Goal: Register for event/course

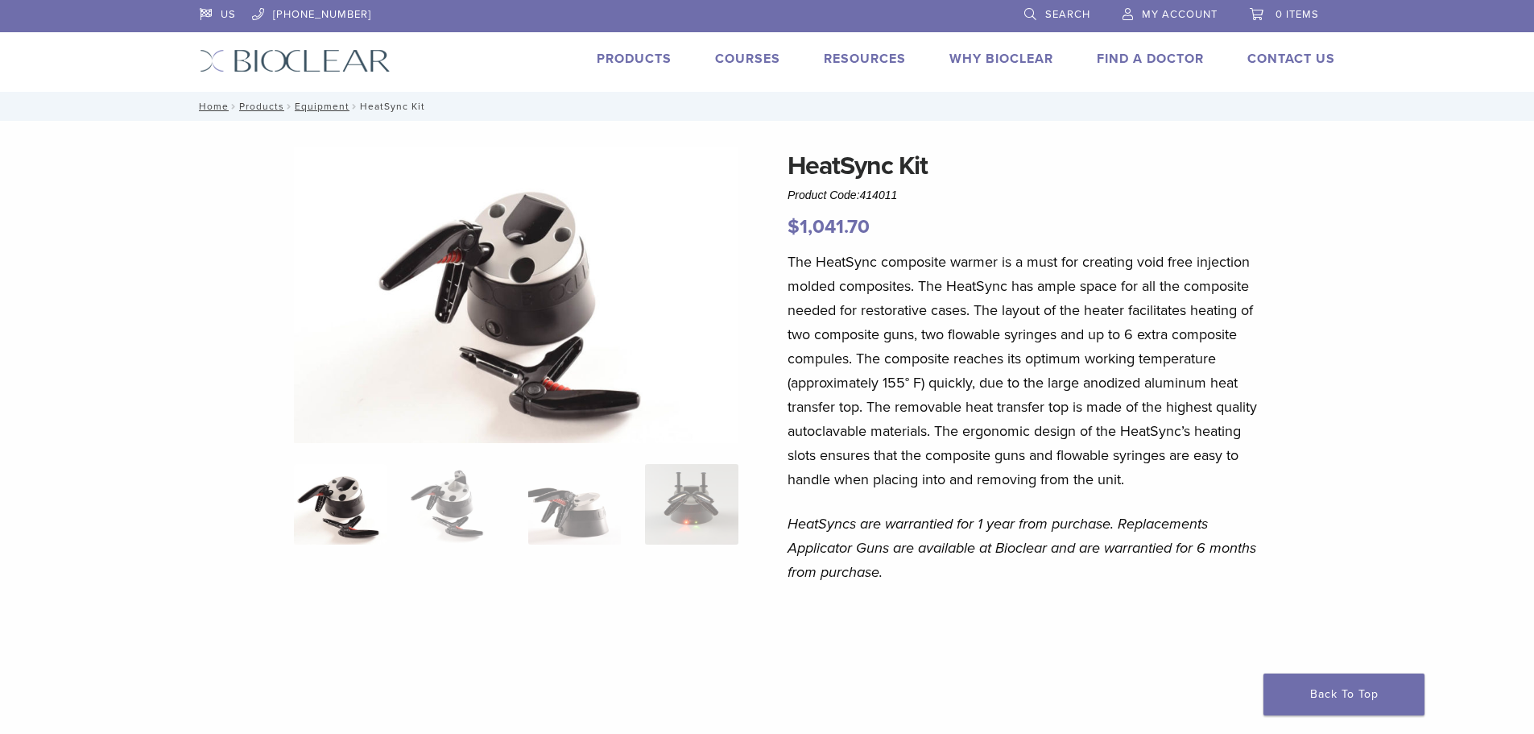
click at [629, 67] on li "Products" at bounding box center [634, 58] width 75 height 19
click at [631, 60] on link "Products" at bounding box center [634, 59] width 75 height 16
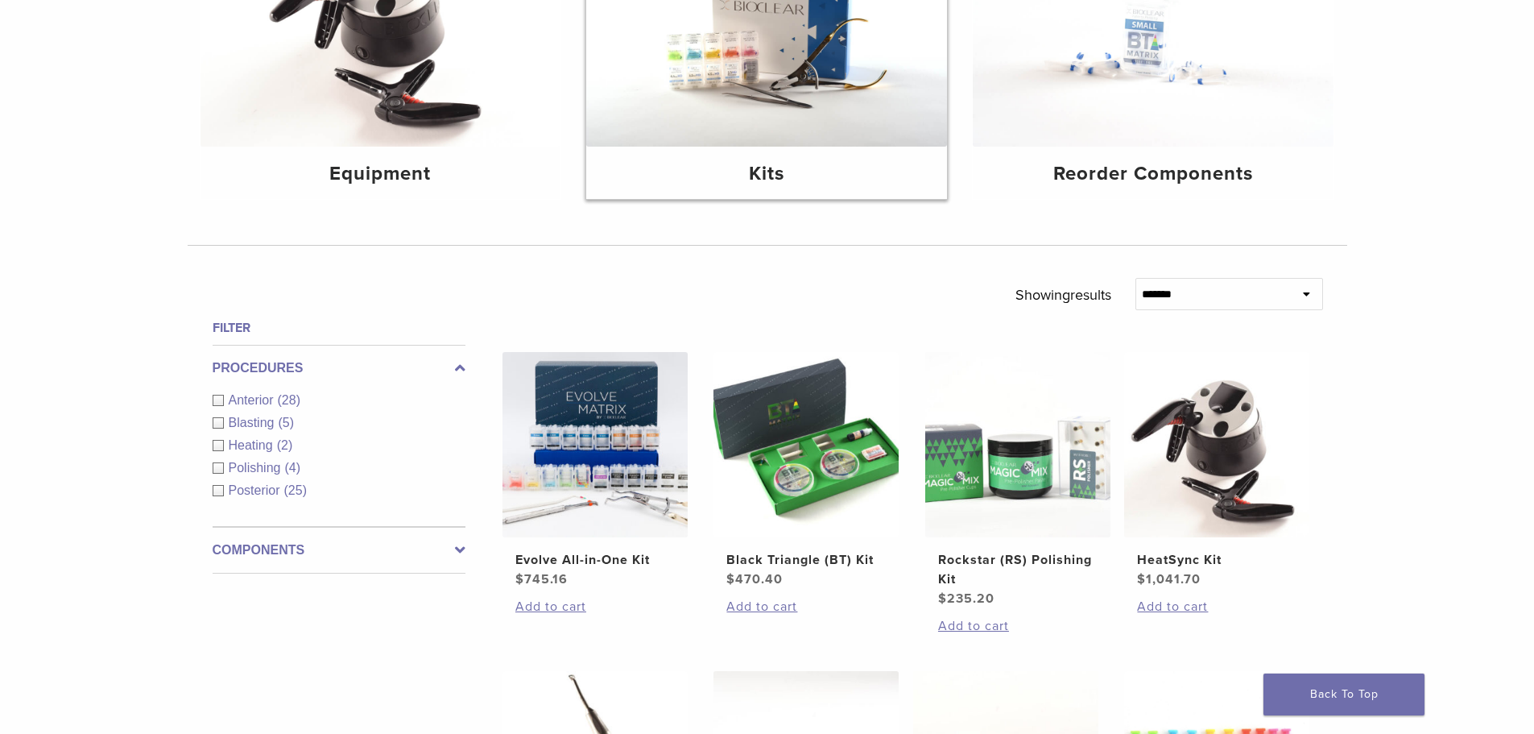
scroll to position [322, 0]
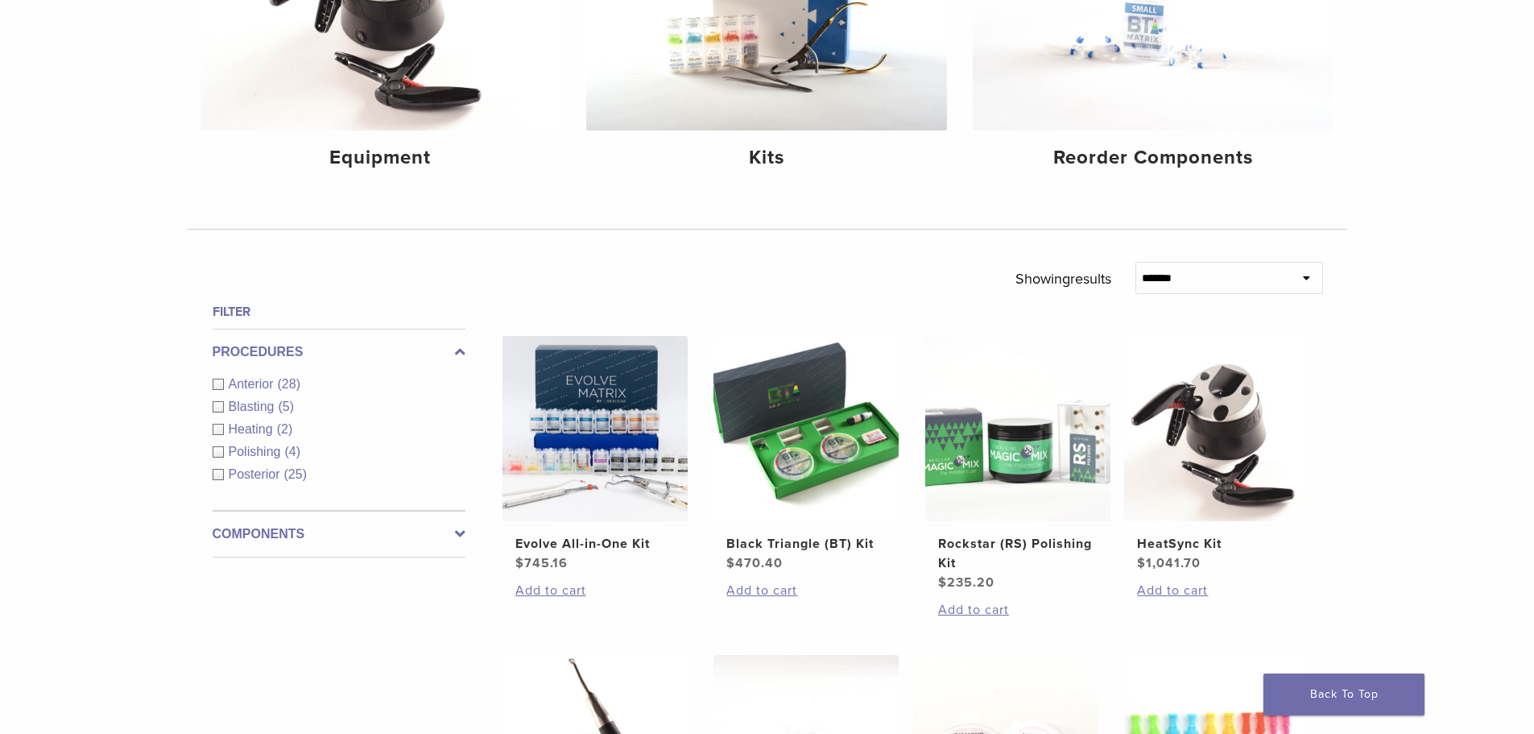
click at [217, 453] on div "Polishing (4)" at bounding box center [339, 451] width 253 height 19
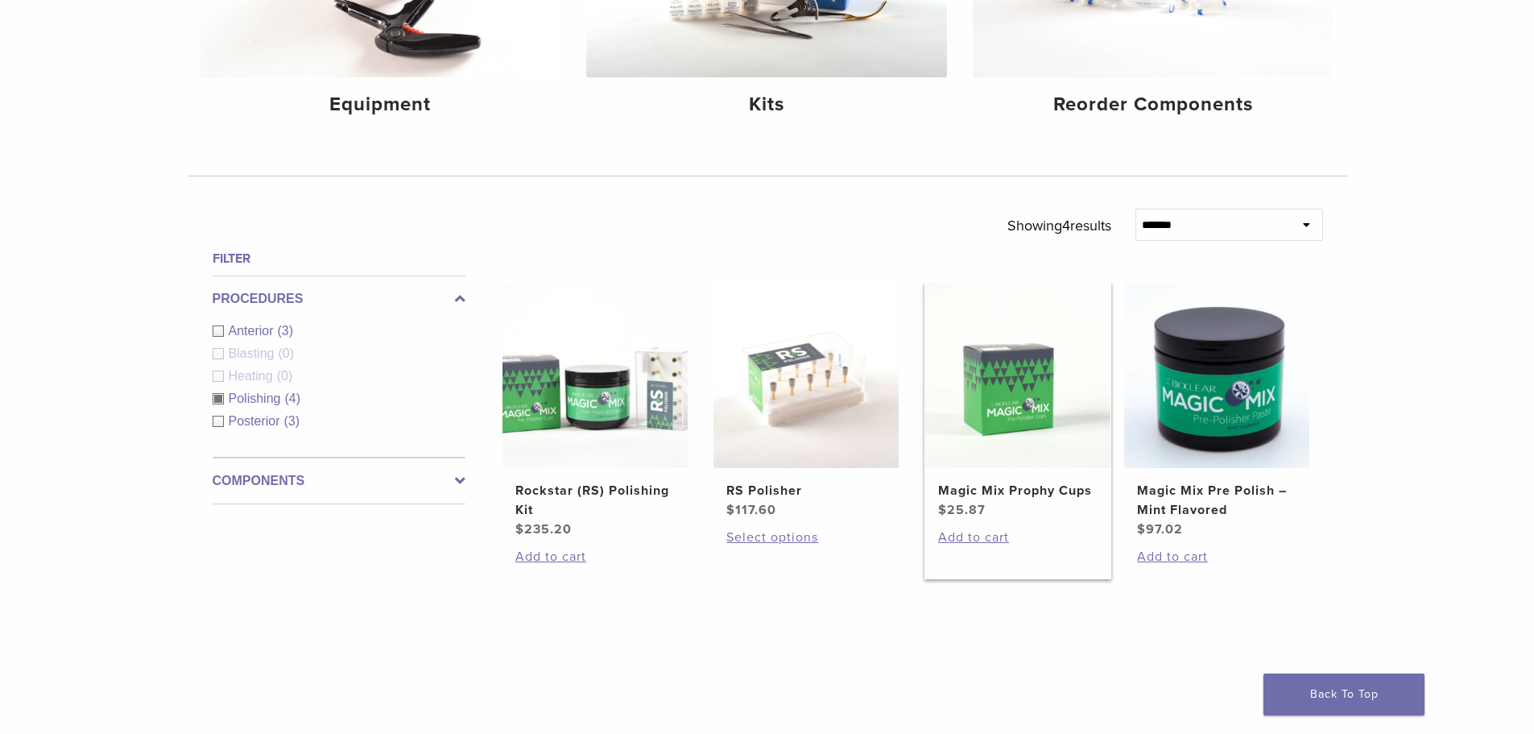
scroll to position [483, 0]
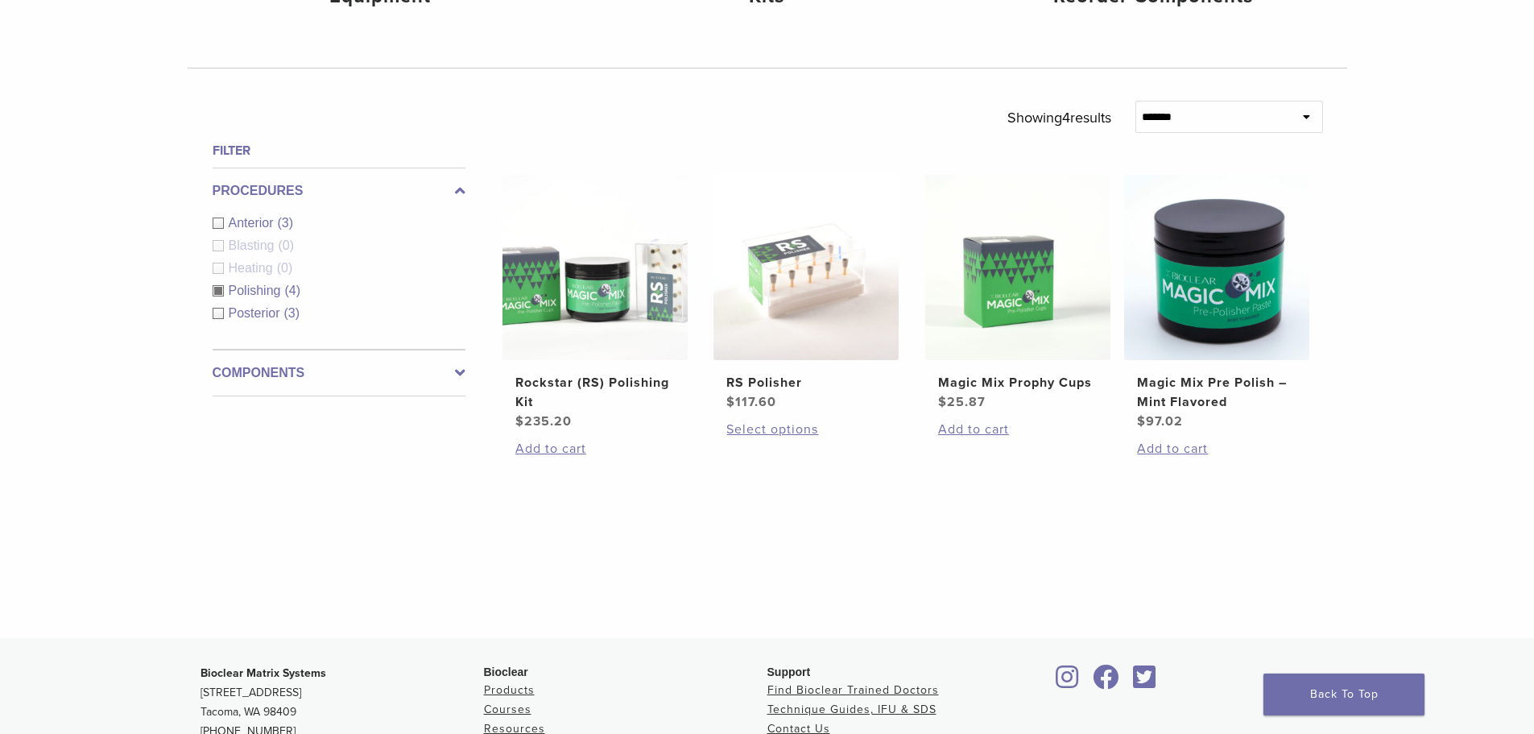
click at [258, 250] on span "Blasting" at bounding box center [254, 245] width 50 height 14
click at [216, 242] on div "Blasting (0)" at bounding box center [339, 245] width 253 height 19
click at [221, 287] on div "Polishing (4)" at bounding box center [339, 290] width 253 height 19
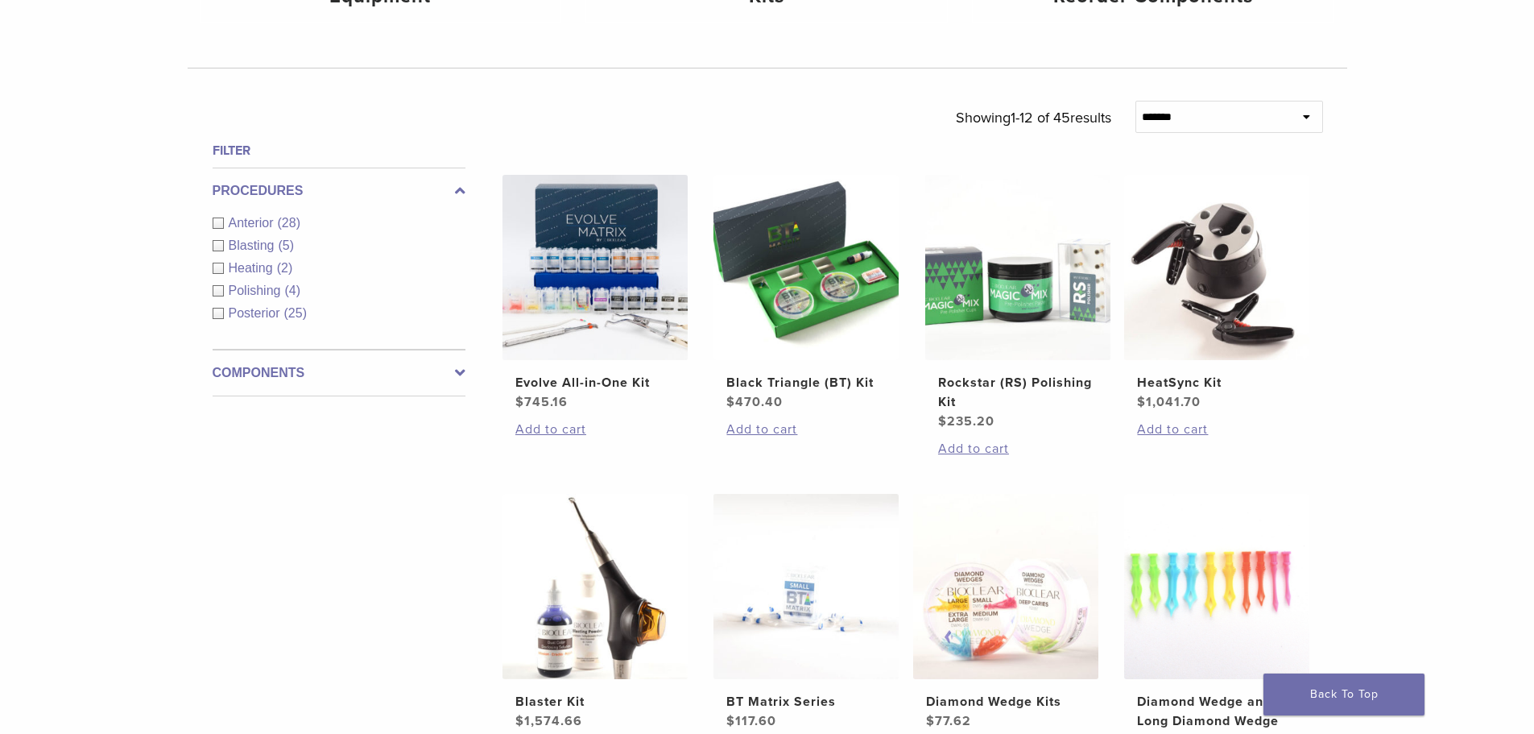
click at [217, 245] on div "Procedures Anterior (28) Blasting (5) Heating (2) Polishing (4) Posterior (25)" at bounding box center [339, 258] width 253 height 182
click at [217, 245] on div "Blasting (5)" at bounding box center [339, 245] width 253 height 19
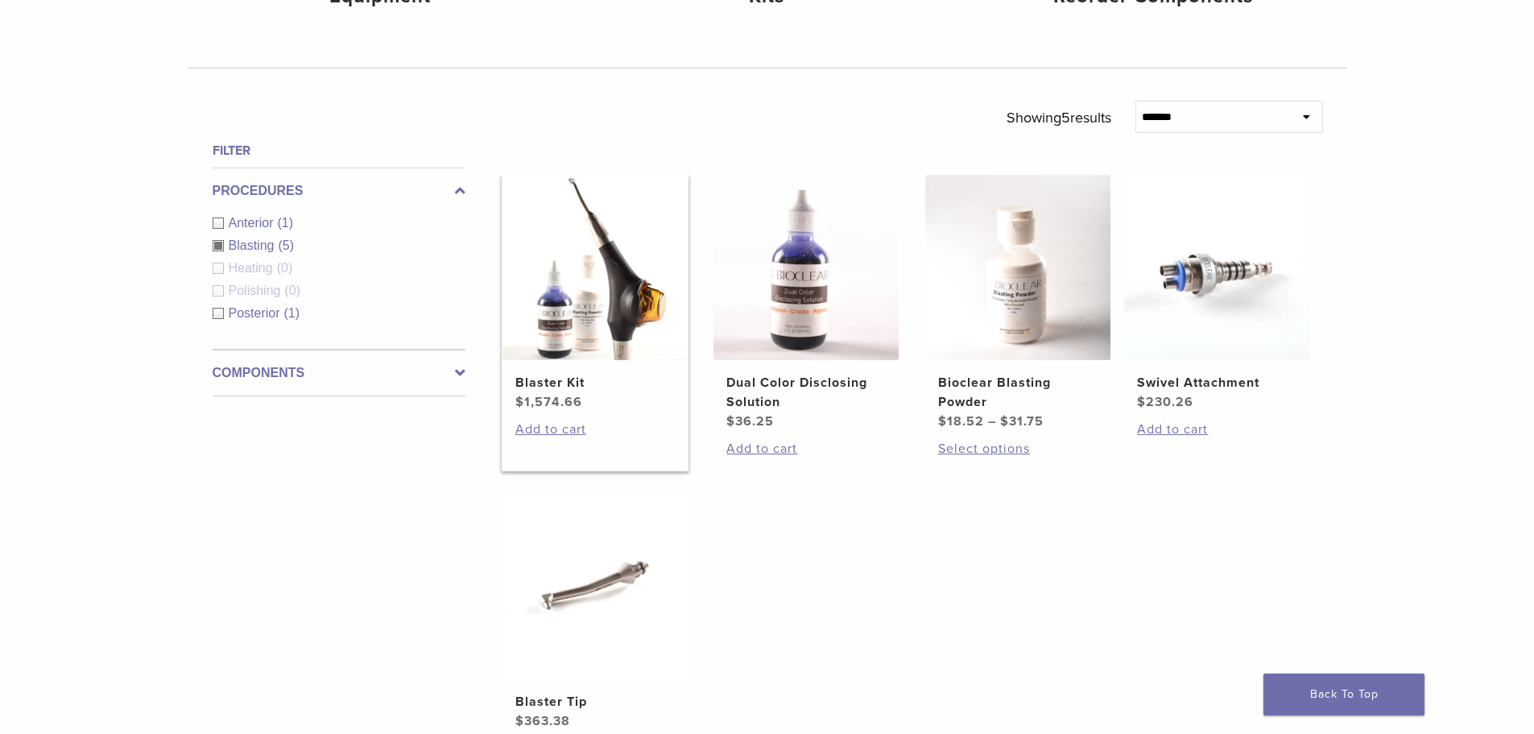
click at [593, 271] on img at bounding box center [594, 267] width 185 height 185
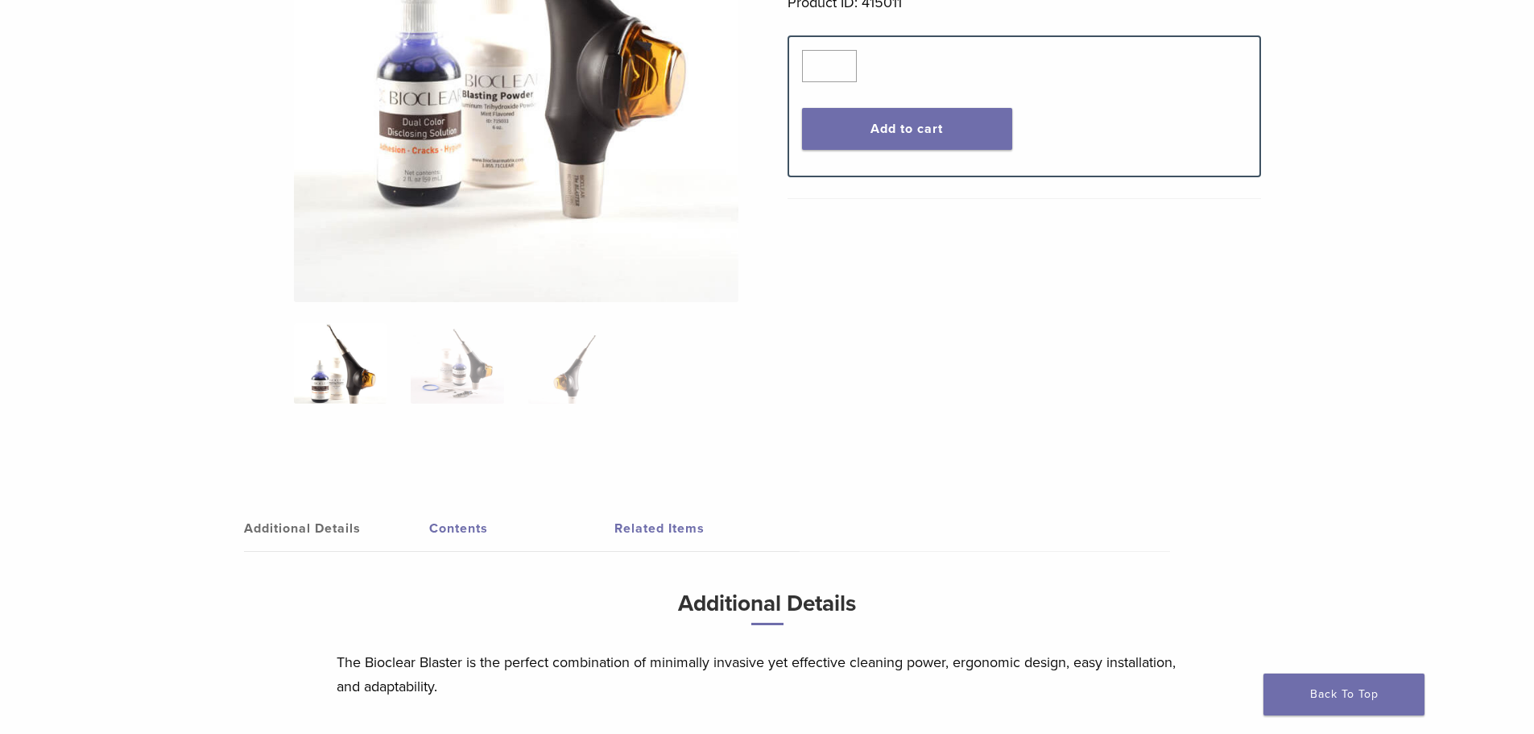
scroll to position [483, 0]
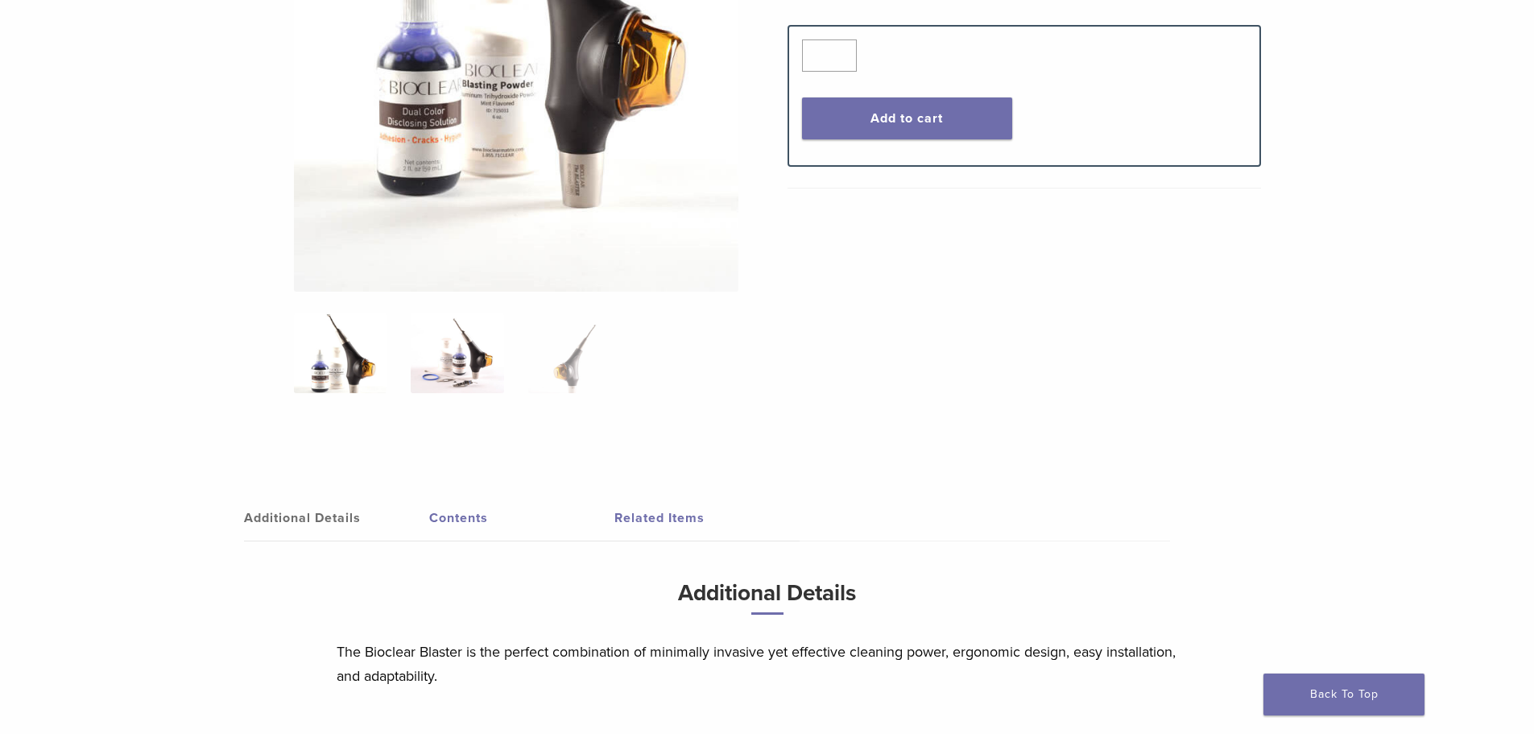
click at [461, 345] on img at bounding box center [457, 352] width 93 height 81
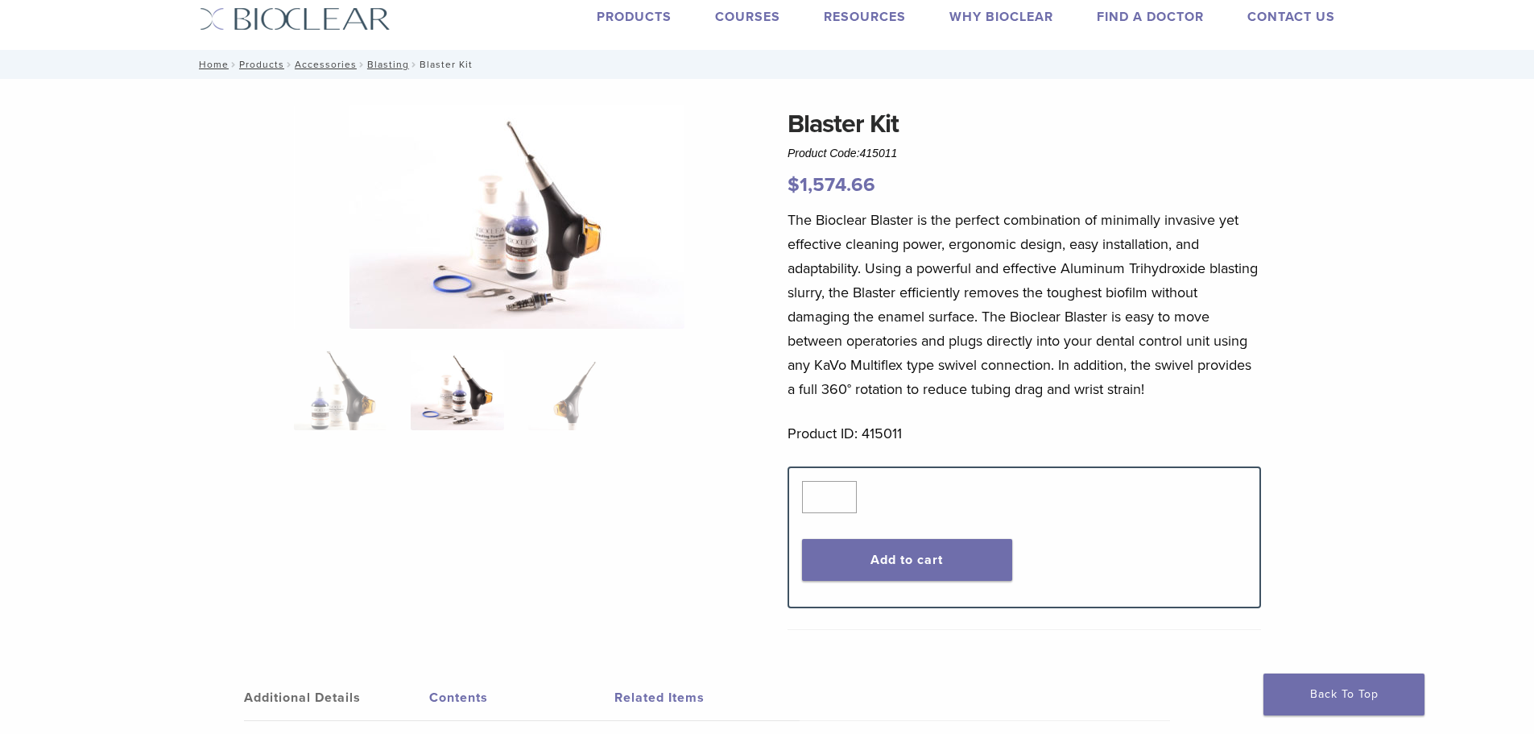
scroll to position [0, 0]
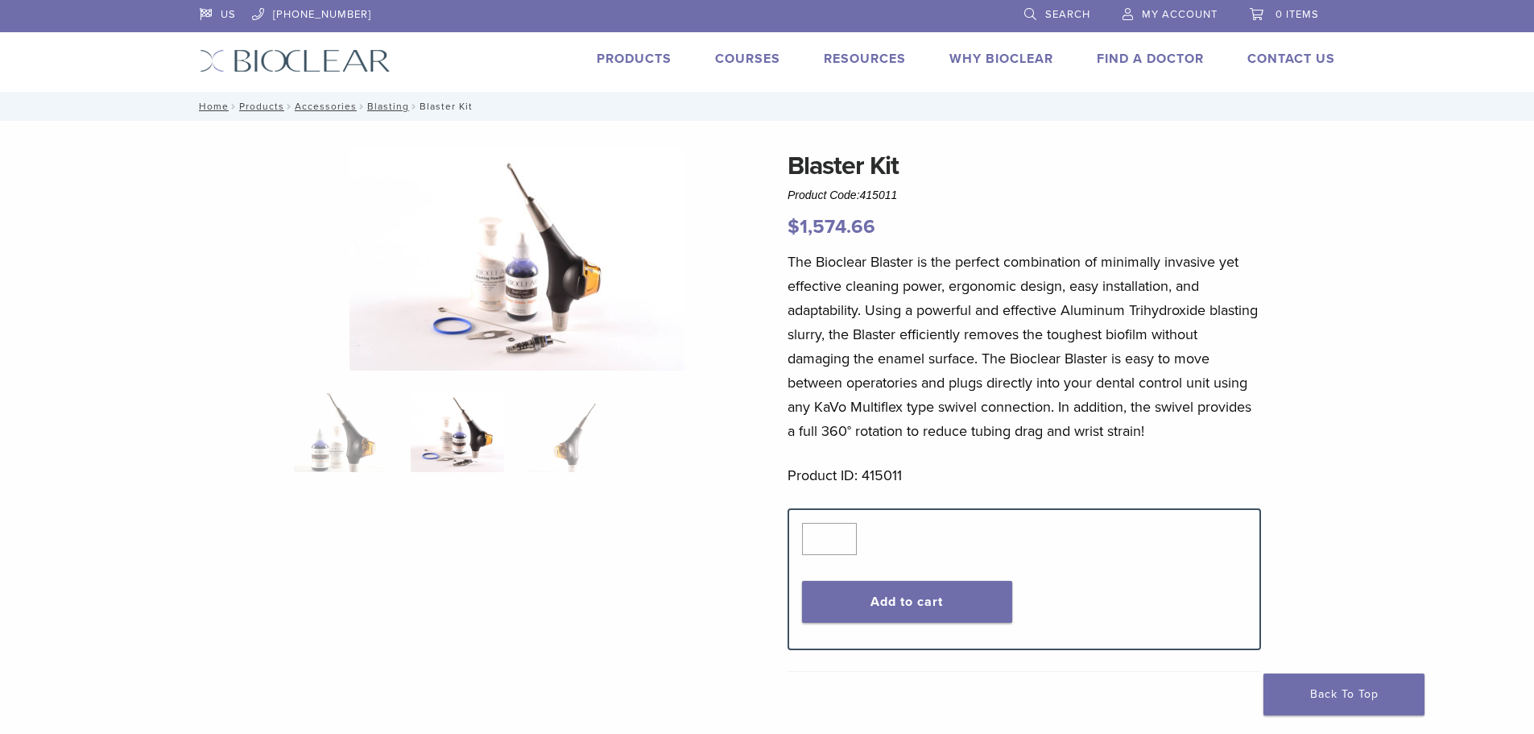
click at [474, 328] on img at bounding box center [516, 259] width 335 height 224
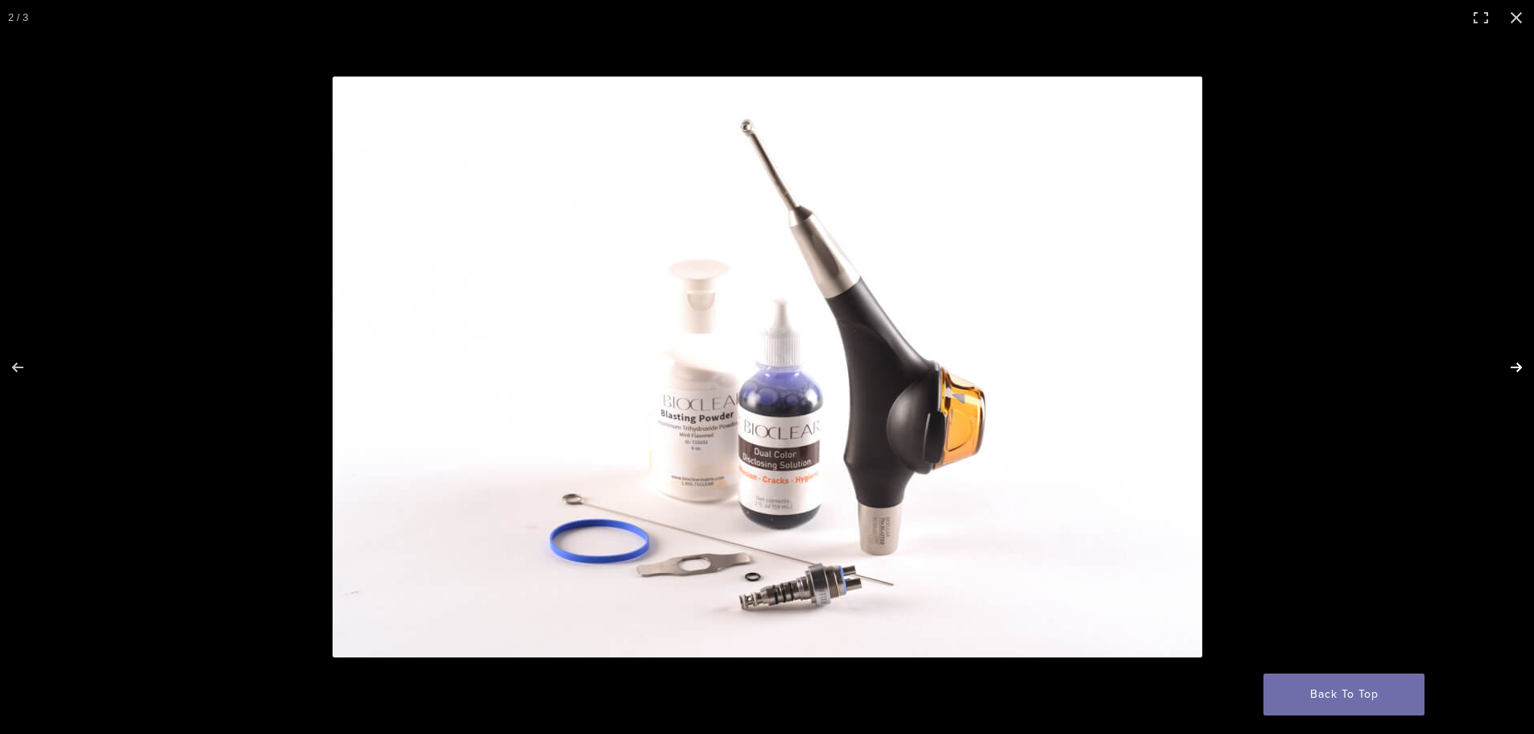
click at [1516, 361] on button "Next (arrow right)" at bounding box center [1506, 367] width 56 height 81
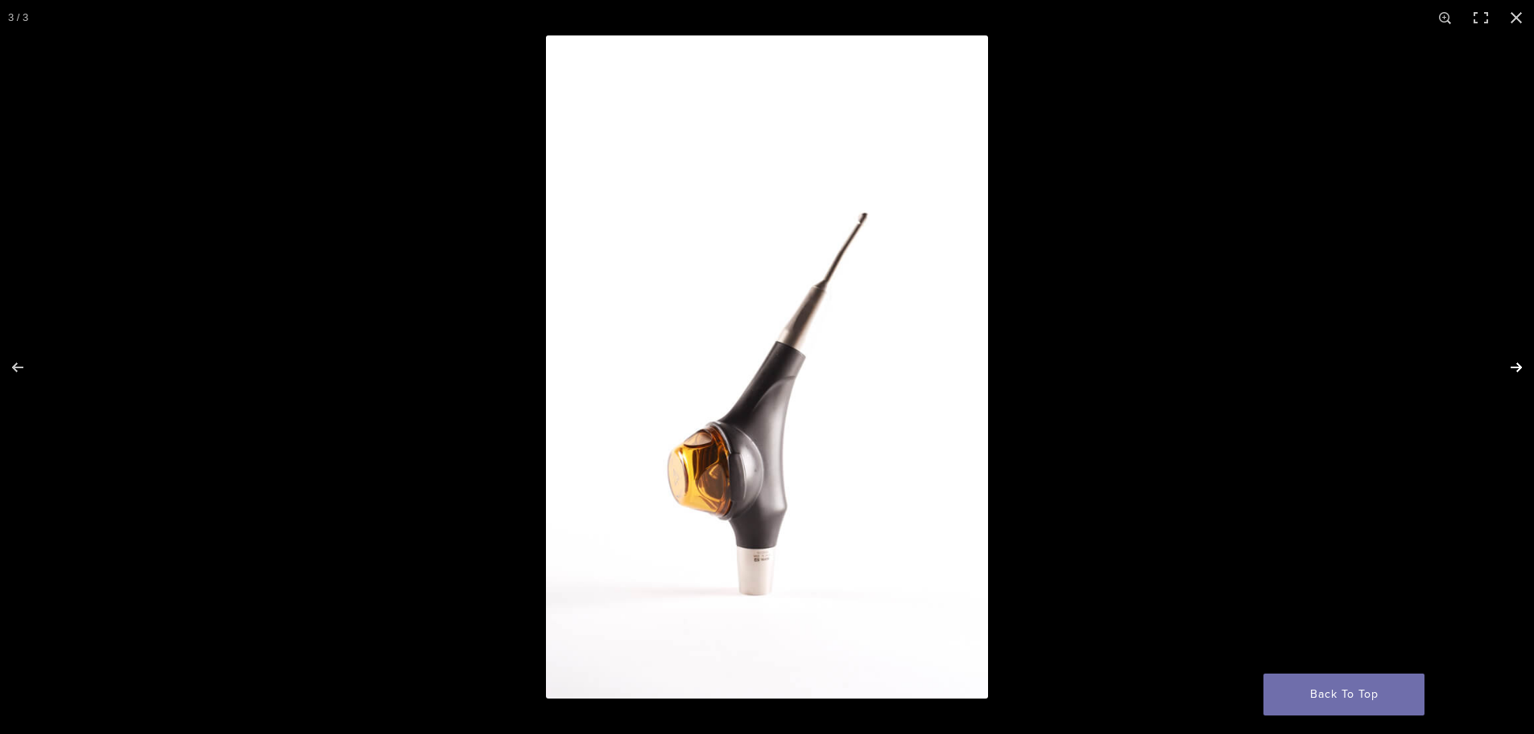
click at [1516, 361] on button "Next (arrow right)" at bounding box center [1506, 367] width 56 height 81
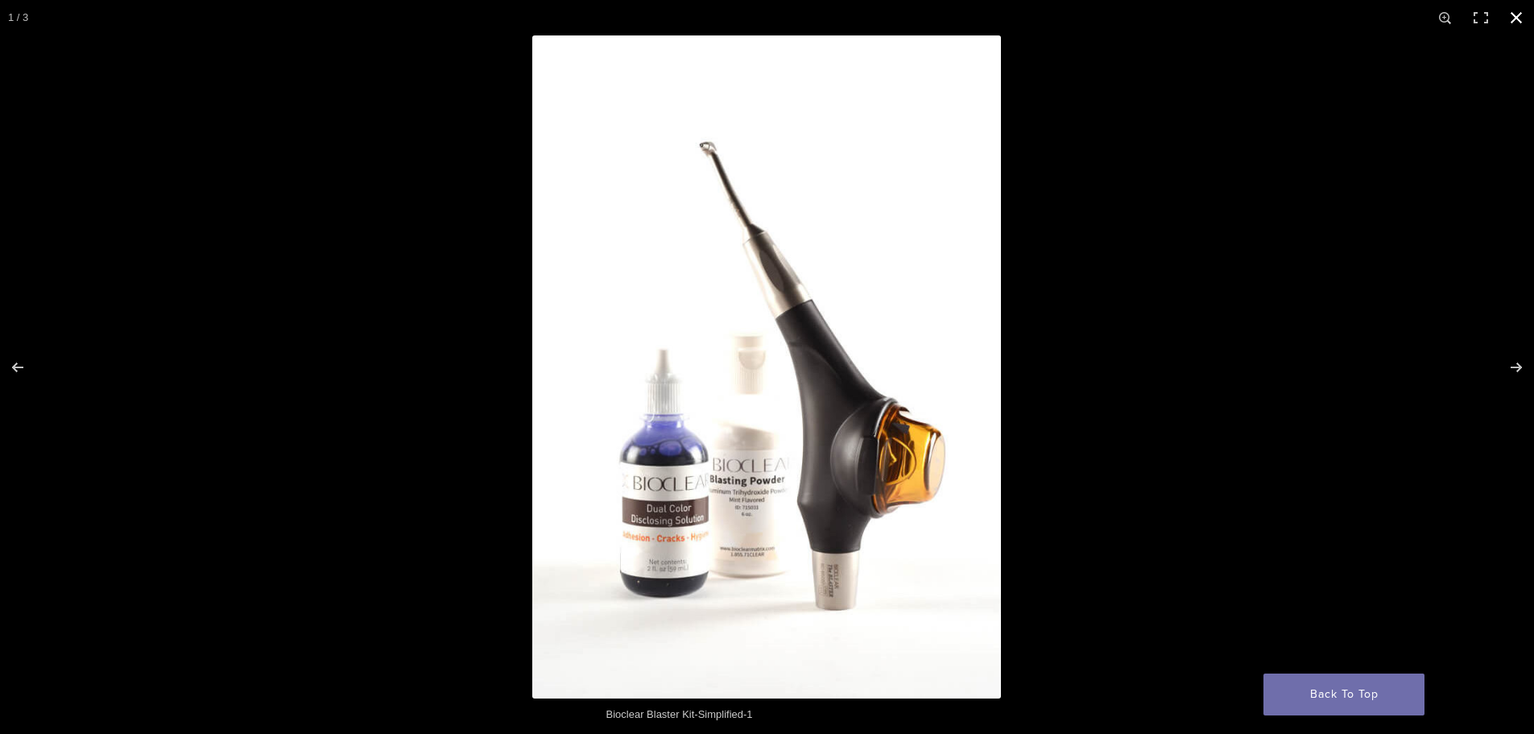
click at [1513, 19] on button "Close (Esc)" at bounding box center [1516, 17] width 35 height 35
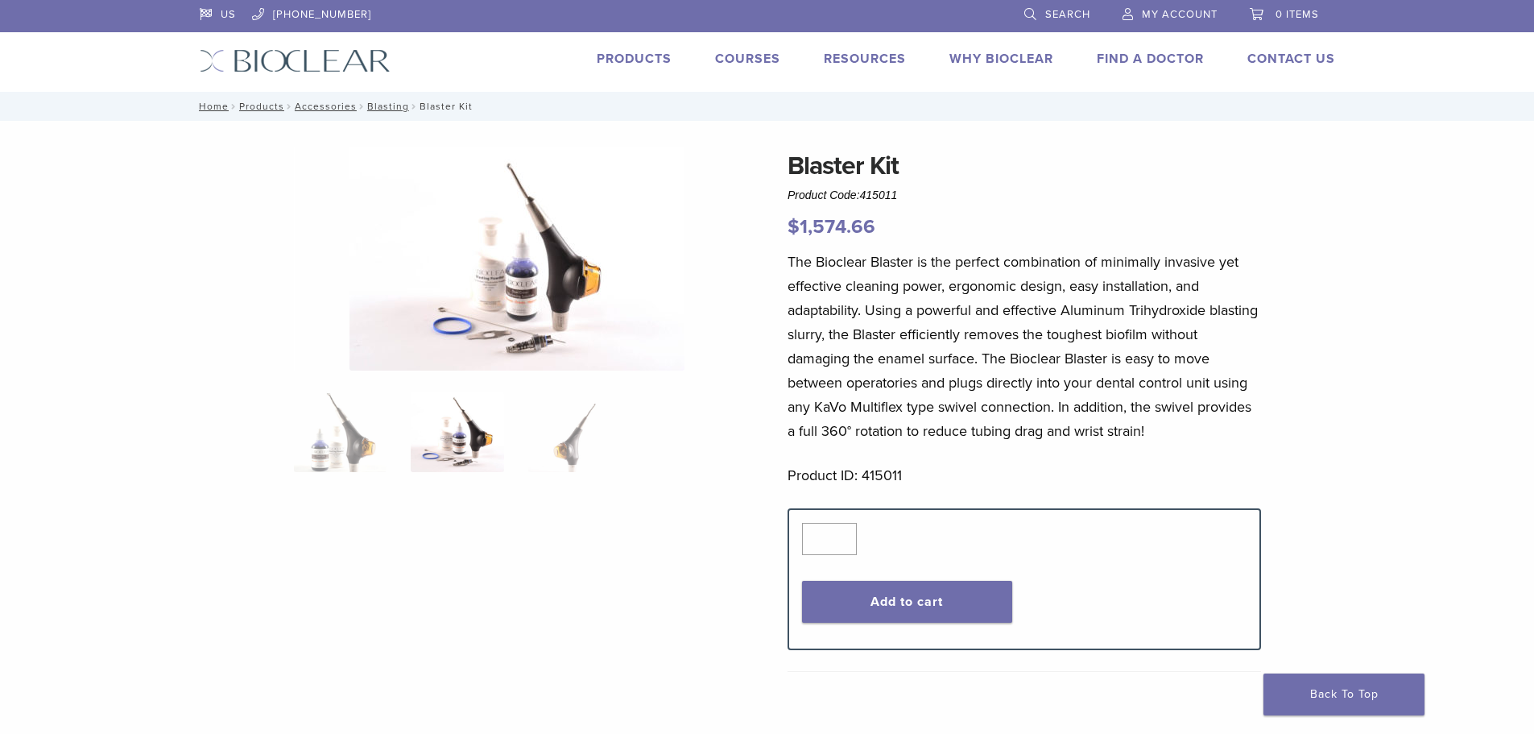
scroll to position [52, 0]
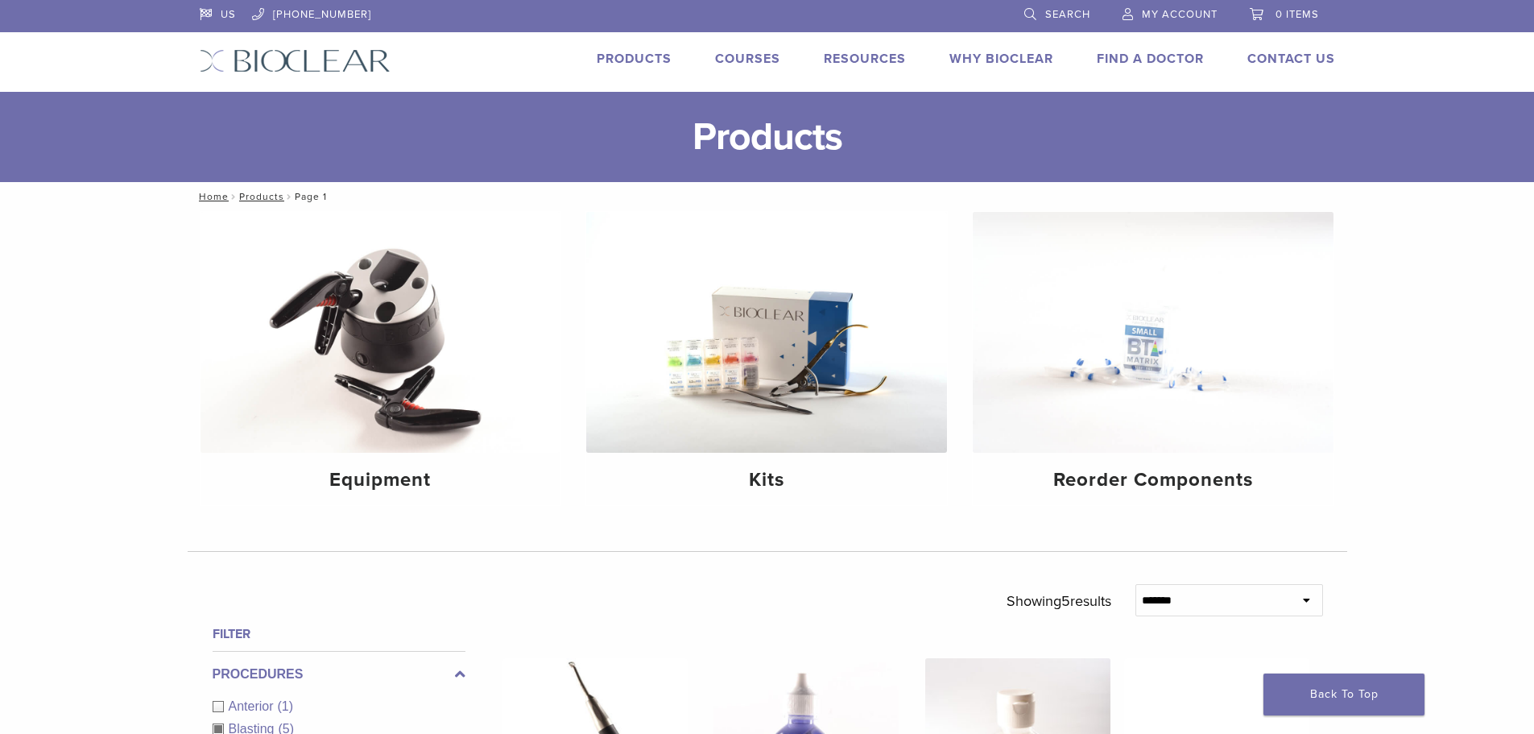
scroll to position [481, 0]
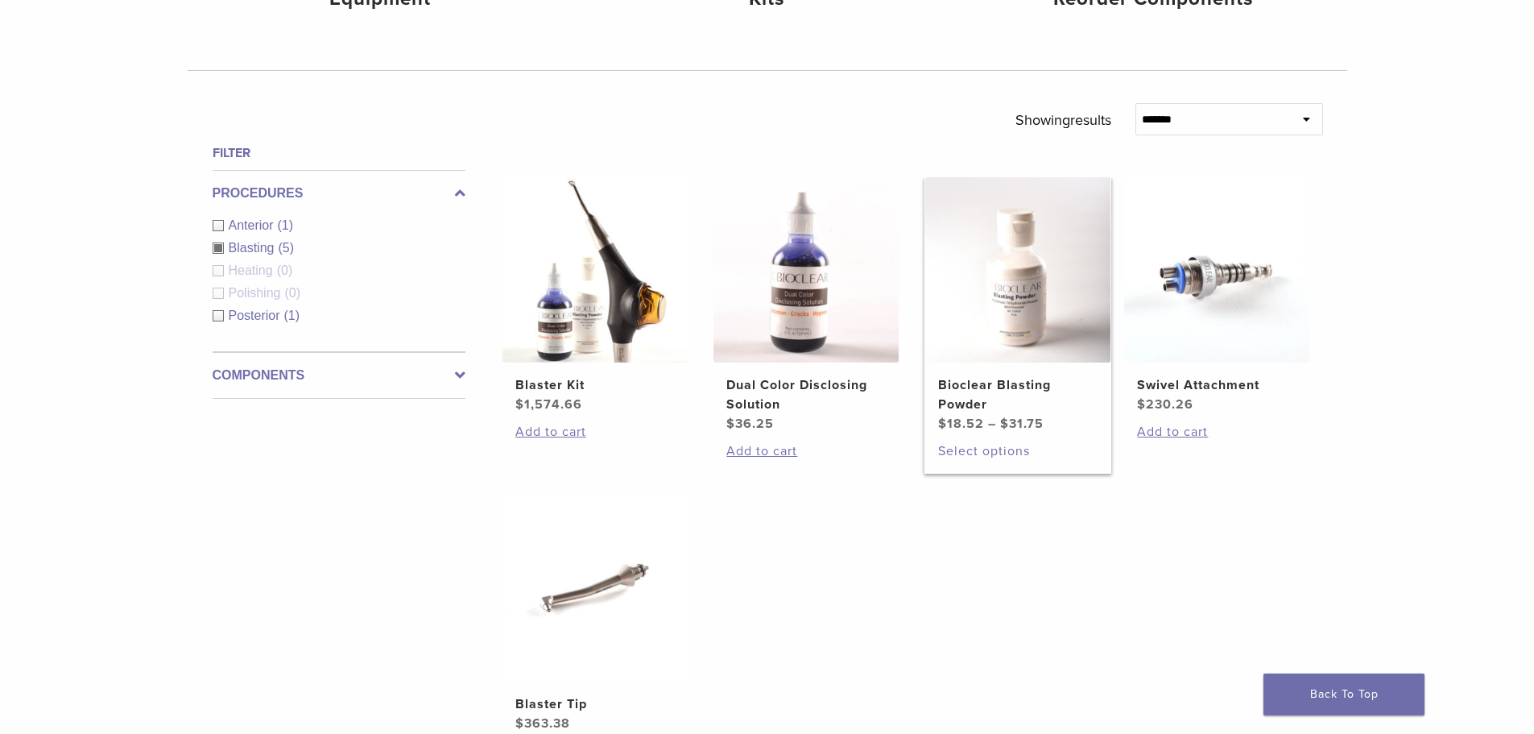
click at [978, 449] on link "Select options" at bounding box center [1017, 450] width 159 height 19
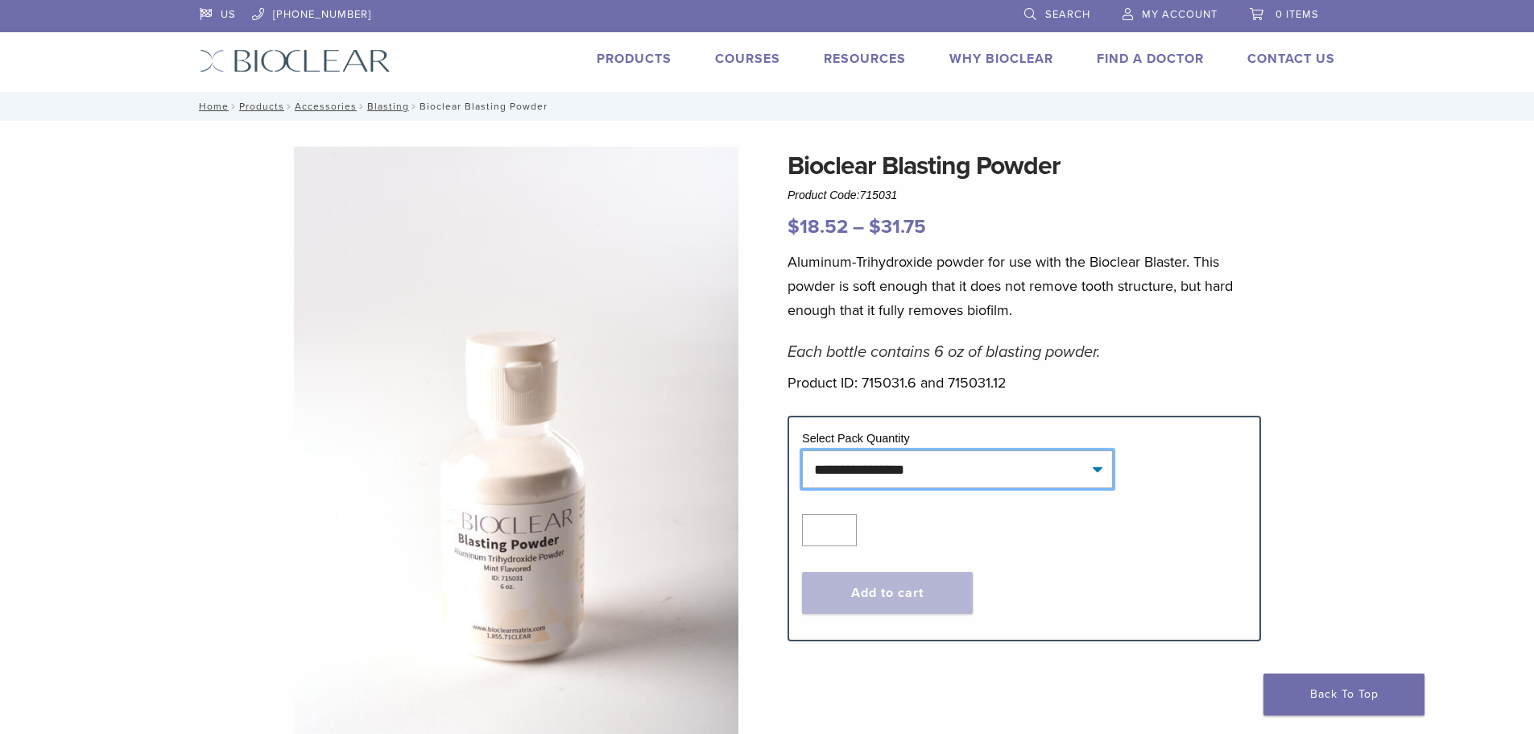
click at [980, 464] on select "**********" at bounding box center [957, 468] width 311 height 37
select select "********"
click at [802, 450] on select "**********" at bounding box center [957, 468] width 311 height 37
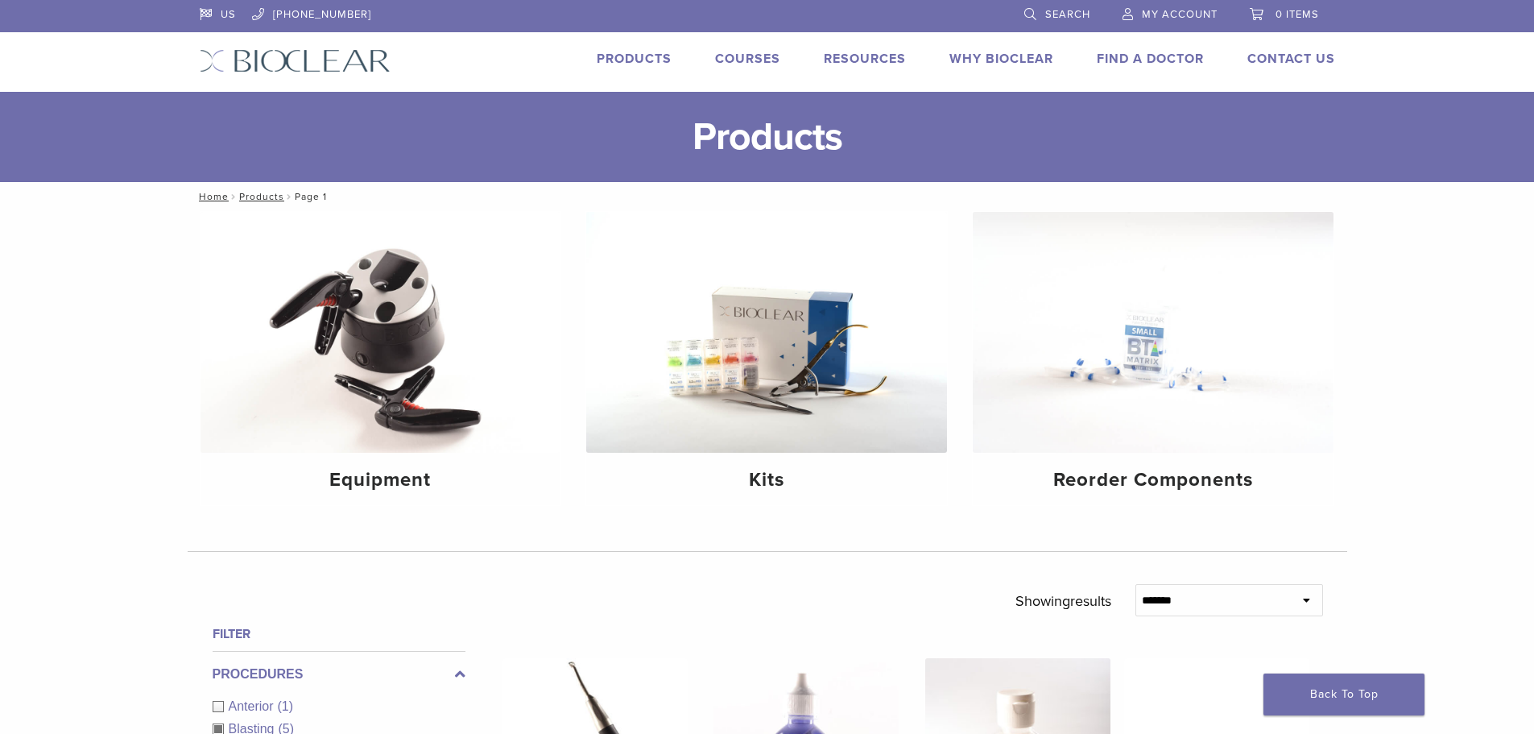
click at [620, 60] on link "Products" at bounding box center [634, 59] width 75 height 16
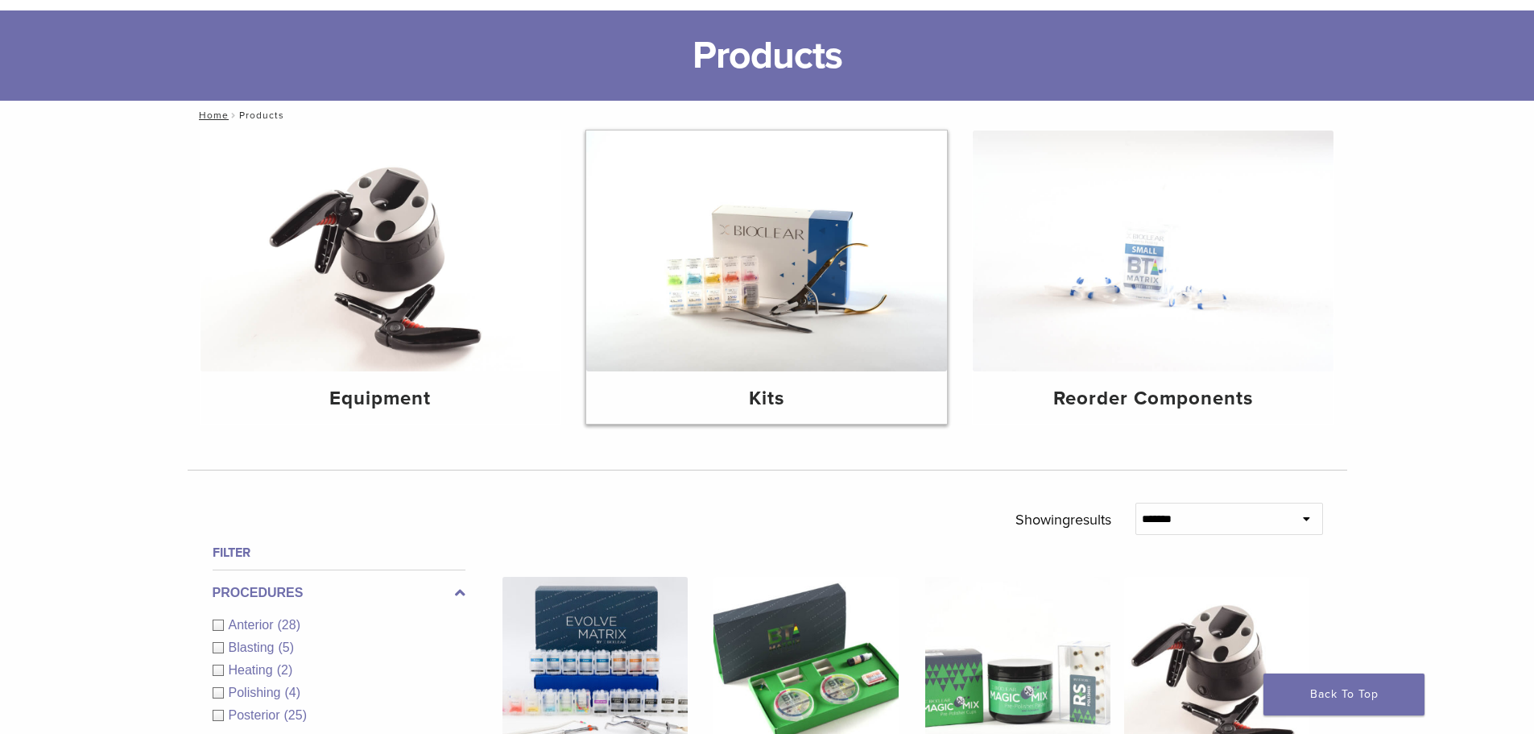
scroll to position [81, 0]
click at [1160, 271] on img at bounding box center [1153, 251] width 361 height 241
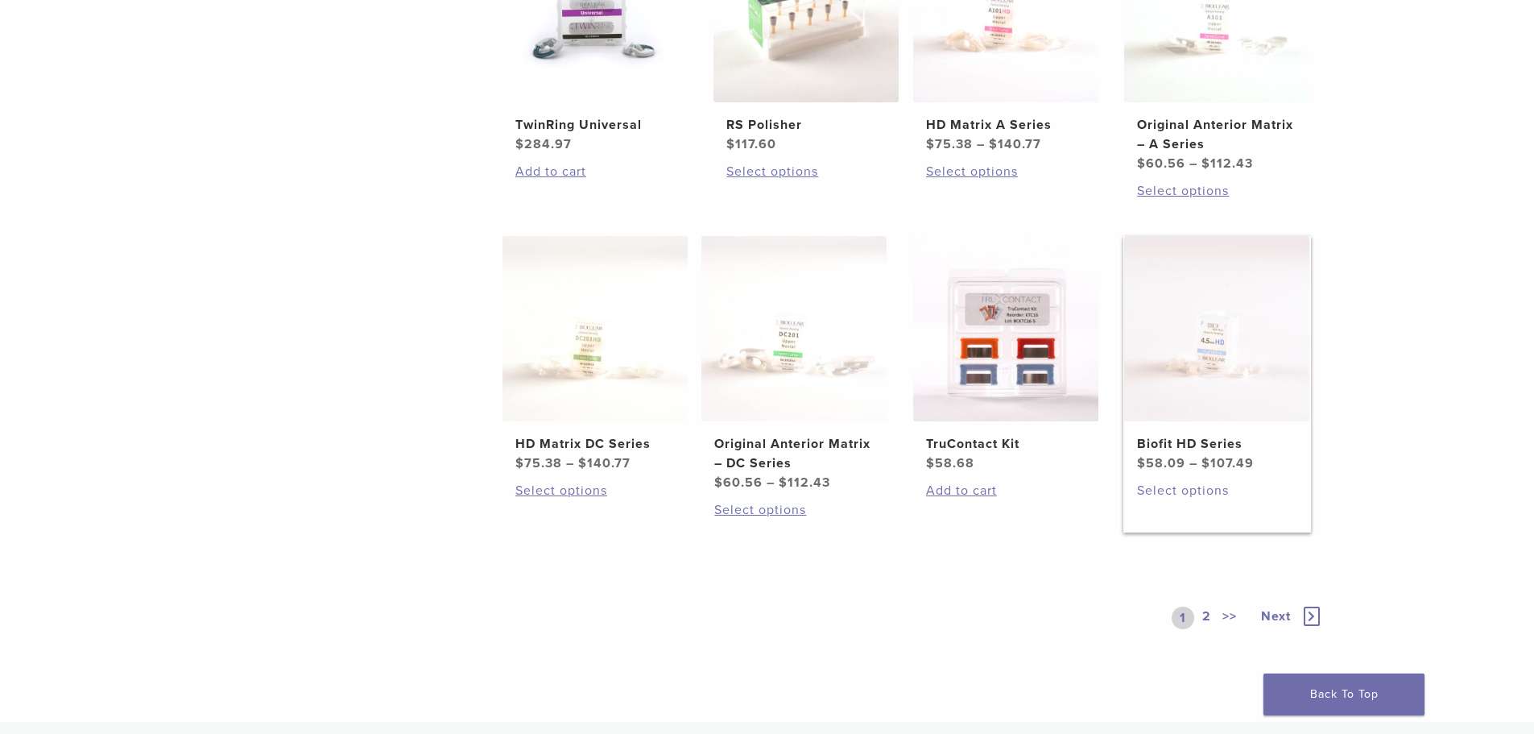
scroll to position [805, 0]
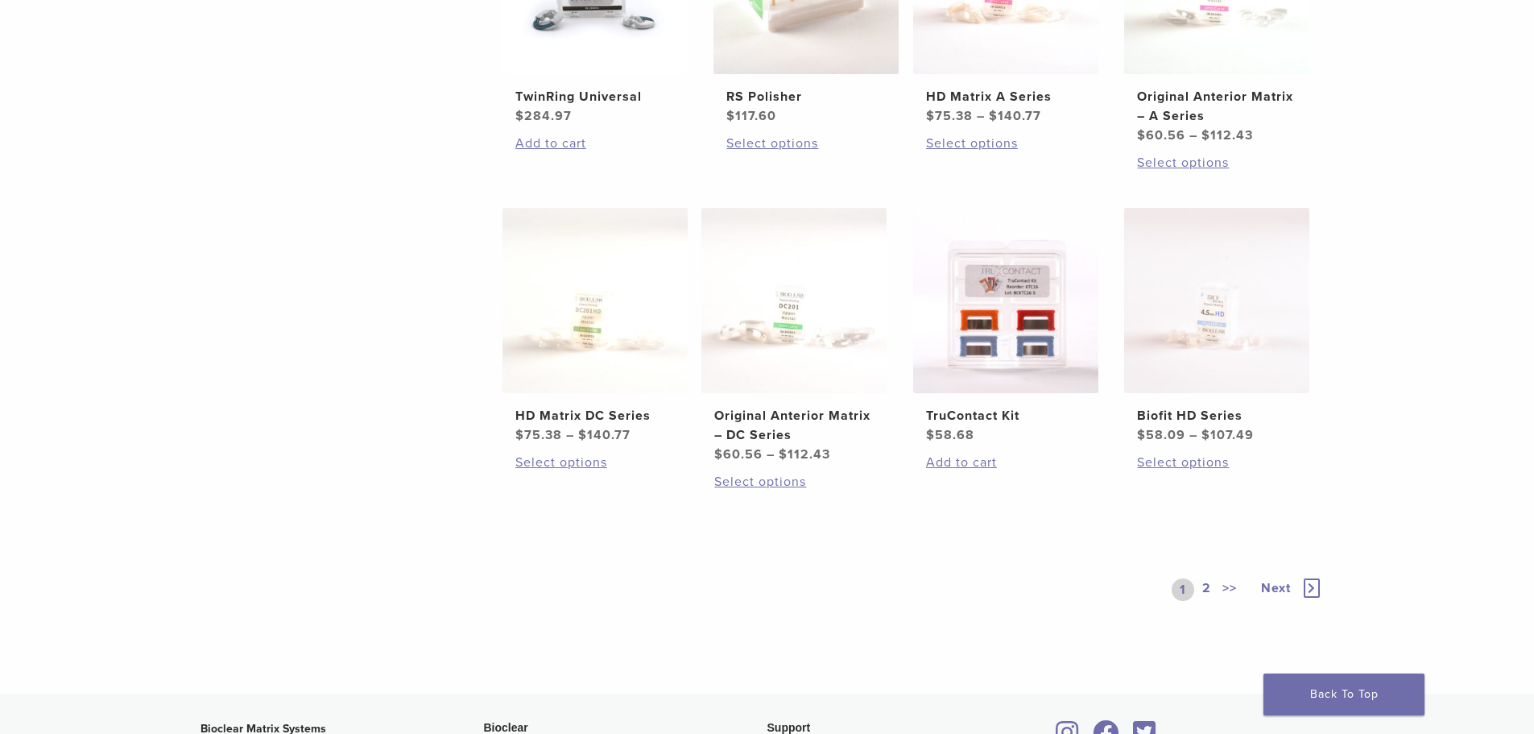
click at [1208, 588] on link "2" at bounding box center [1206, 589] width 15 height 23
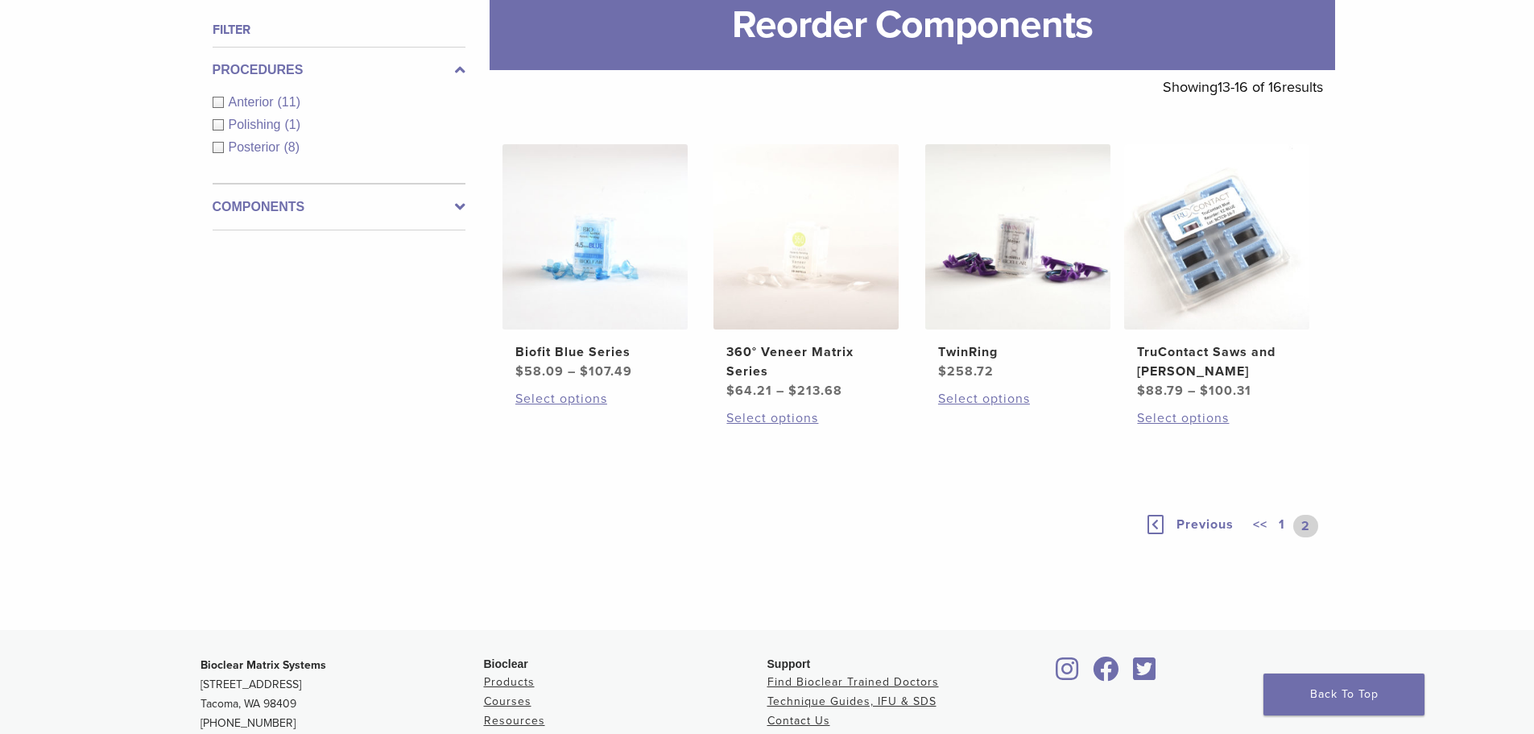
scroll to position [190, 0]
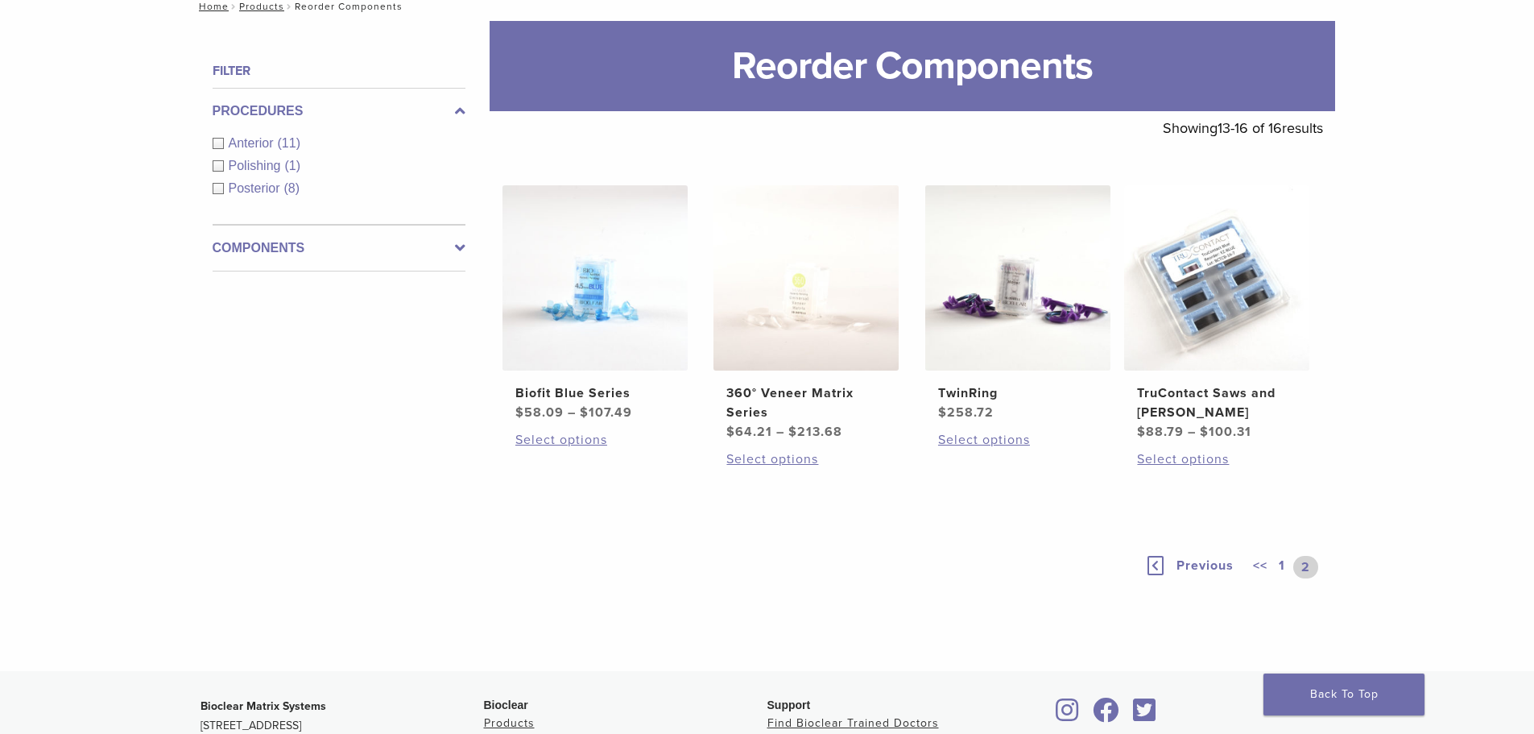
click at [1152, 565] on icon at bounding box center [1155, 565] width 16 height 19
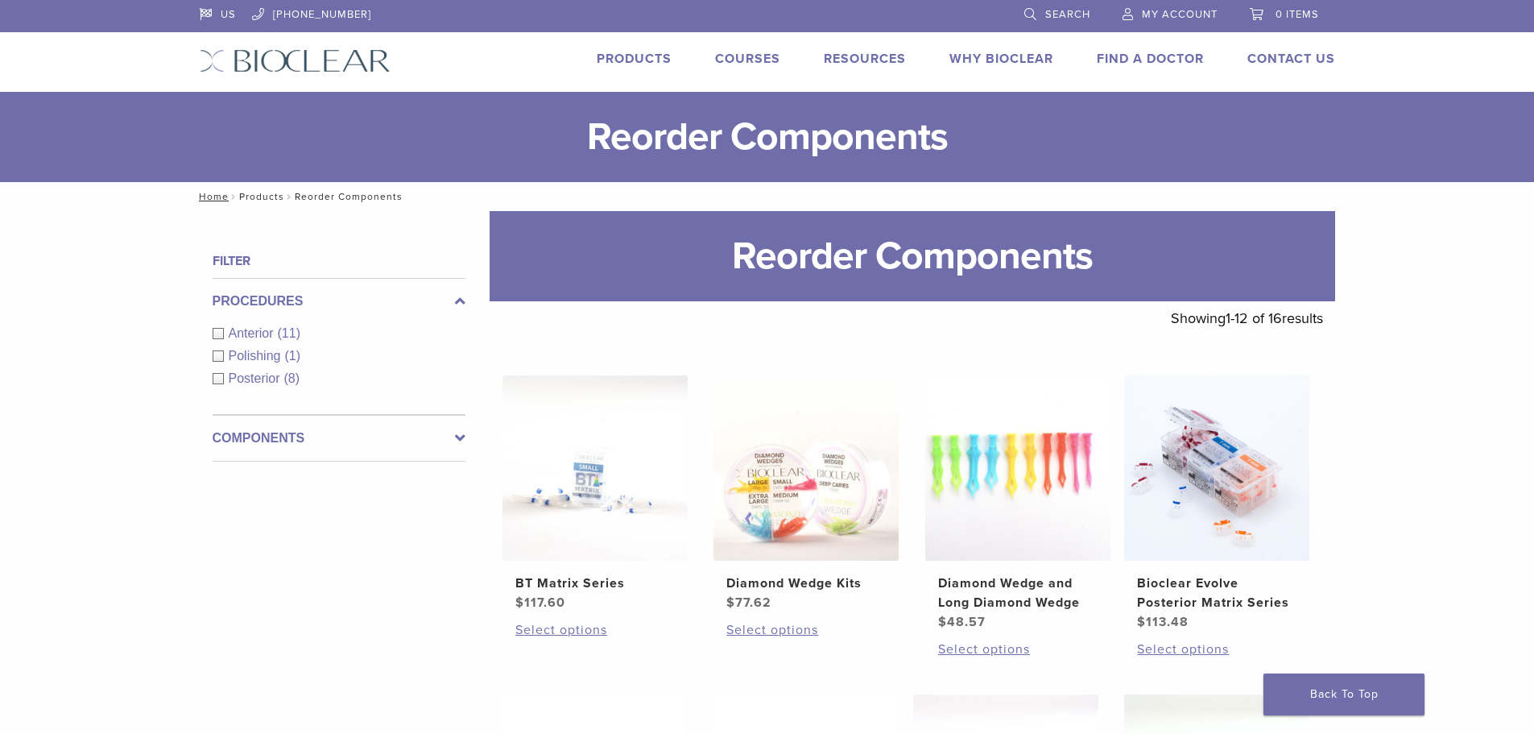
click at [272, 201] on link "Products" at bounding box center [261, 196] width 45 height 11
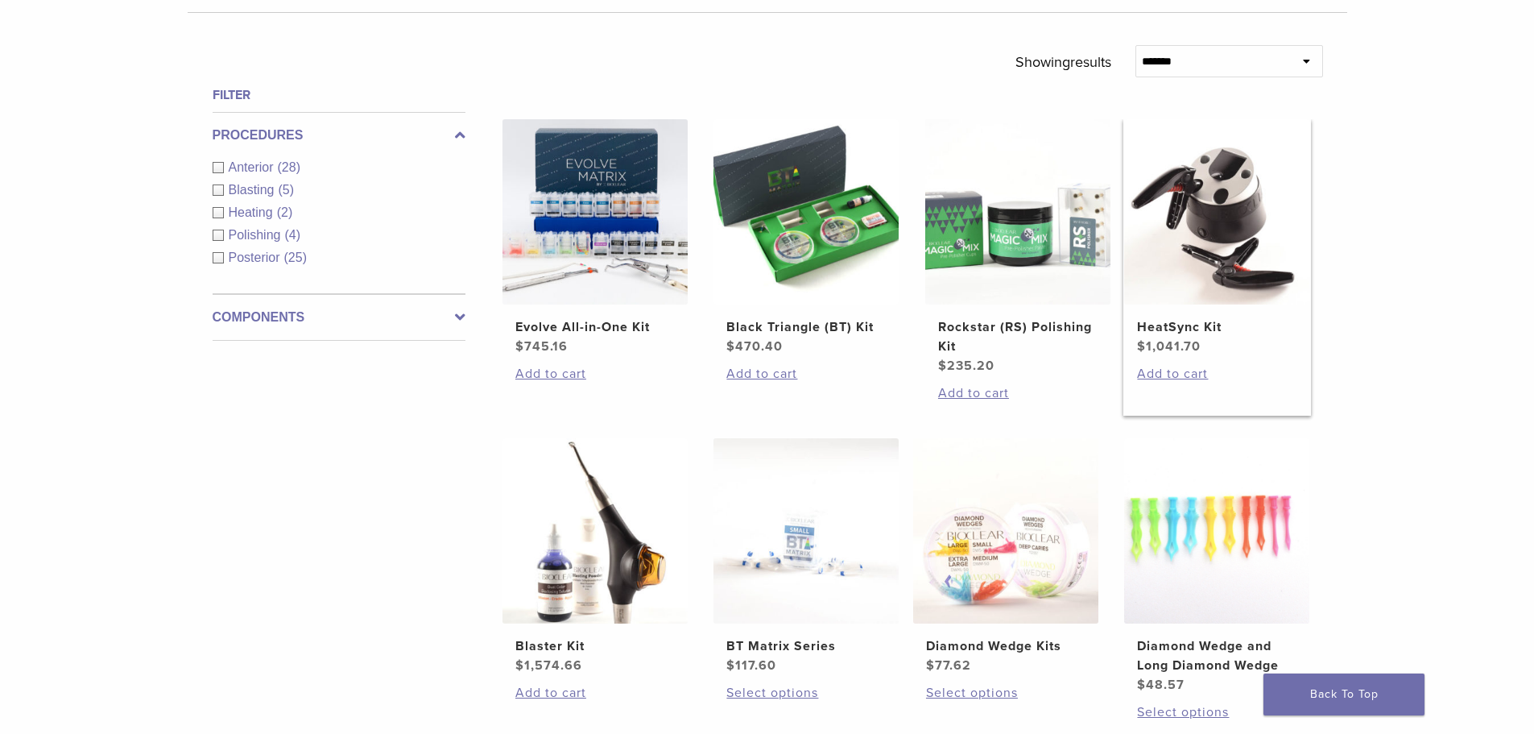
scroll to position [564, 0]
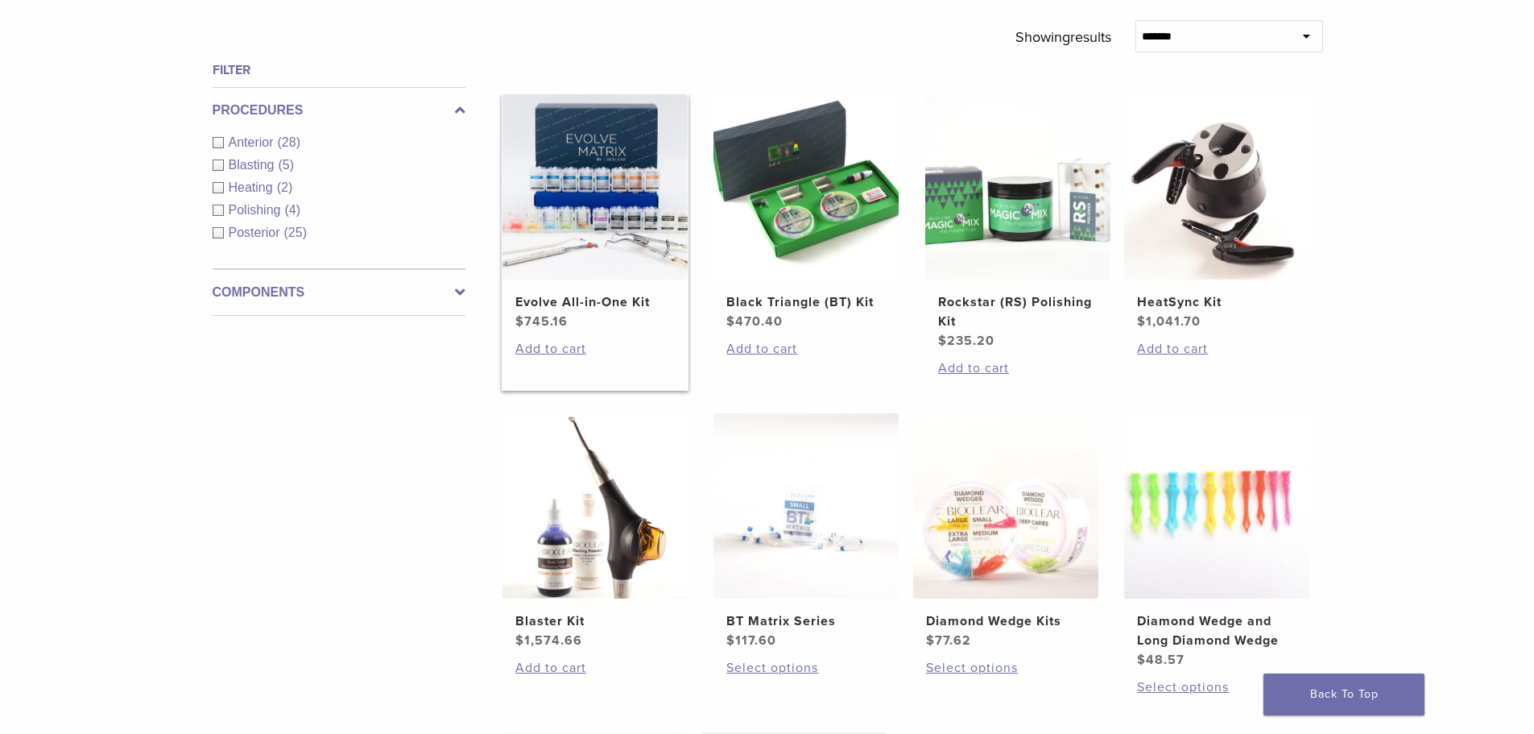
click at [656, 221] on img at bounding box center [594, 186] width 185 height 185
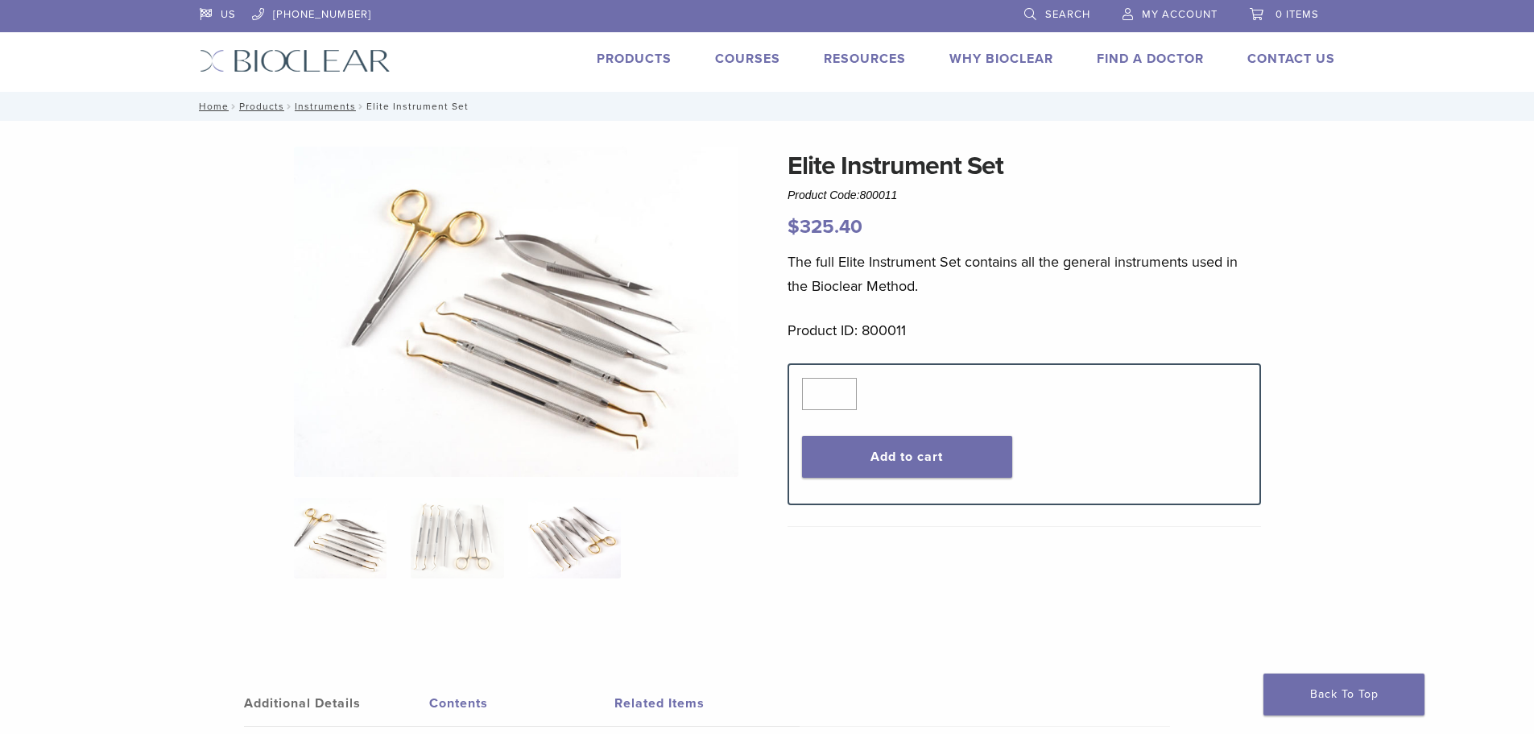
click at [550, 541] on img at bounding box center [574, 538] width 93 height 81
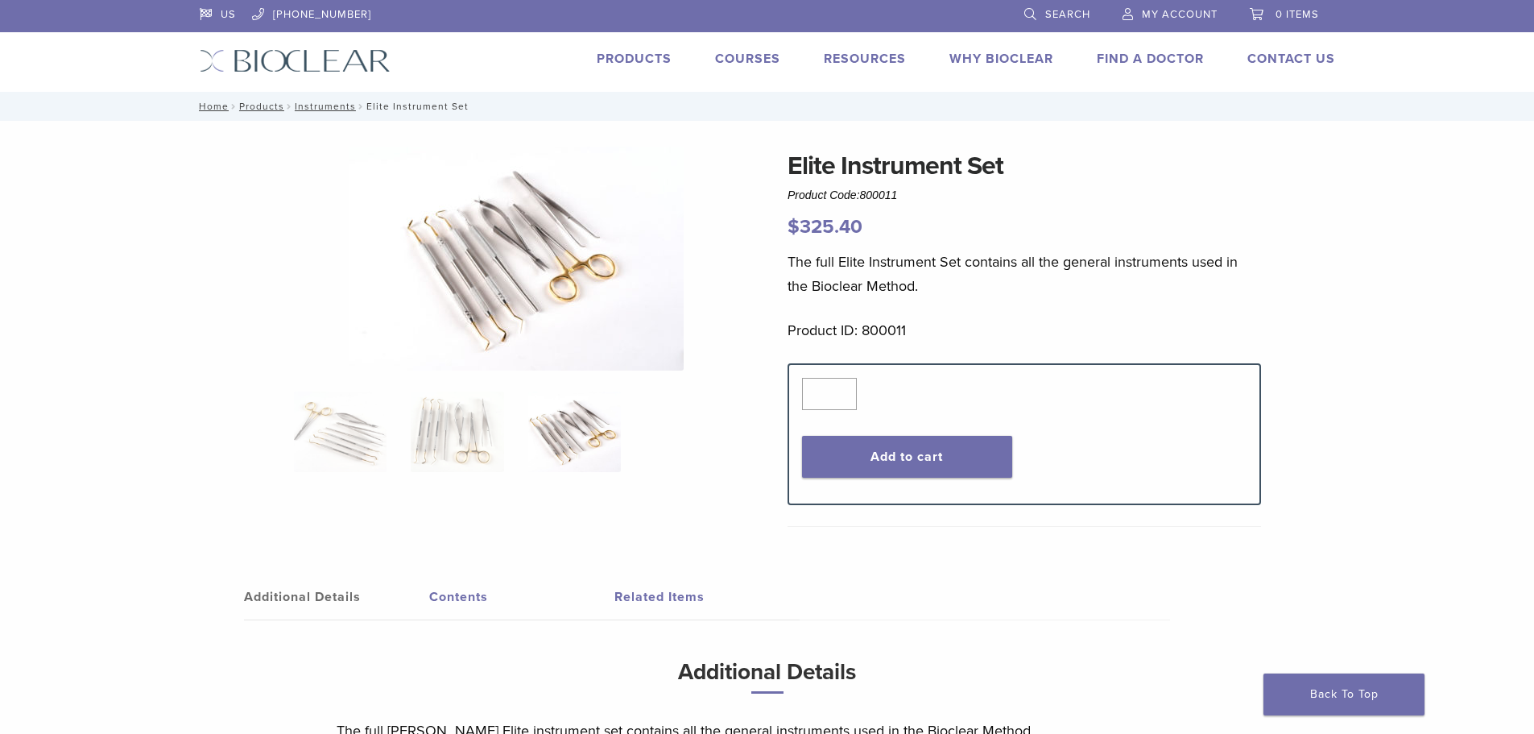
click at [524, 243] on img at bounding box center [516, 259] width 335 height 224
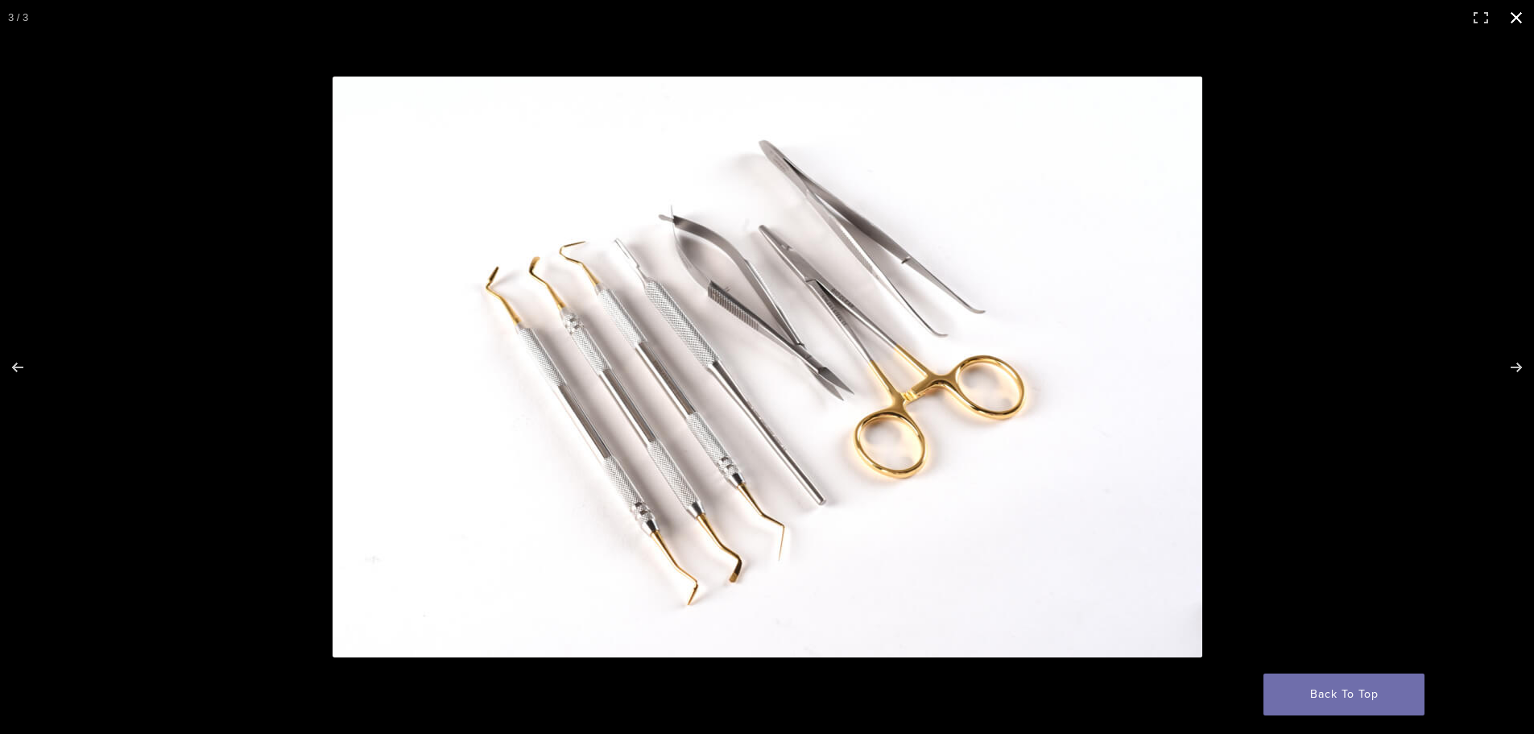
click at [1514, 16] on button "Close (Esc)" at bounding box center [1516, 17] width 35 height 35
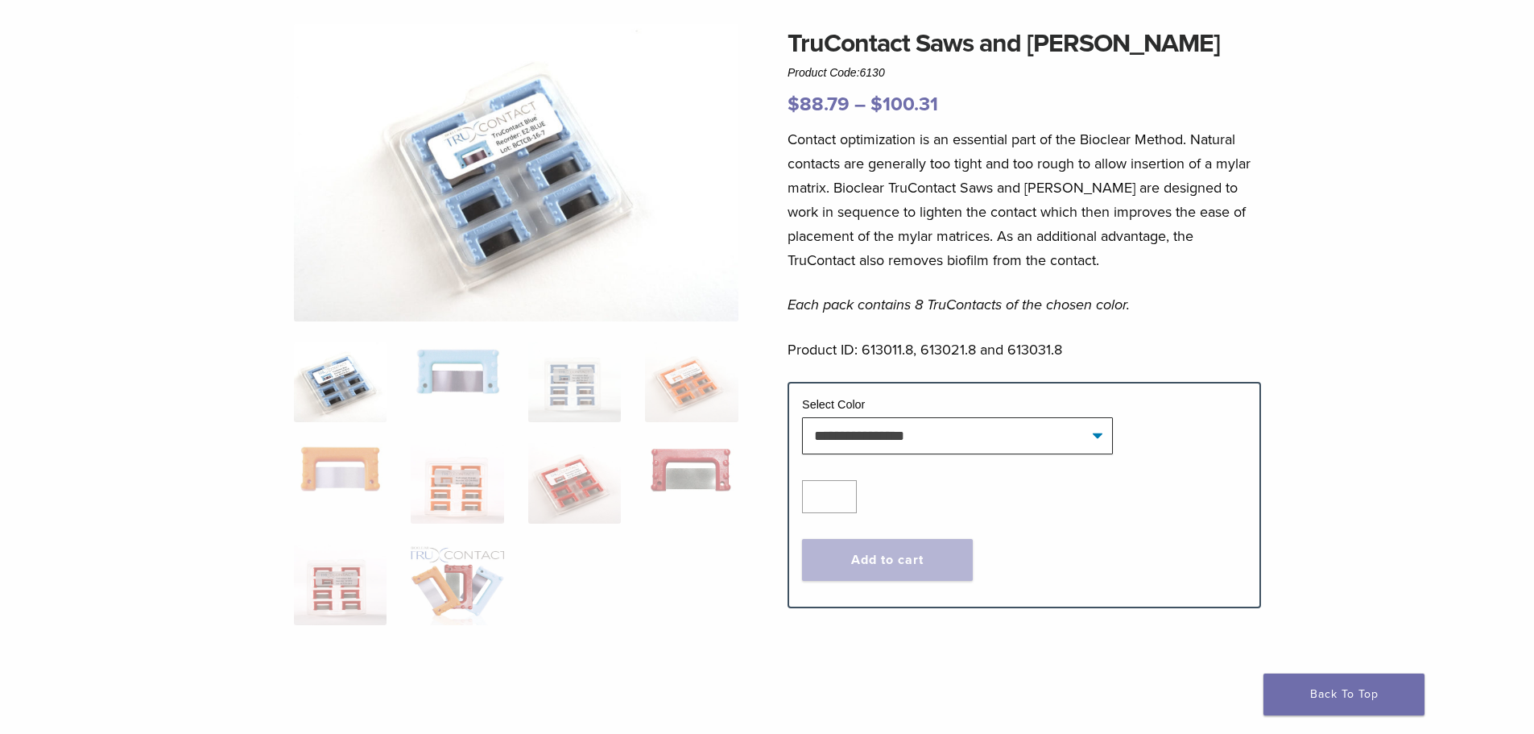
scroll to position [161, 0]
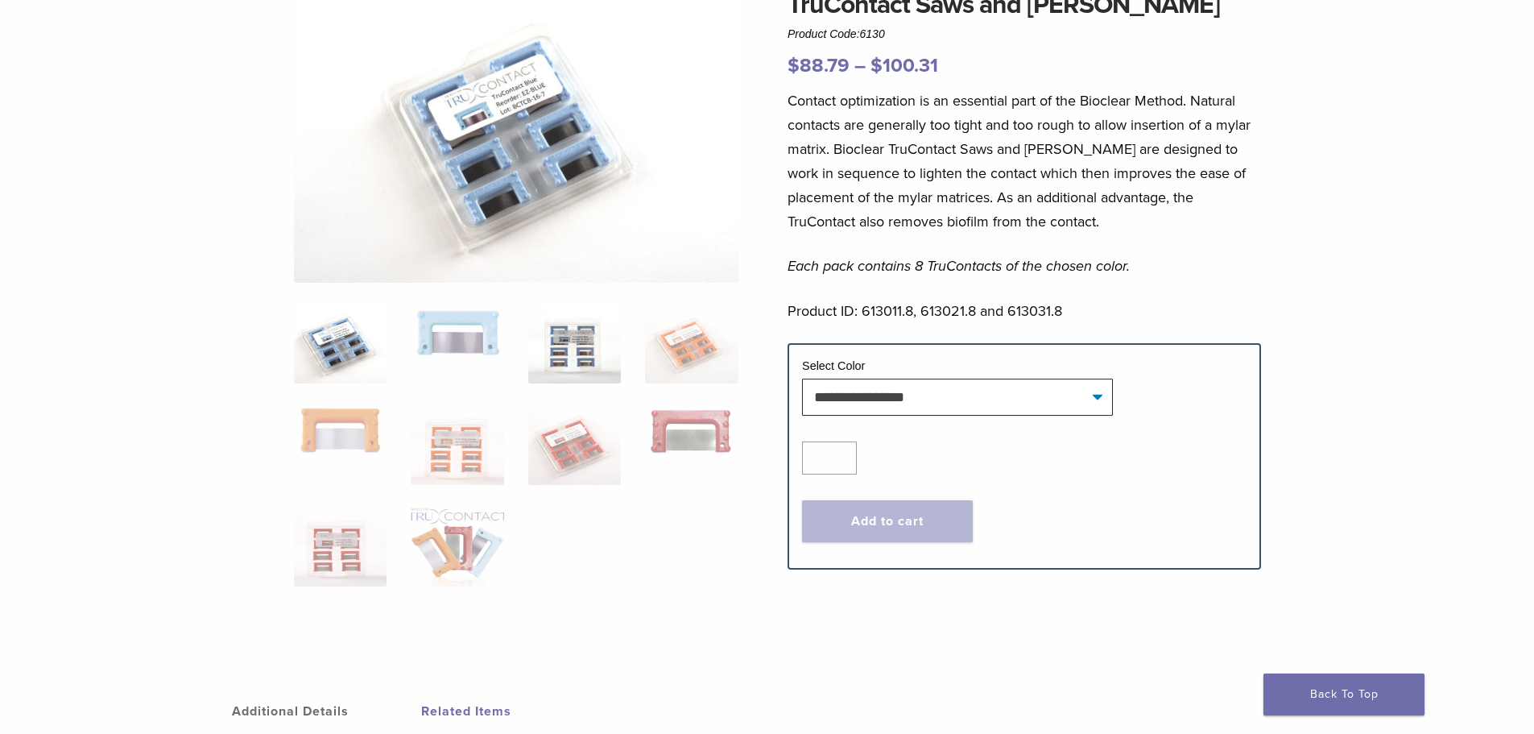
click at [576, 362] on img at bounding box center [574, 343] width 93 height 81
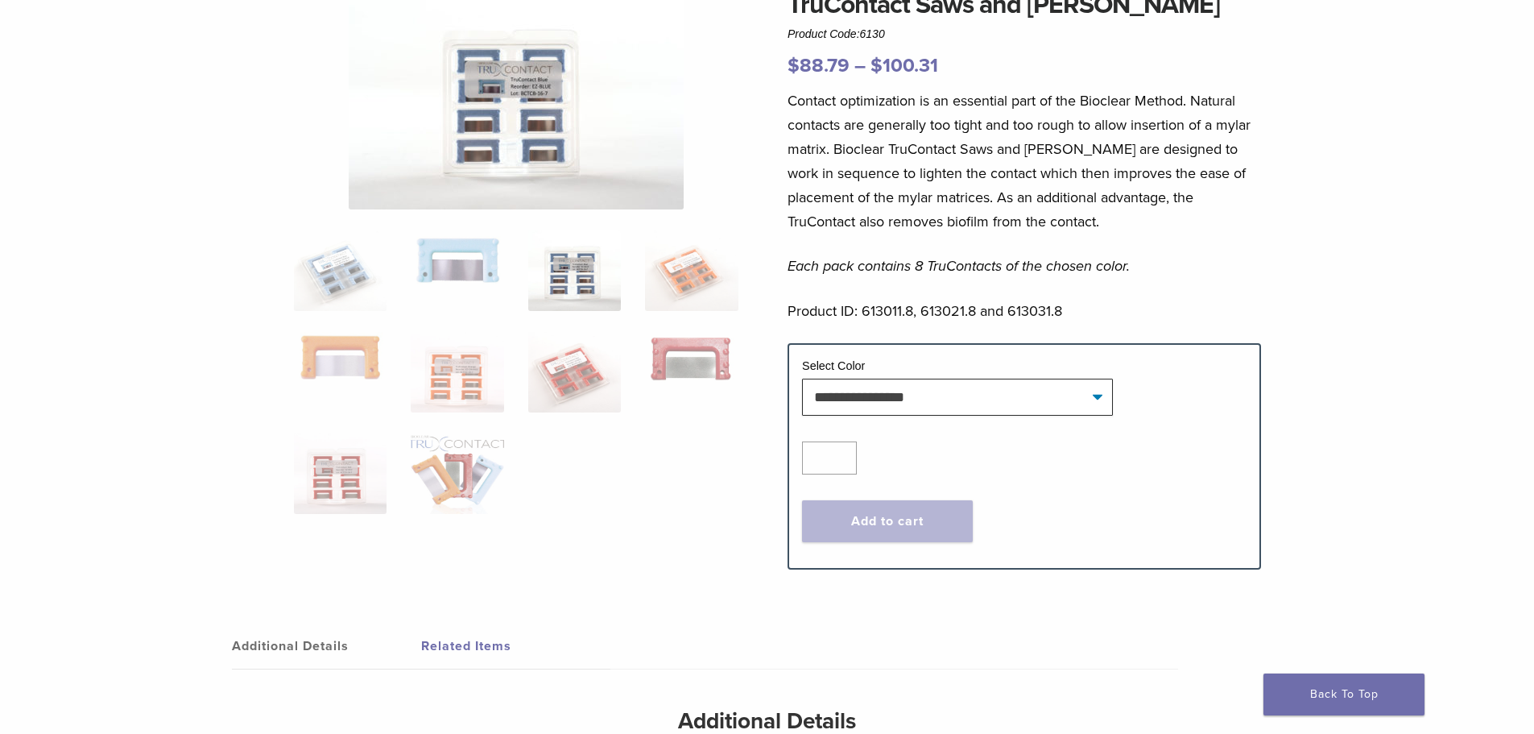
click at [488, 92] on img at bounding box center [516, 98] width 335 height 224
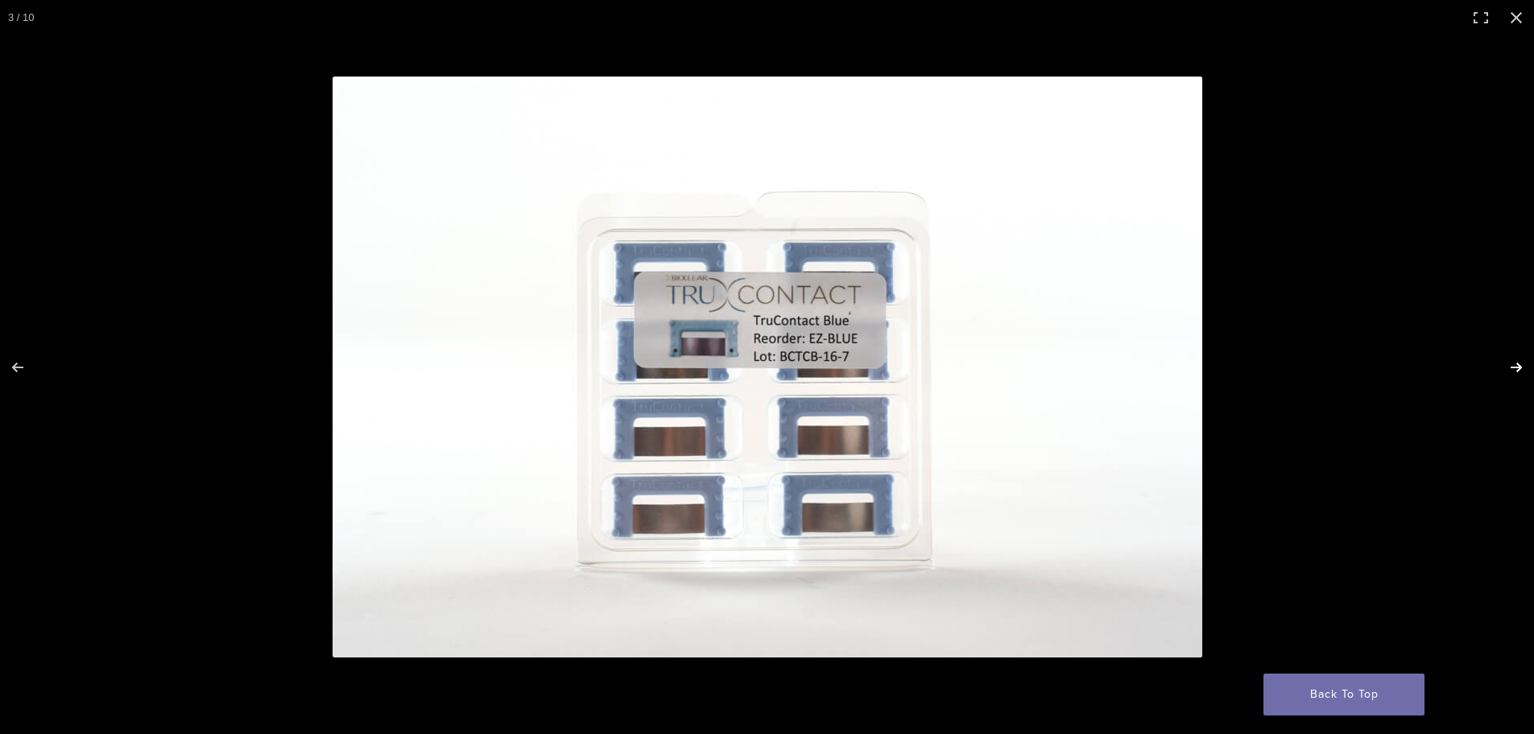
click at [1509, 362] on button "Next (arrow right)" at bounding box center [1506, 367] width 56 height 81
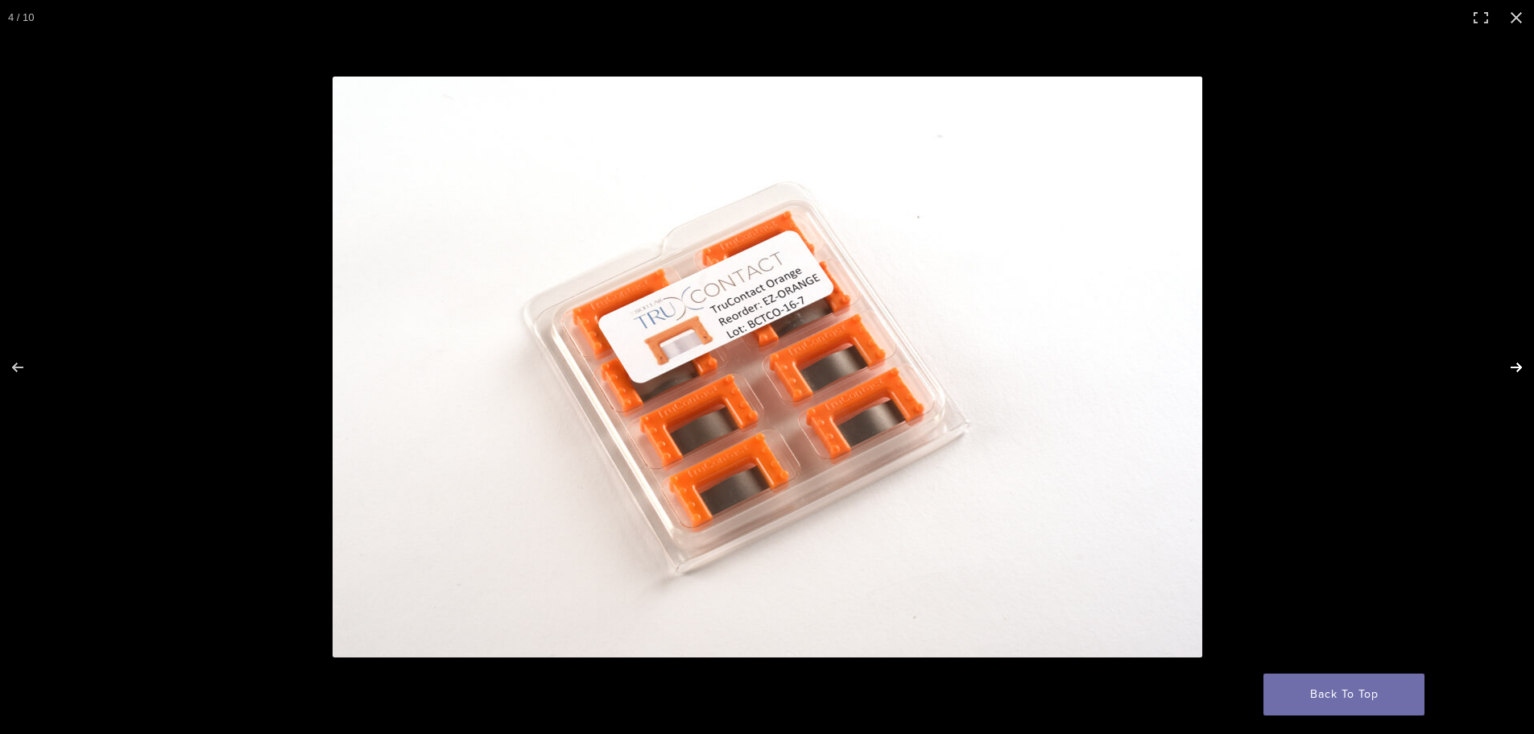
click at [1509, 362] on button "Next (arrow right)" at bounding box center [1506, 367] width 56 height 81
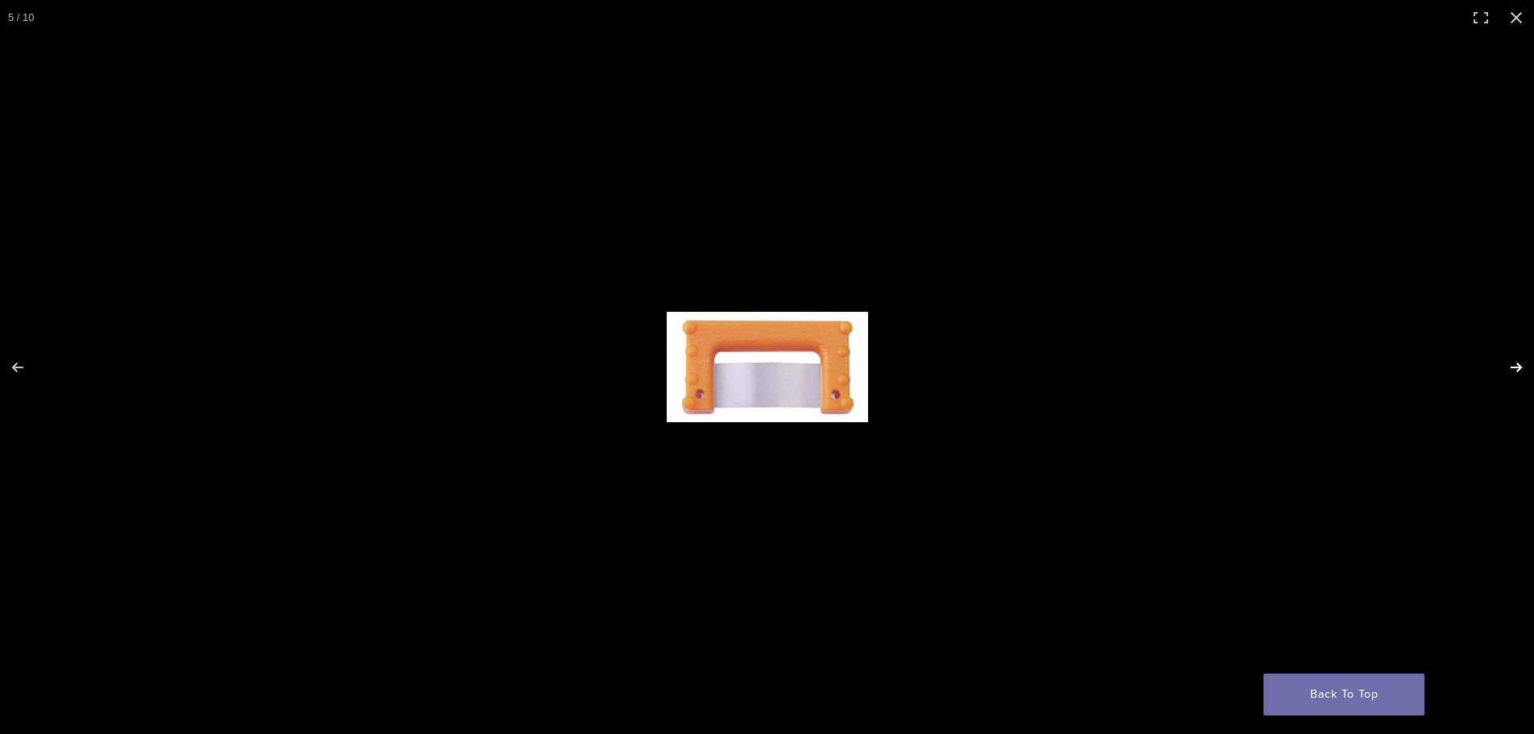
click at [1509, 362] on button "Next (arrow right)" at bounding box center [1506, 367] width 56 height 81
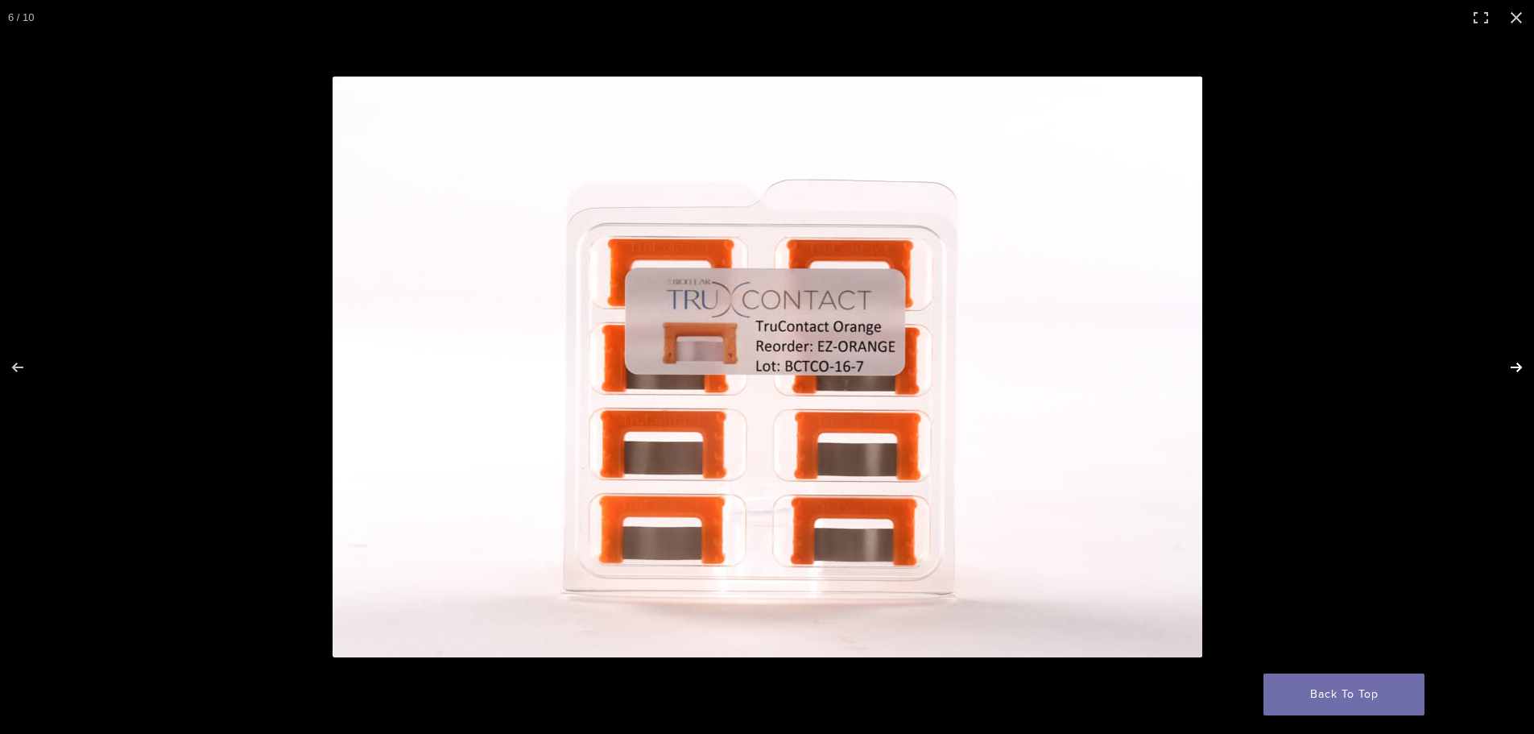
click at [1509, 362] on button "Next (arrow right)" at bounding box center [1506, 367] width 56 height 81
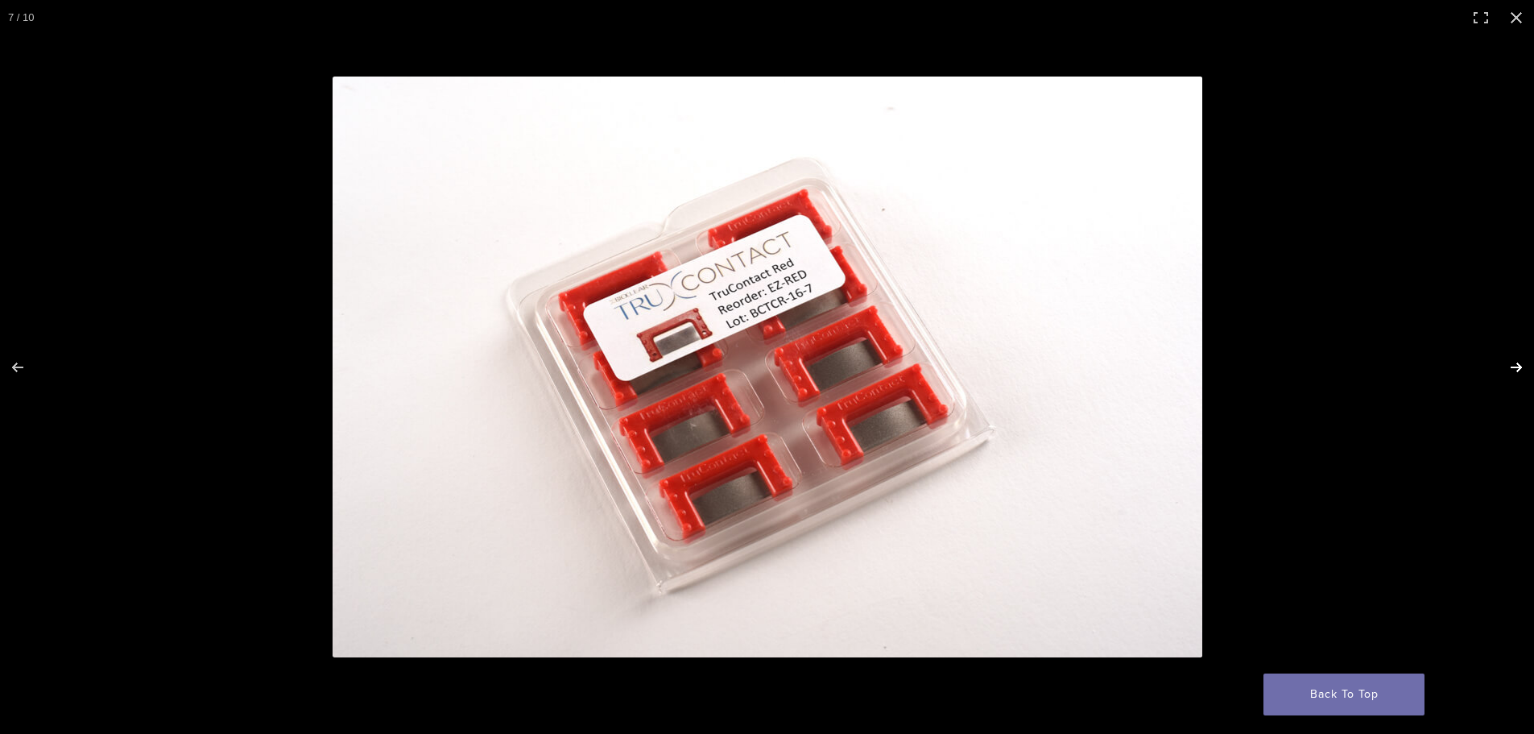
click at [1509, 362] on button "Next (arrow right)" at bounding box center [1506, 367] width 56 height 81
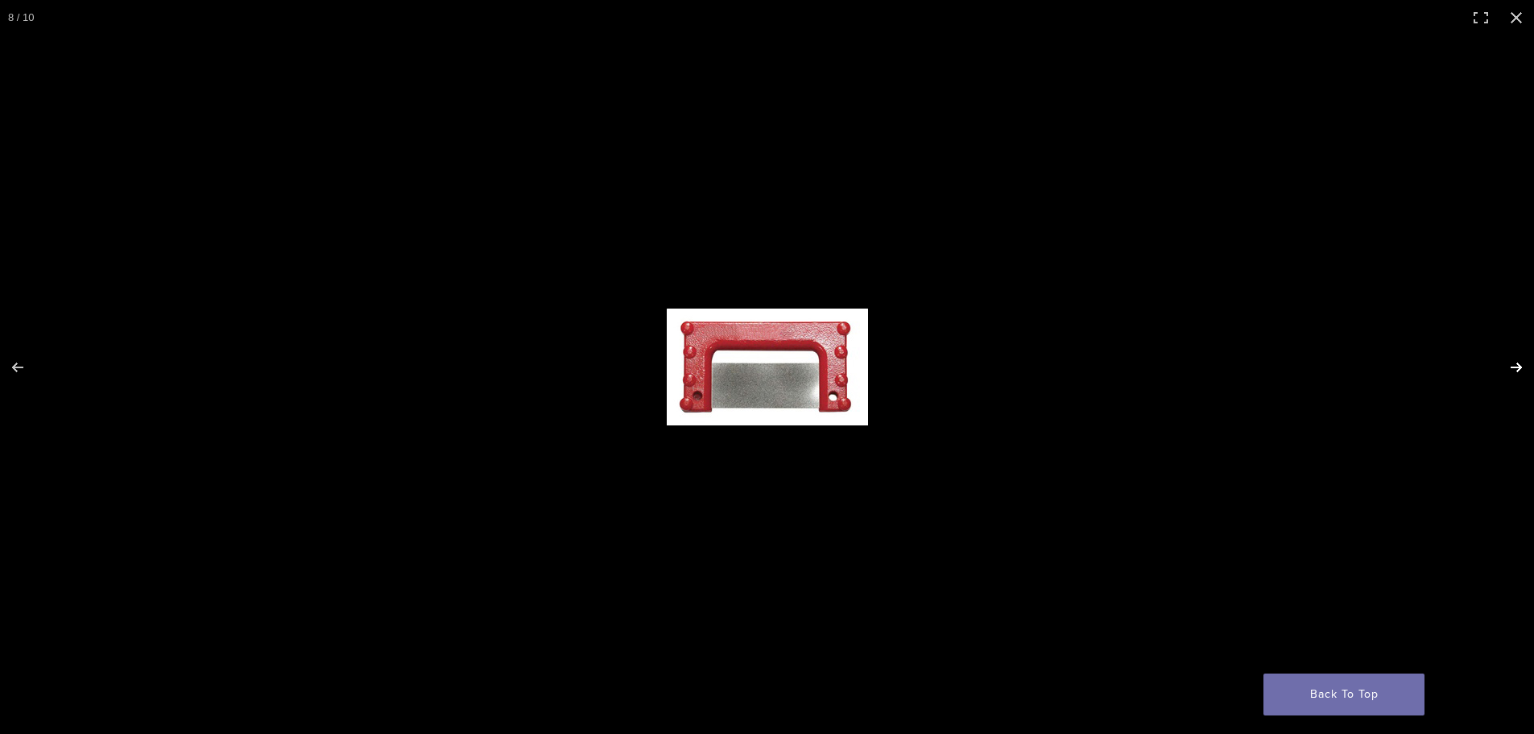
click at [1509, 362] on button "Next (arrow right)" at bounding box center [1506, 367] width 56 height 81
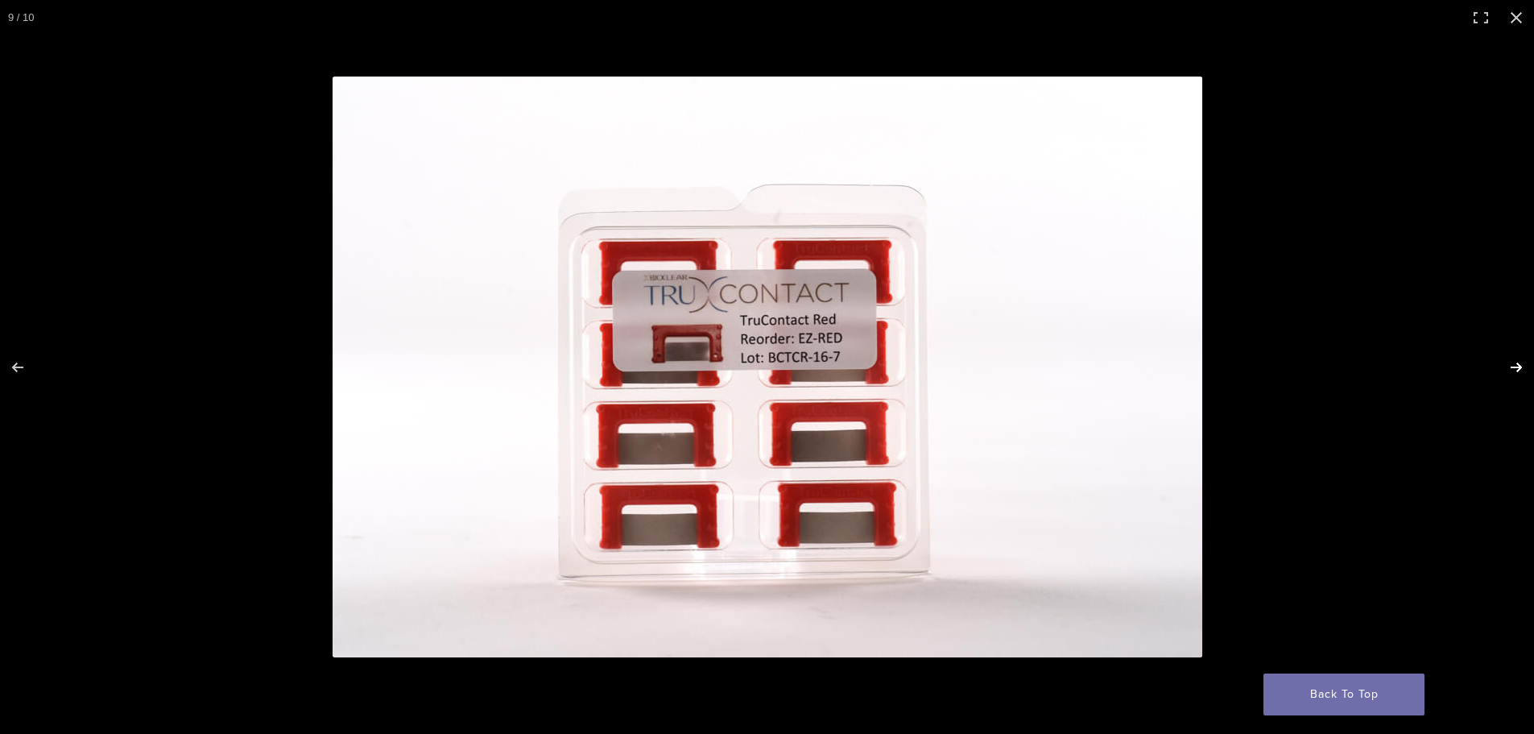
click at [1509, 362] on button "Next (arrow right)" at bounding box center [1506, 367] width 56 height 81
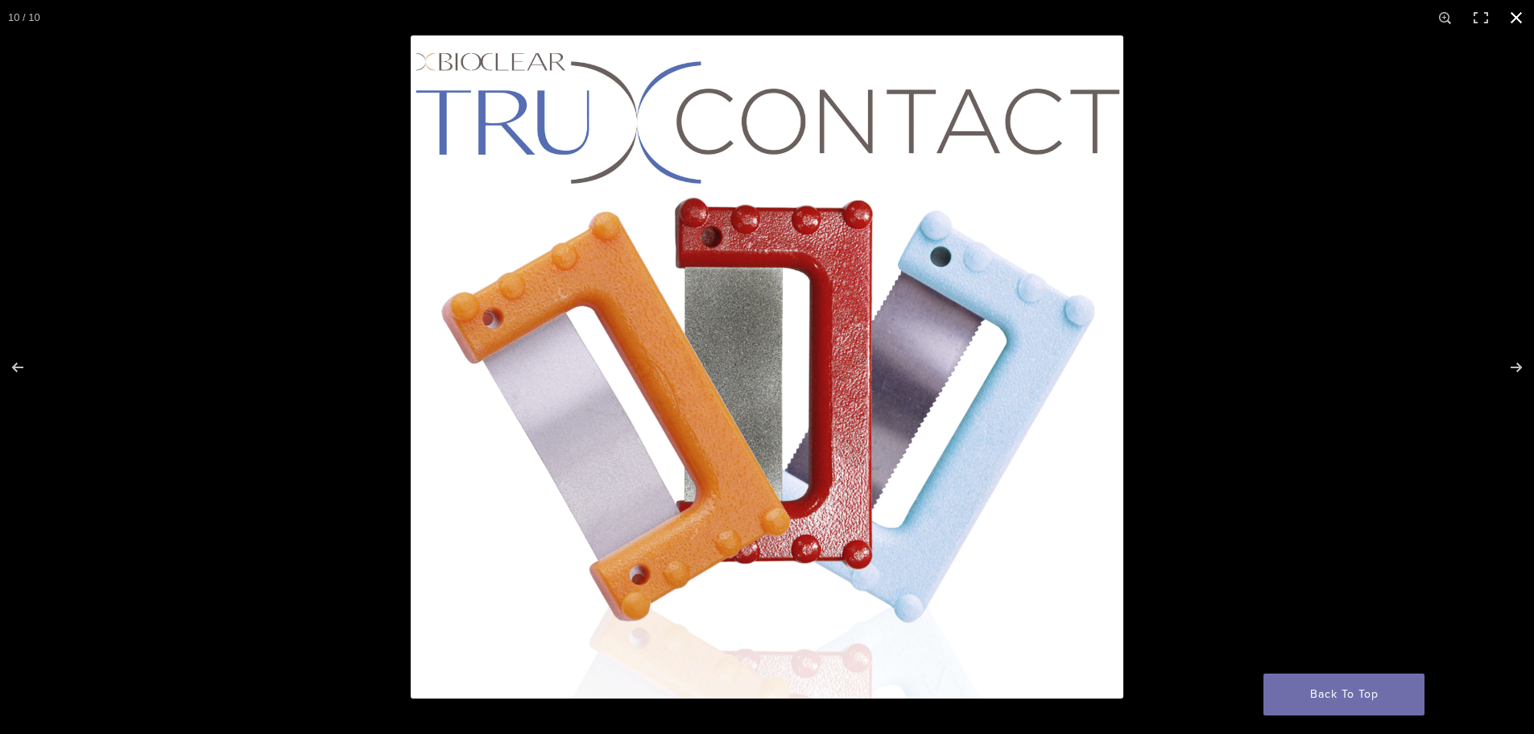
click at [1515, 15] on button "Close (Esc)" at bounding box center [1516, 17] width 35 height 35
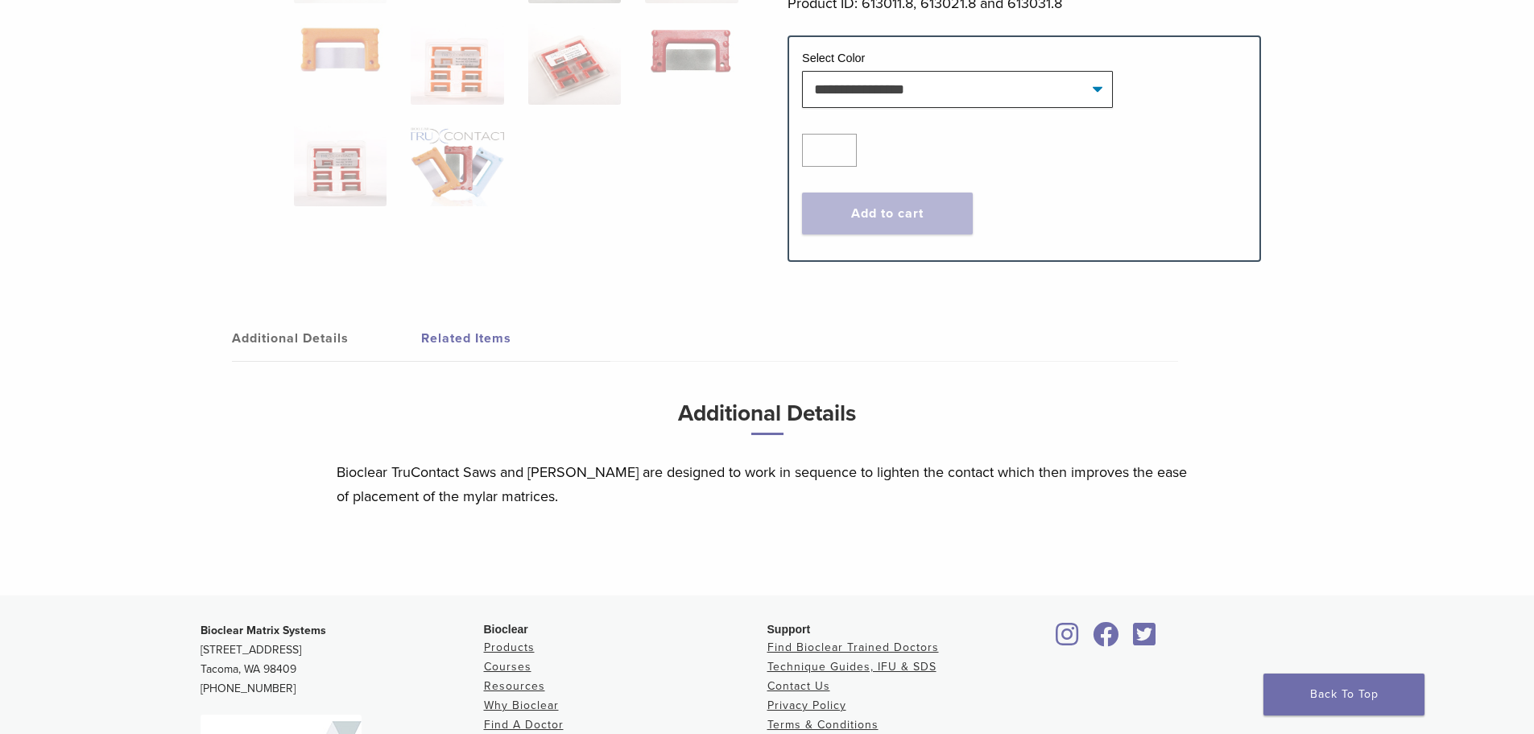
scroll to position [0, 0]
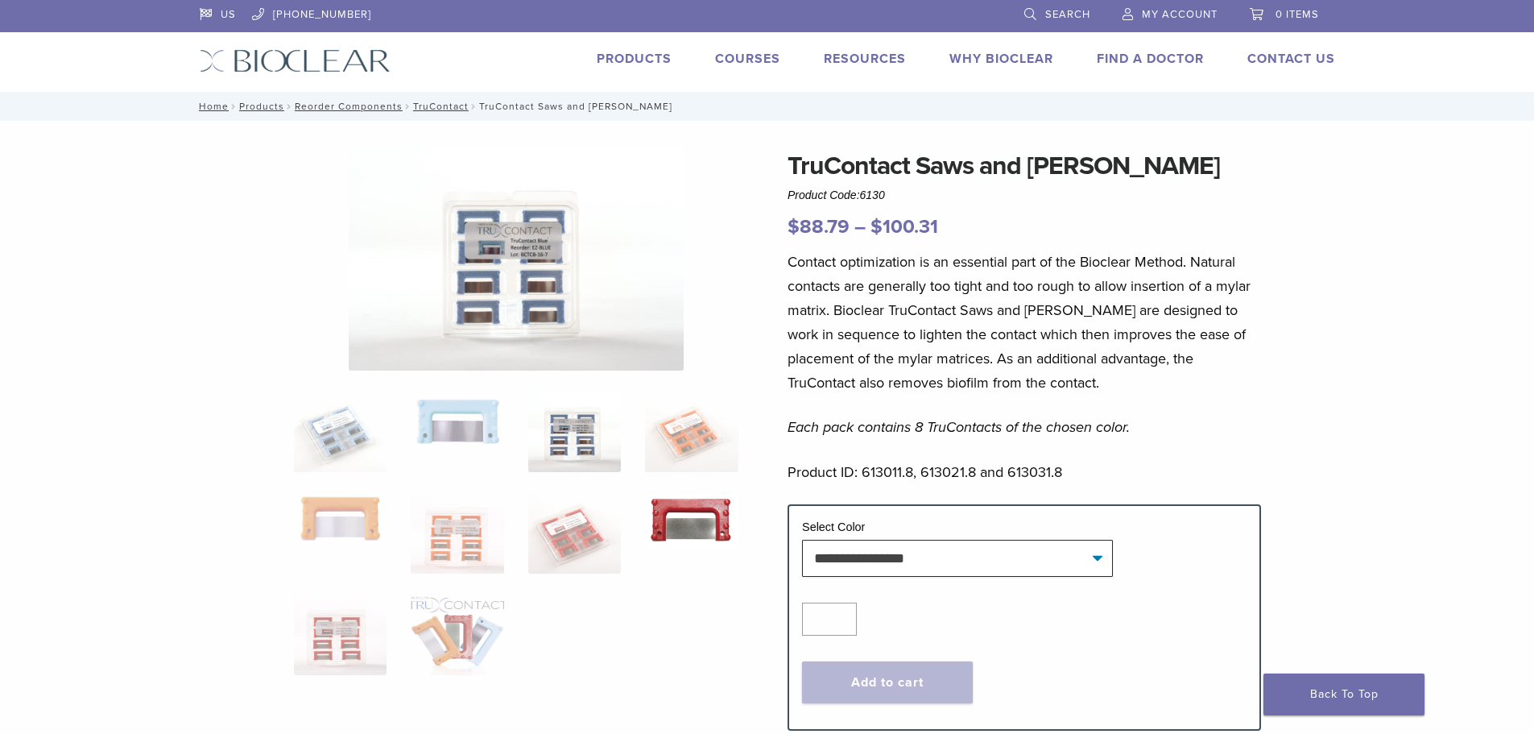
click at [687, 509] on img at bounding box center [691, 520] width 93 height 54
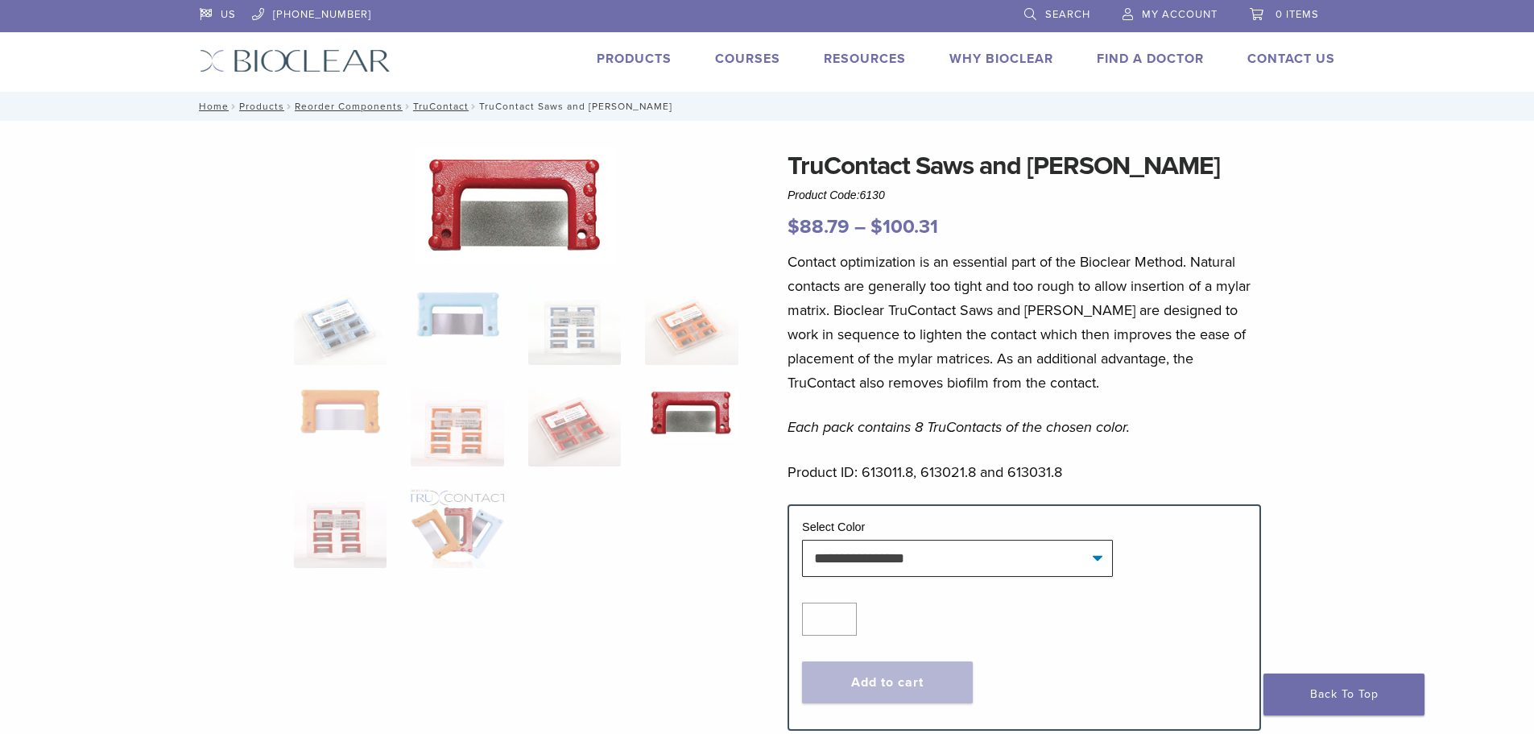
click at [512, 201] on img at bounding box center [516, 205] width 201 height 117
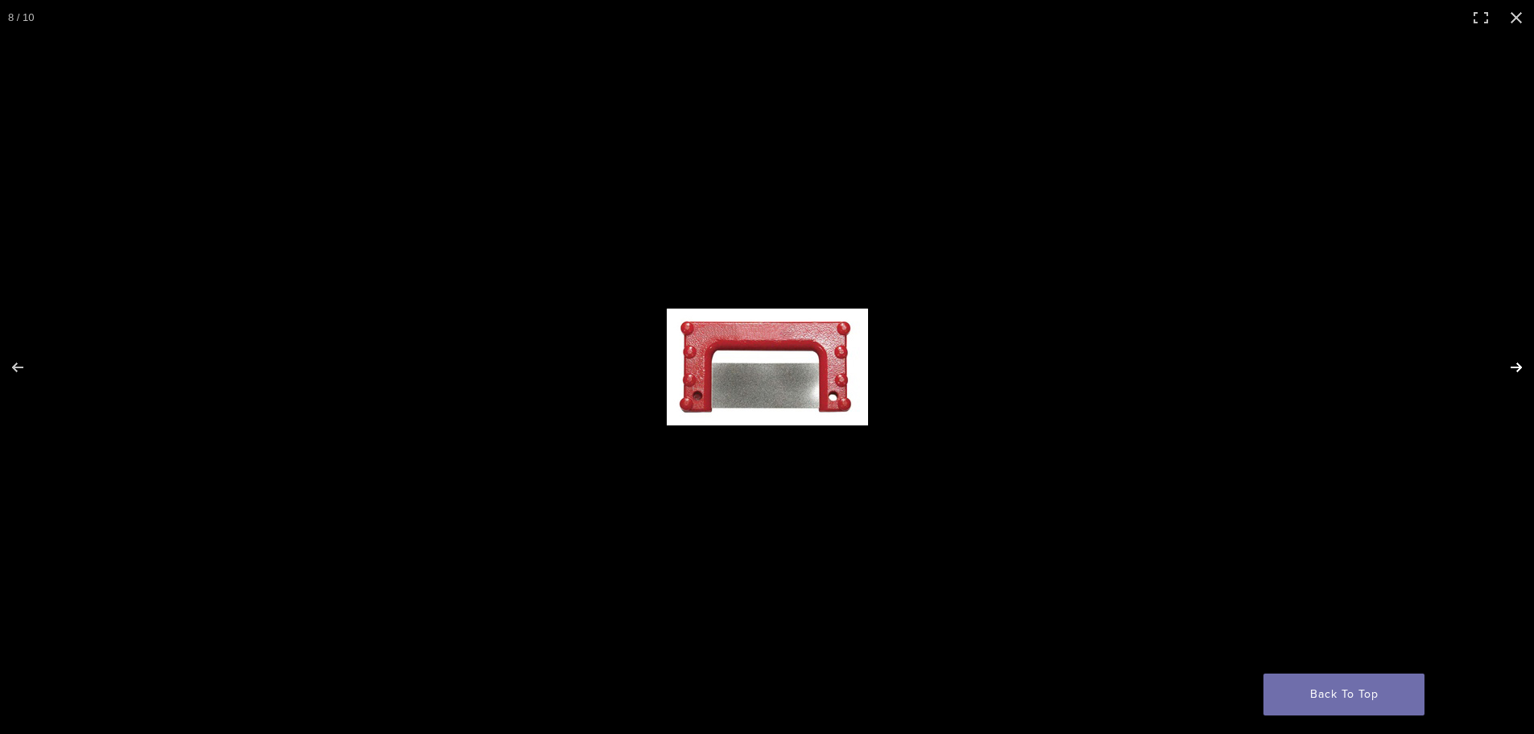
click at [1515, 366] on button "Next (arrow right)" at bounding box center [1506, 367] width 56 height 81
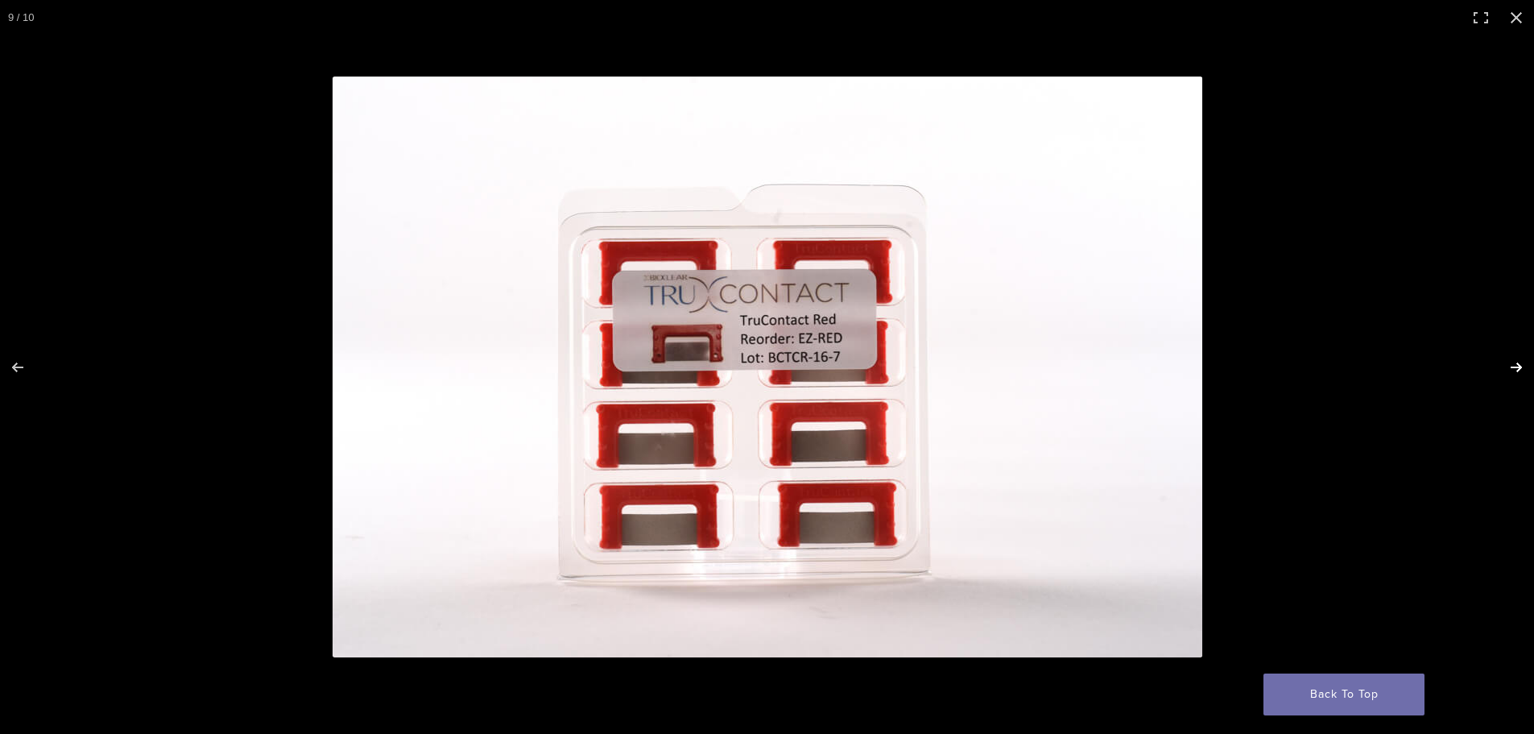
click at [1515, 362] on button "Next (arrow right)" at bounding box center [1506, 367] width 56 height 81
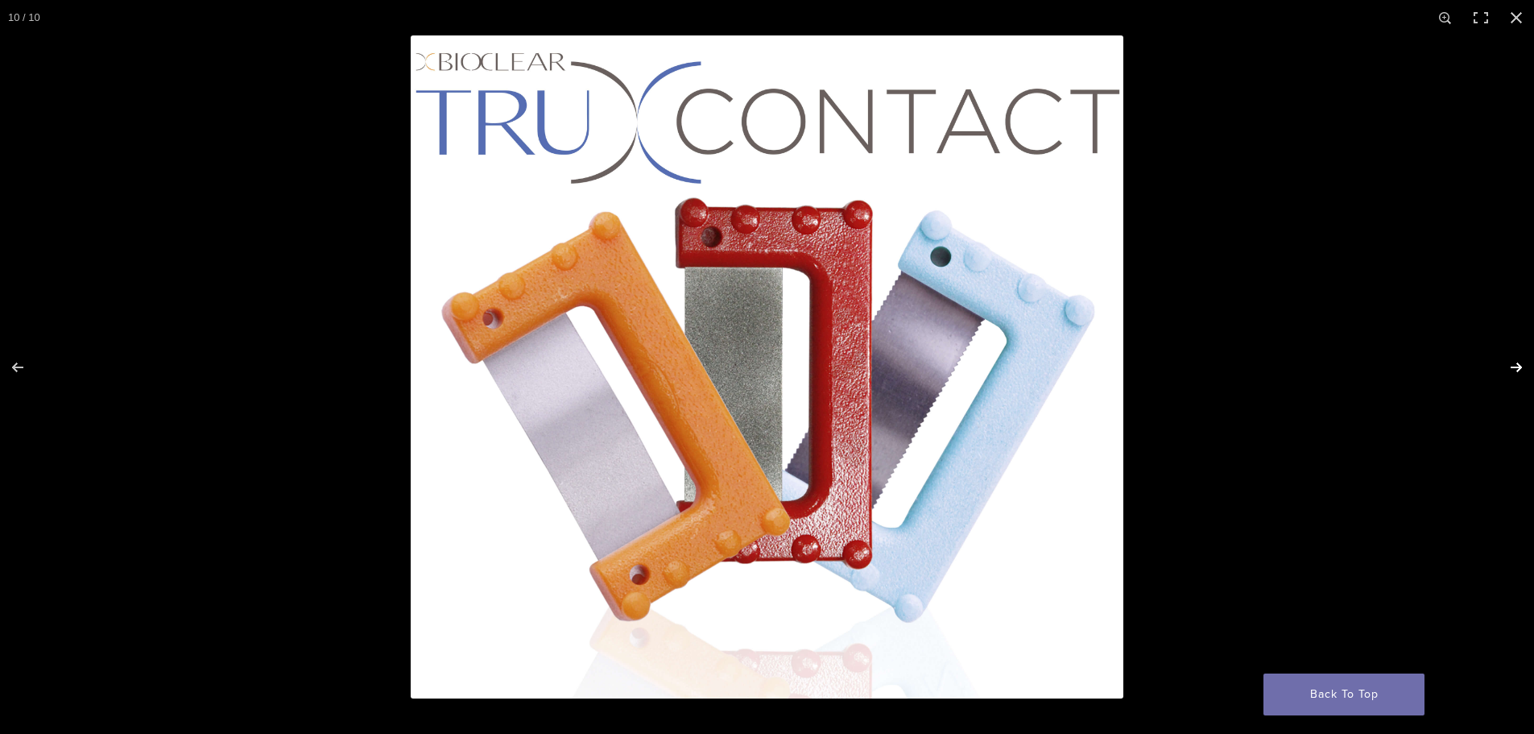
click at [1515, 362] on button "Next (arrow right)" at bounding box center [1506, 367] width 56 height 81
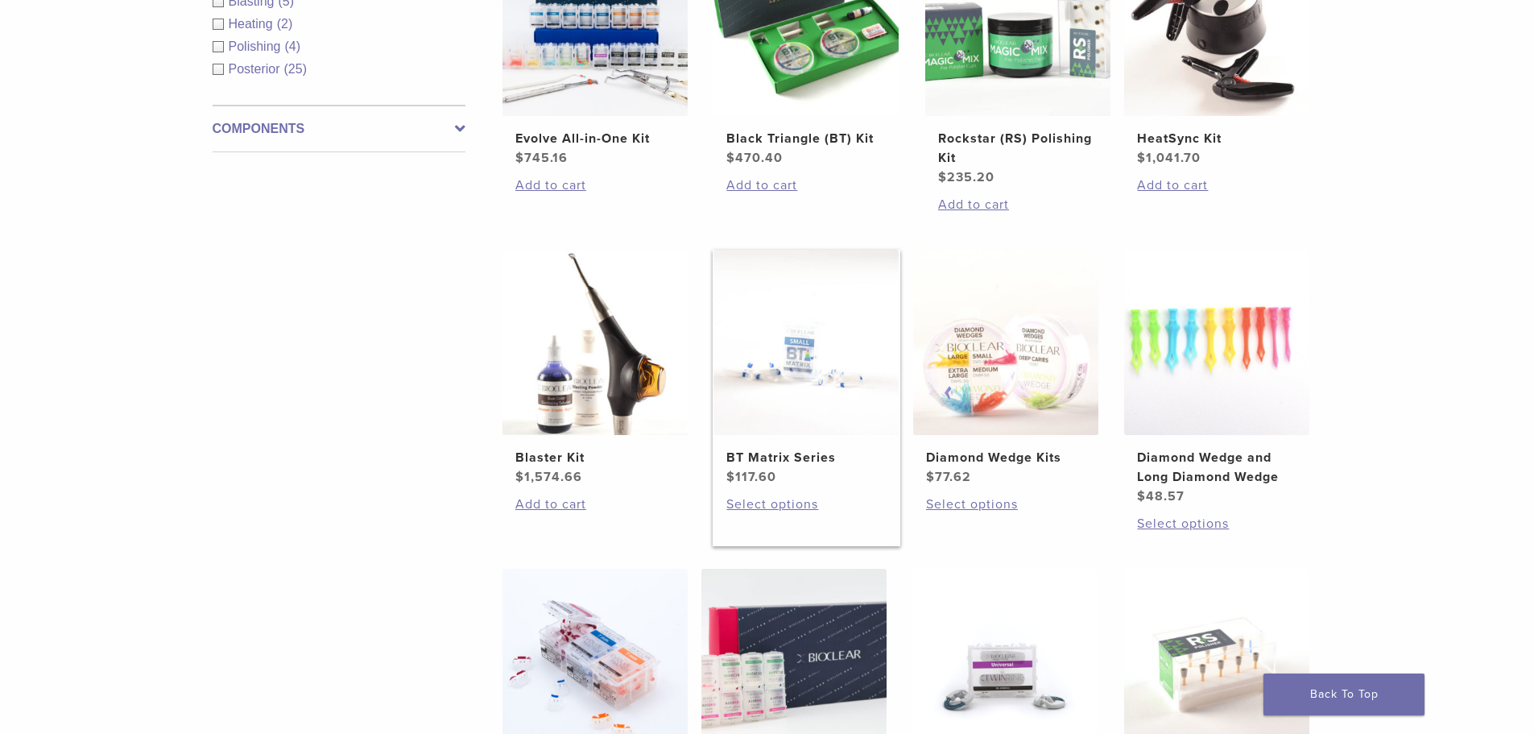
scroll to position [886, 0]
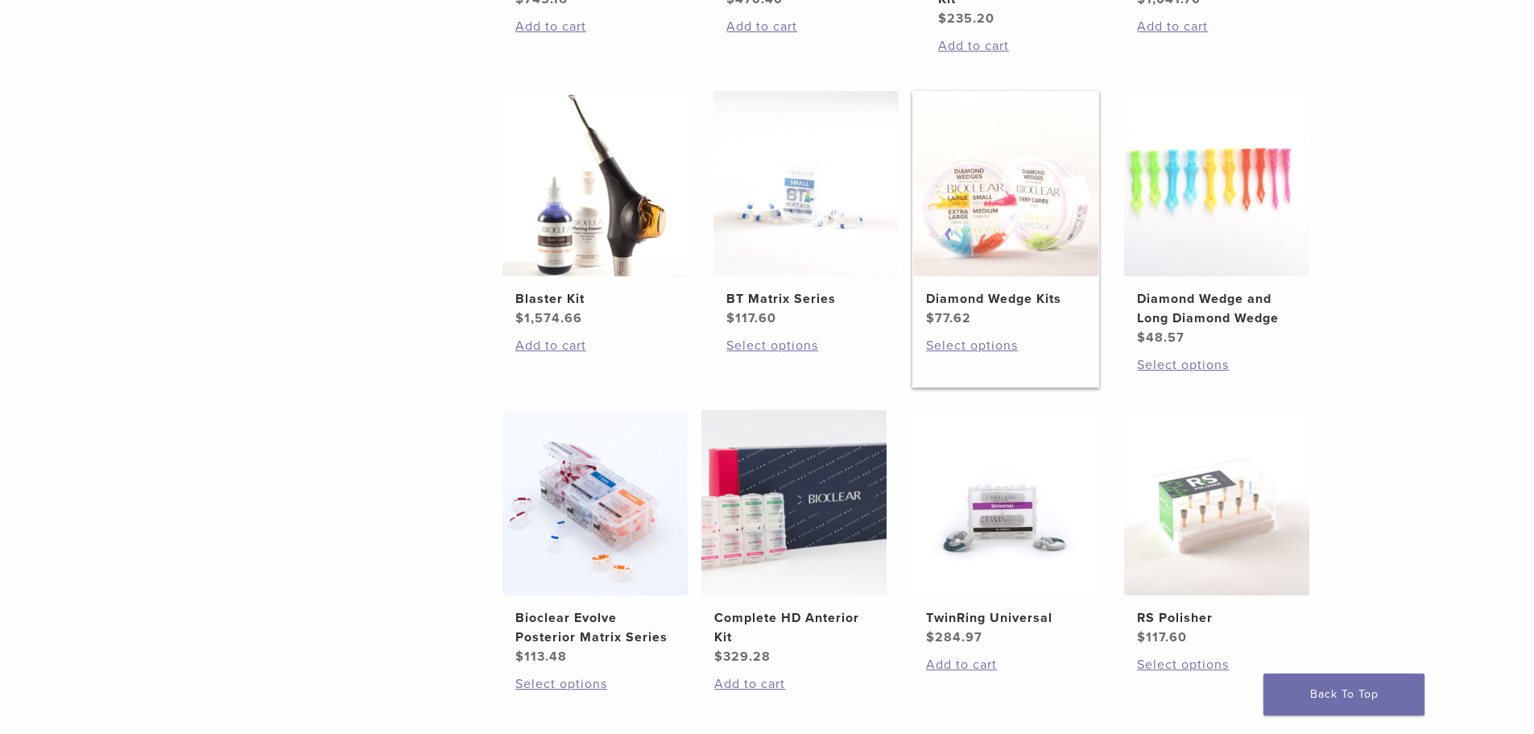
click at [981, 225] on img at bounding box center [1005, 183] width 185 height 185
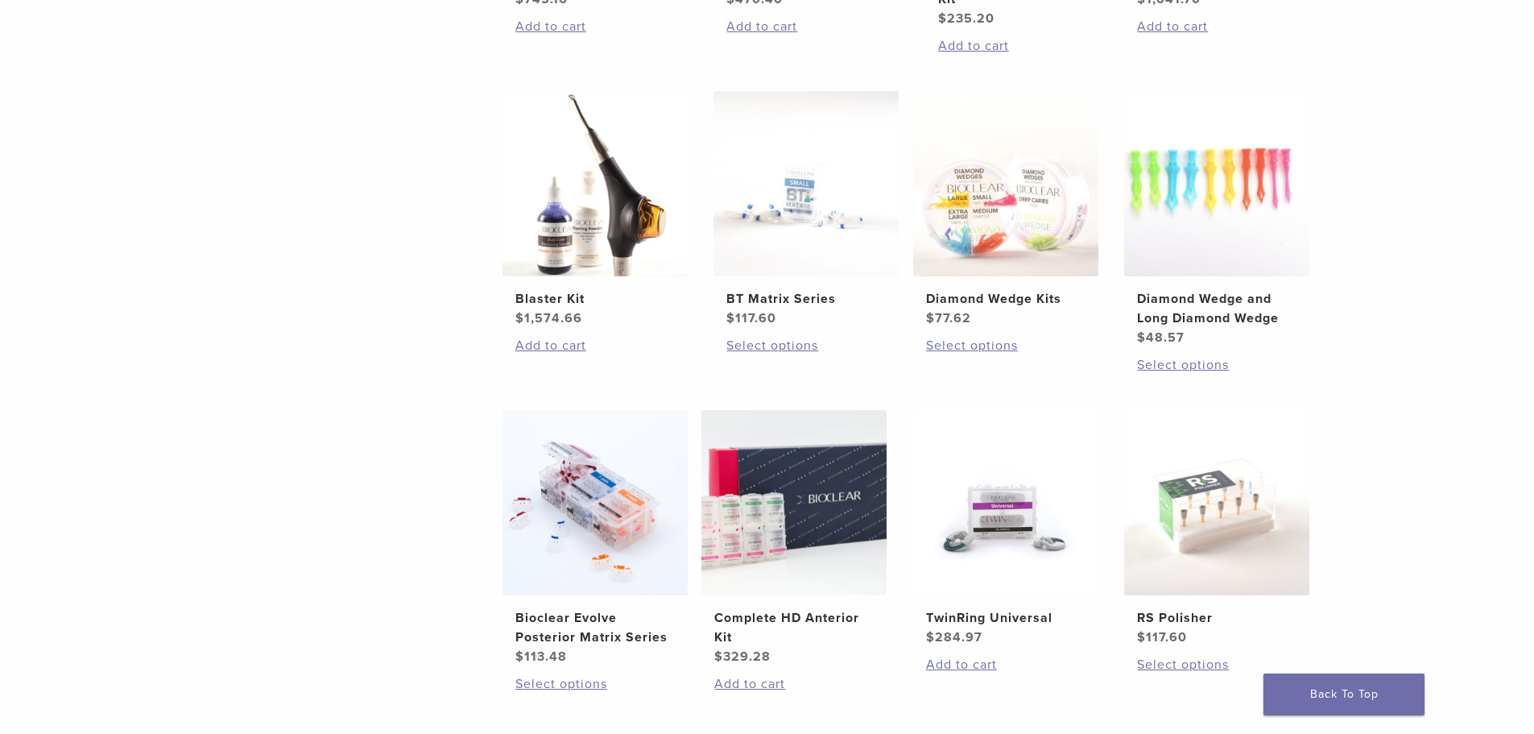
click at [608, 410] on img at bounding box center [594, 502] width 185 height 185
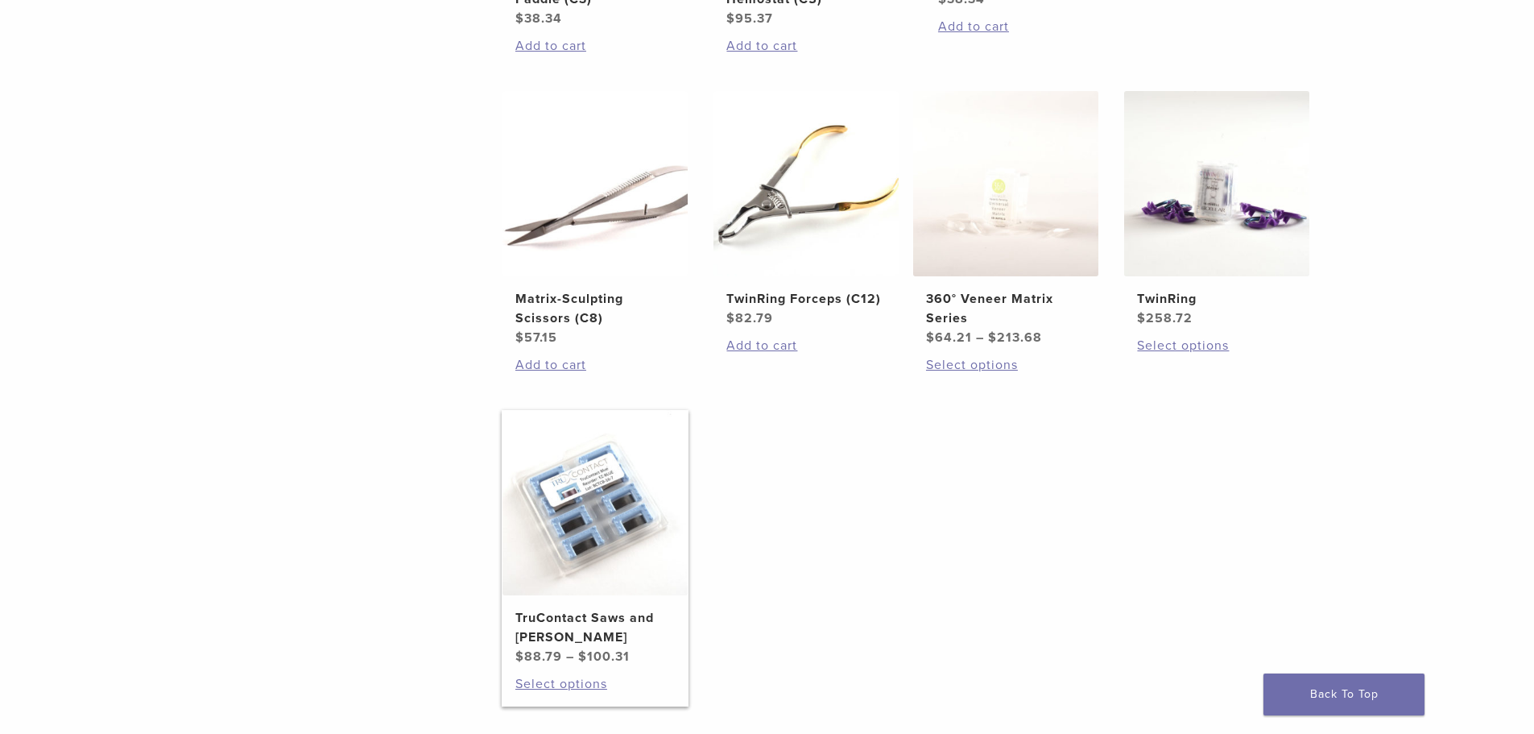
click at [569, 410] on img at bounding box center [594, 502] width 185 height 185
click at [592, 276] on img at bounding box center [594, 183] width 185 height 185
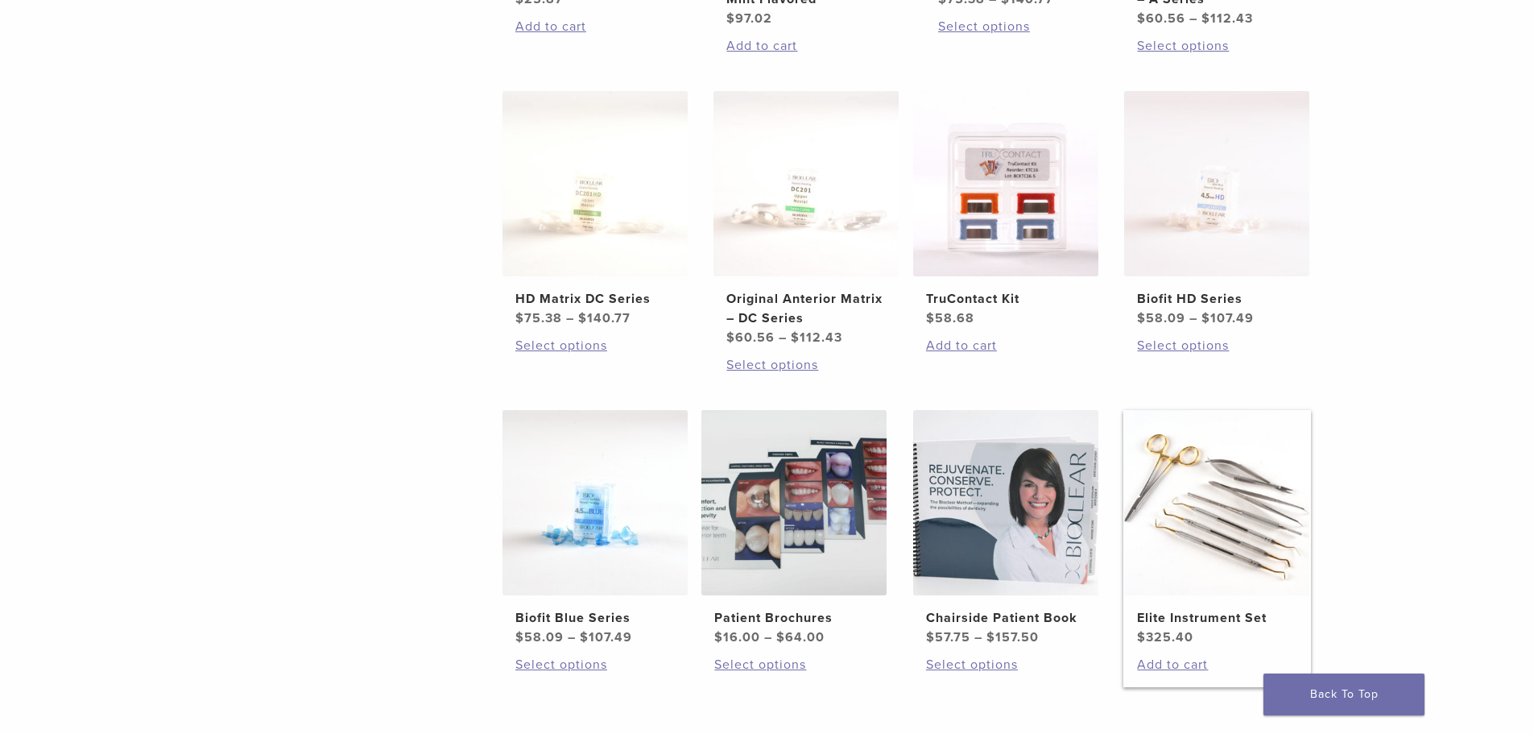
click at [1217, 410] on img at bounding box center [1216, 502] width 185 height 185
click at [985, 276] on img at bounding box center [1005, 183] width 185 height 185
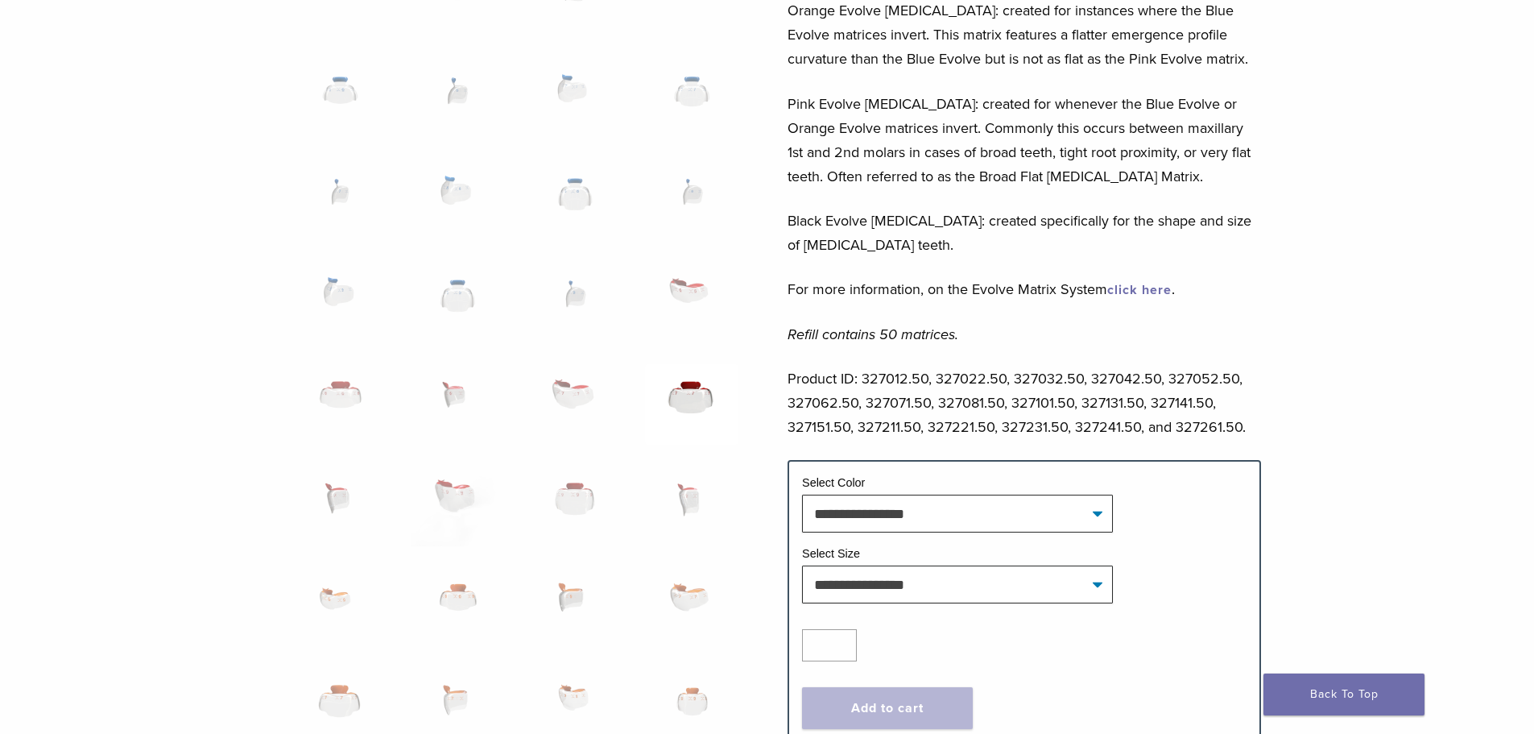
scroll to position [644, 0]
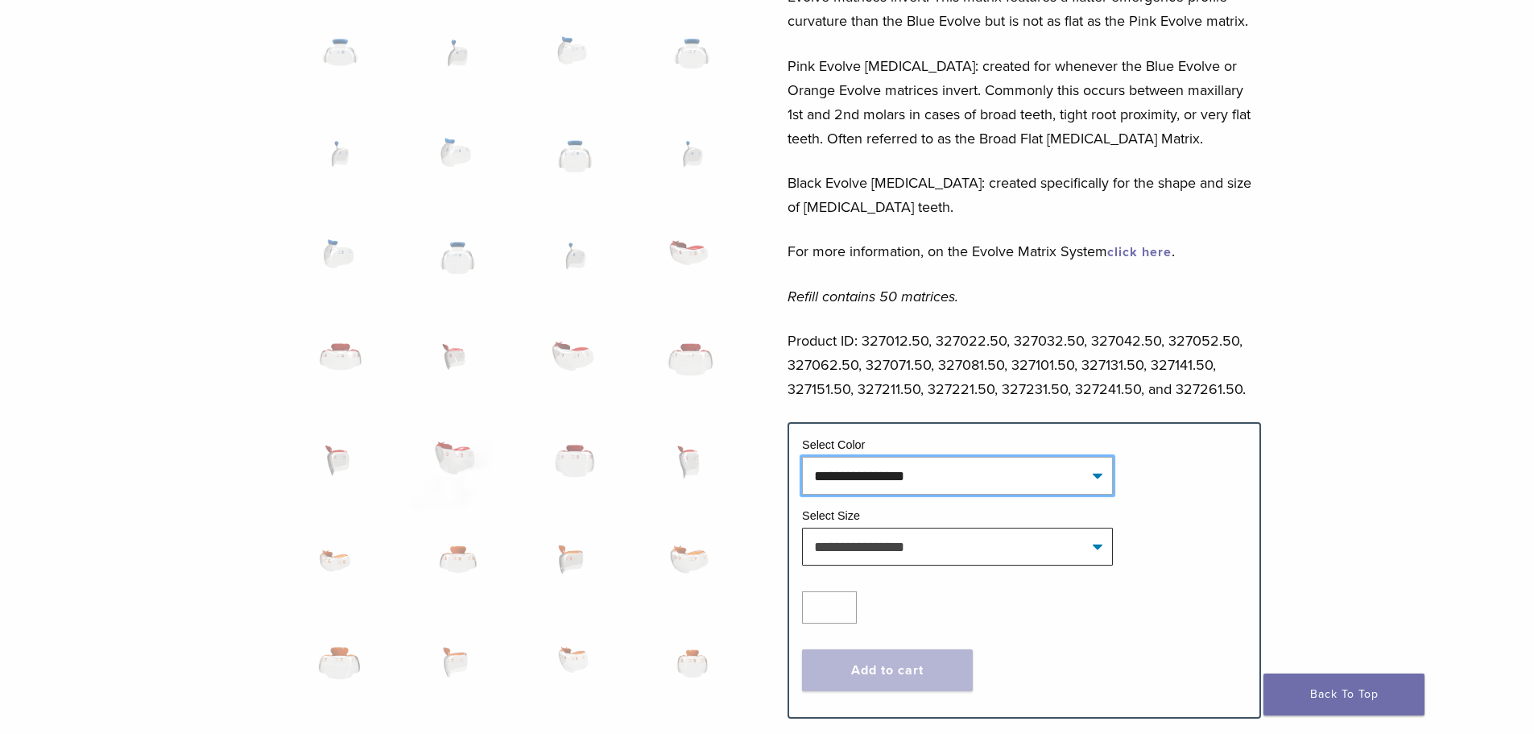
click at [878, 482] on select "**********" at bounding box center [957, 475] width 311 height 37
click at [920, 274] on div "Following the legacy of the Biofit HD Matrix Series, the Evolve Matrices have t…" at bounding box center [1024, 13] width 473 height 817
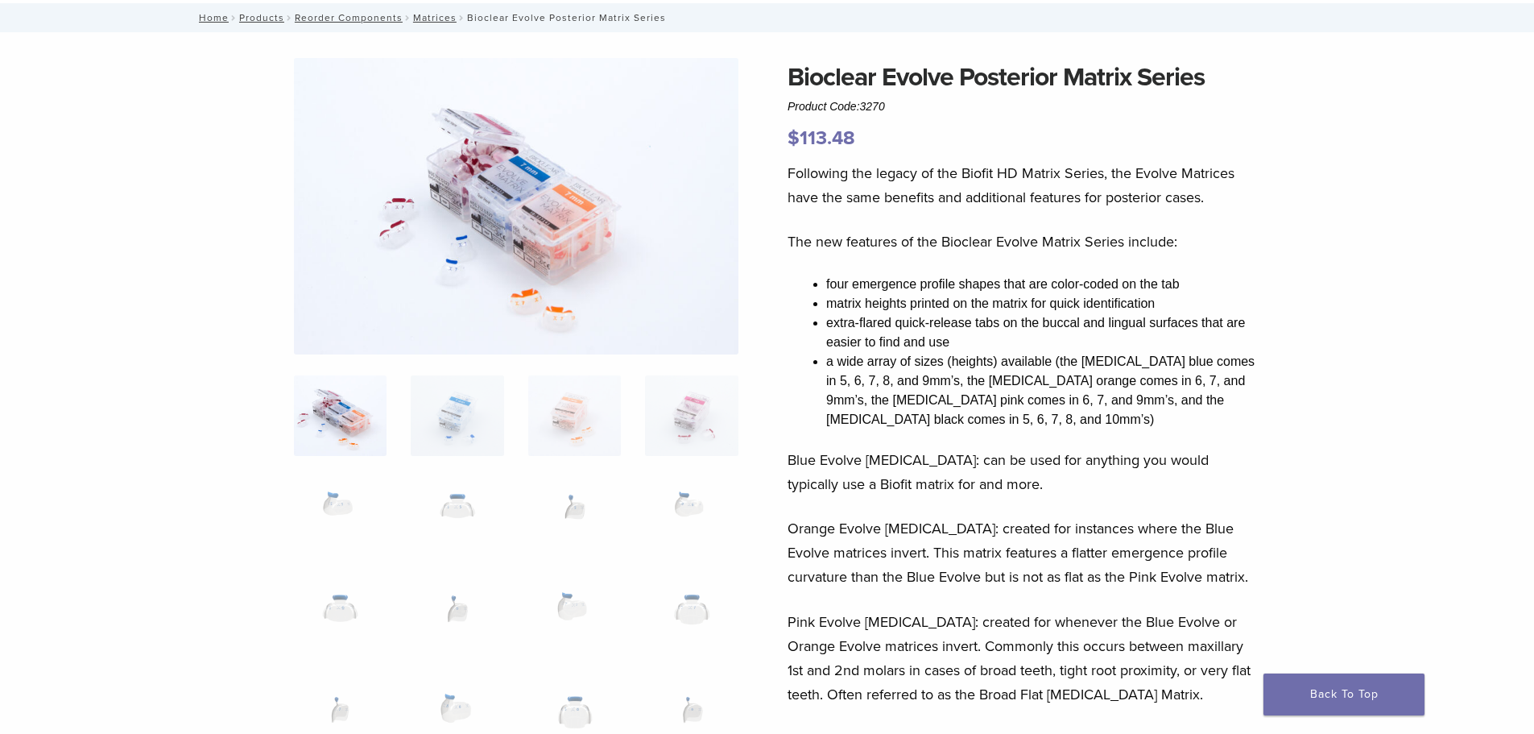
scroll to position [0, 0]
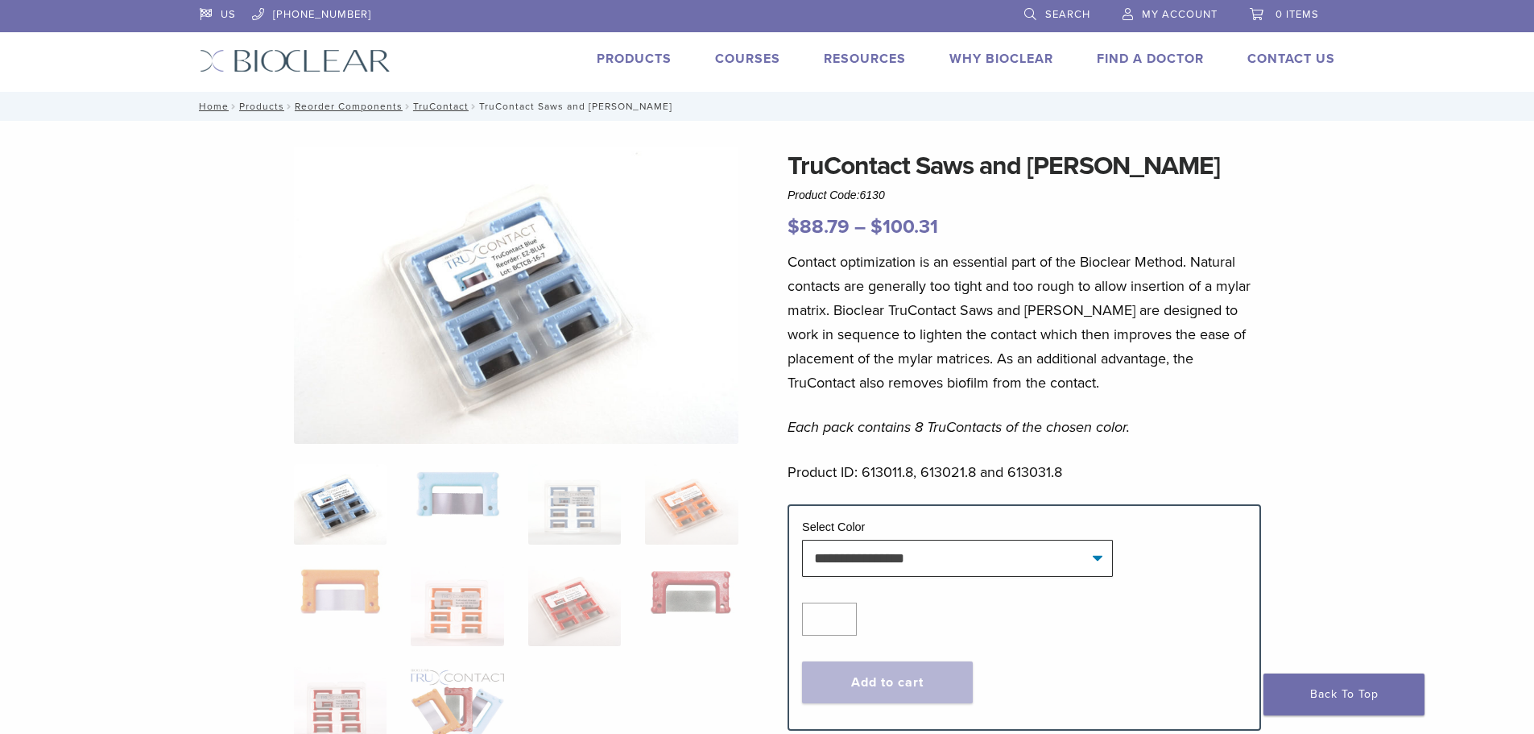
click at [358, 482] on img at bounding box center [340, 504] width 93 height 81
click at [470, 497] on img at bounding box center [457, 492] width 93 height 57
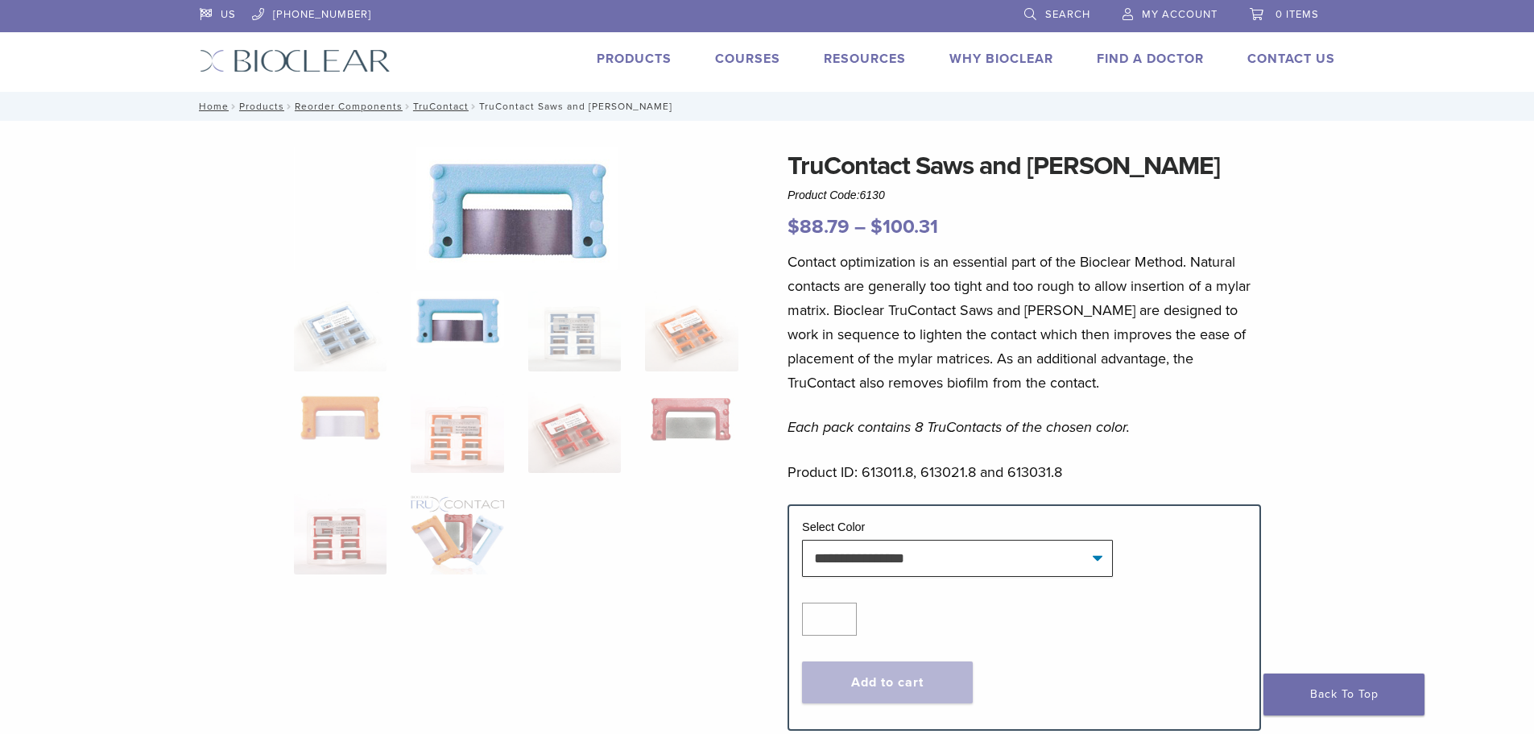
click at [496, 227] on img at bounding box center [516, 208] width 201 height 123
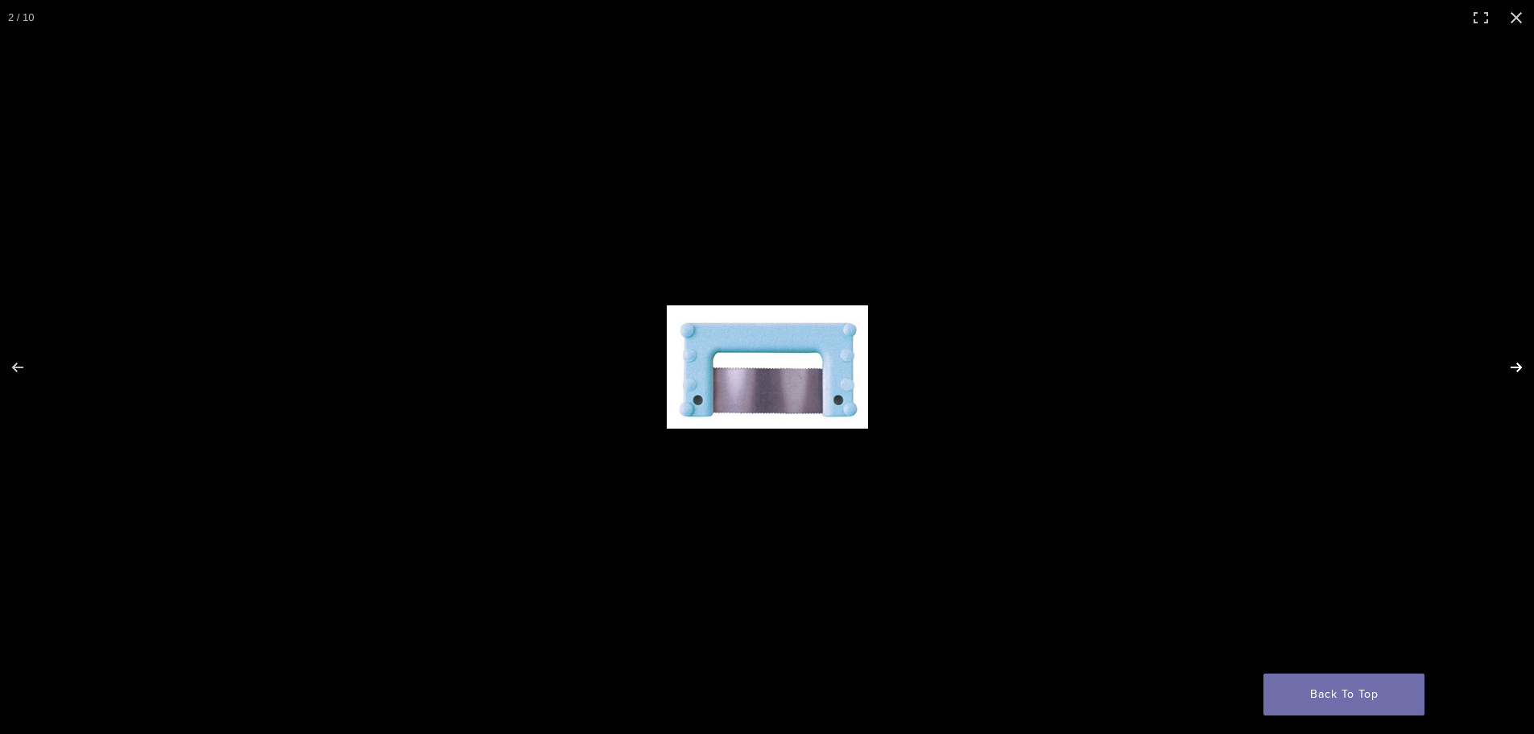
click at [1511, 368] on button "Next (arrow right)" at bounding box center [1506, 367] width 56 height 81
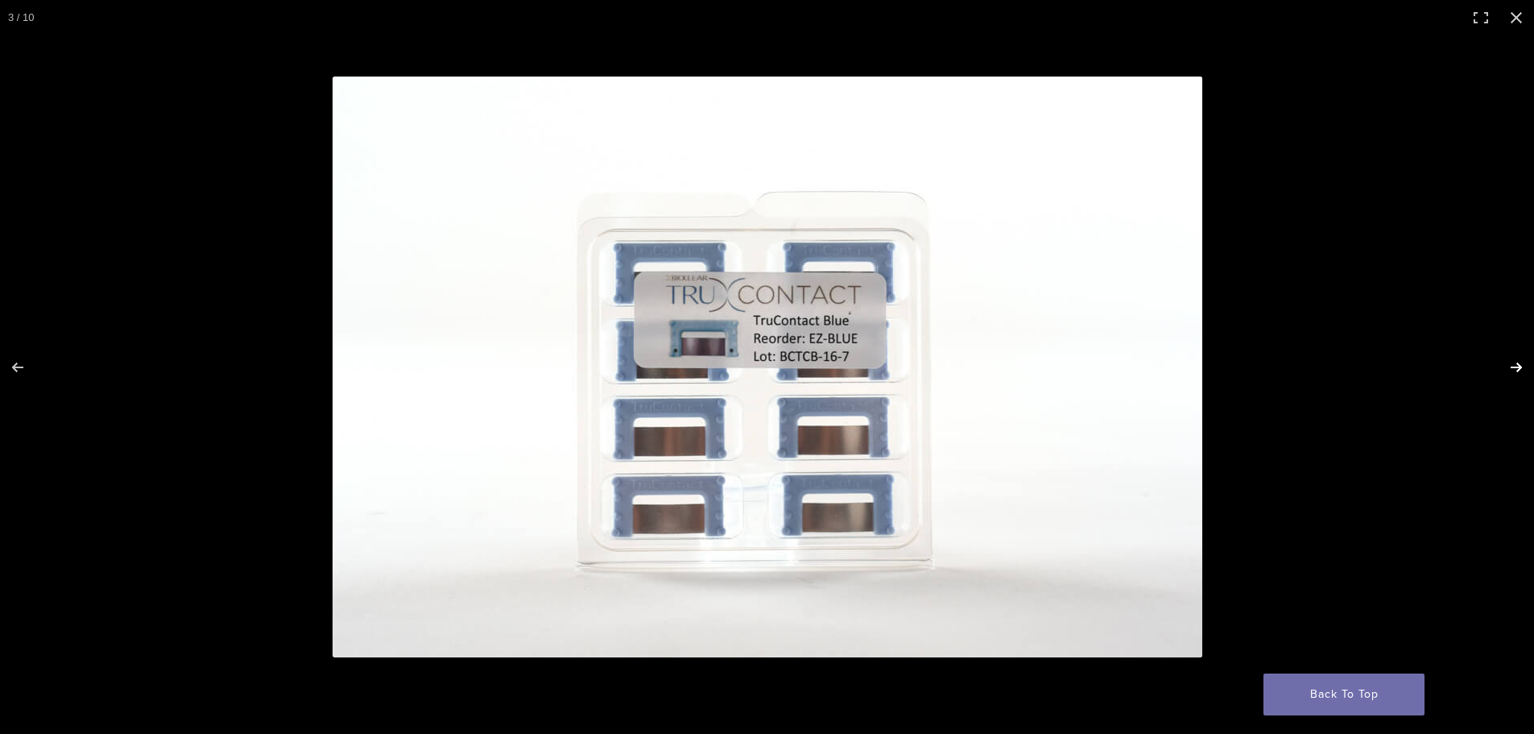
click at [1511, 368] on button "Next (arrow right)" at bounding box center [1506, 367] width 56 height 81
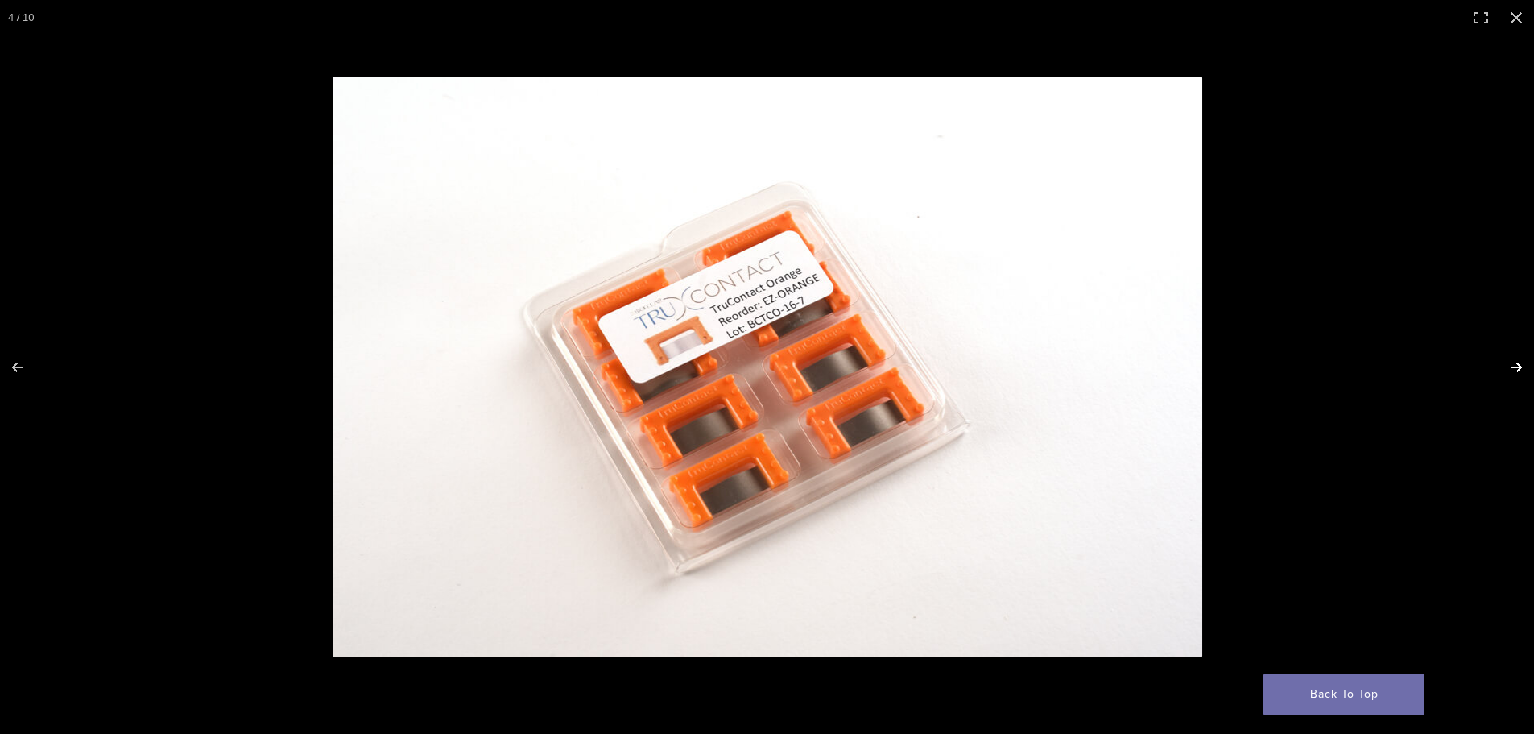
click at [1511, 368] on button "Next (arrow right)" at bounding box center [1506, 367] width 56 height 81
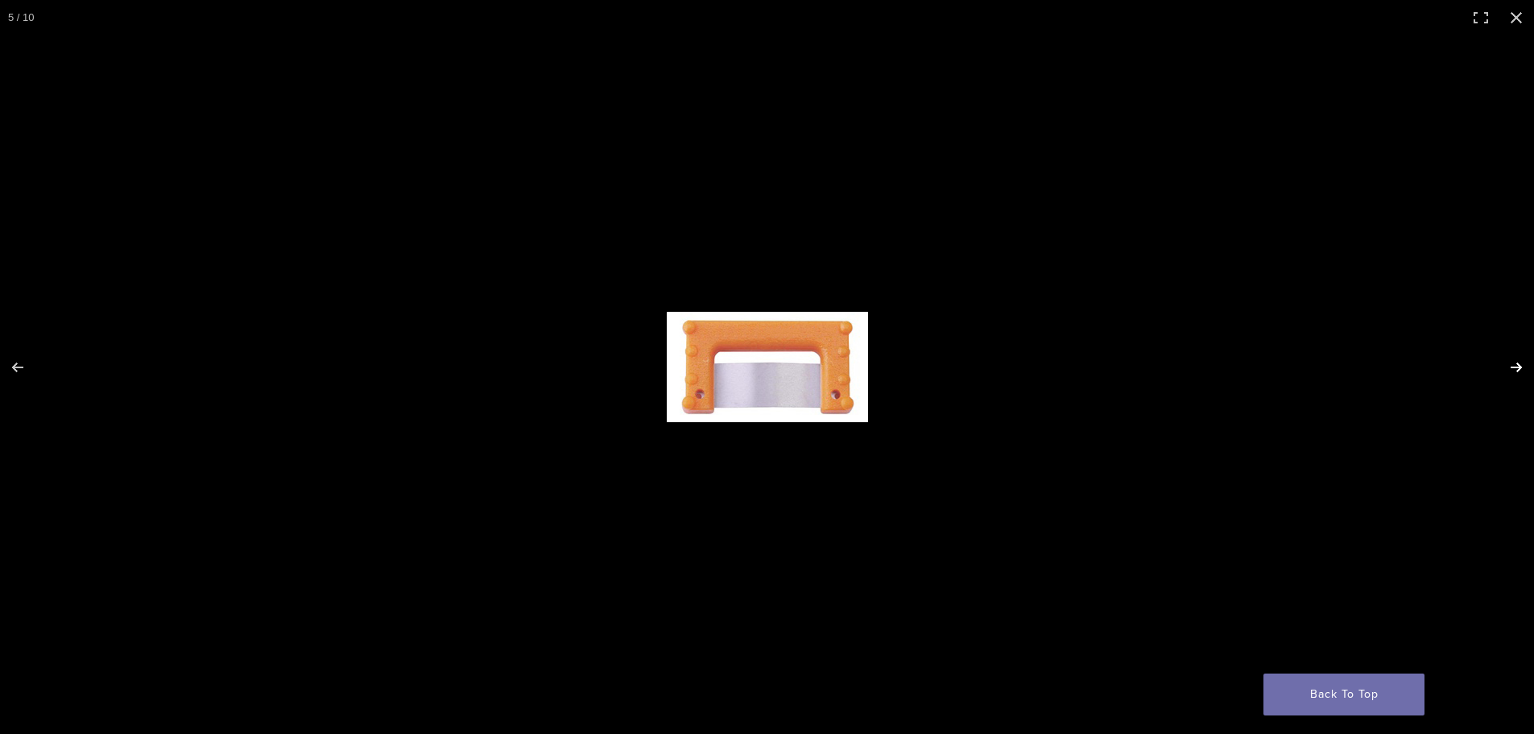
click at [1511, 368] on button "Next (arrow right)" at bounding box center [1506, 367] width 56 height 81
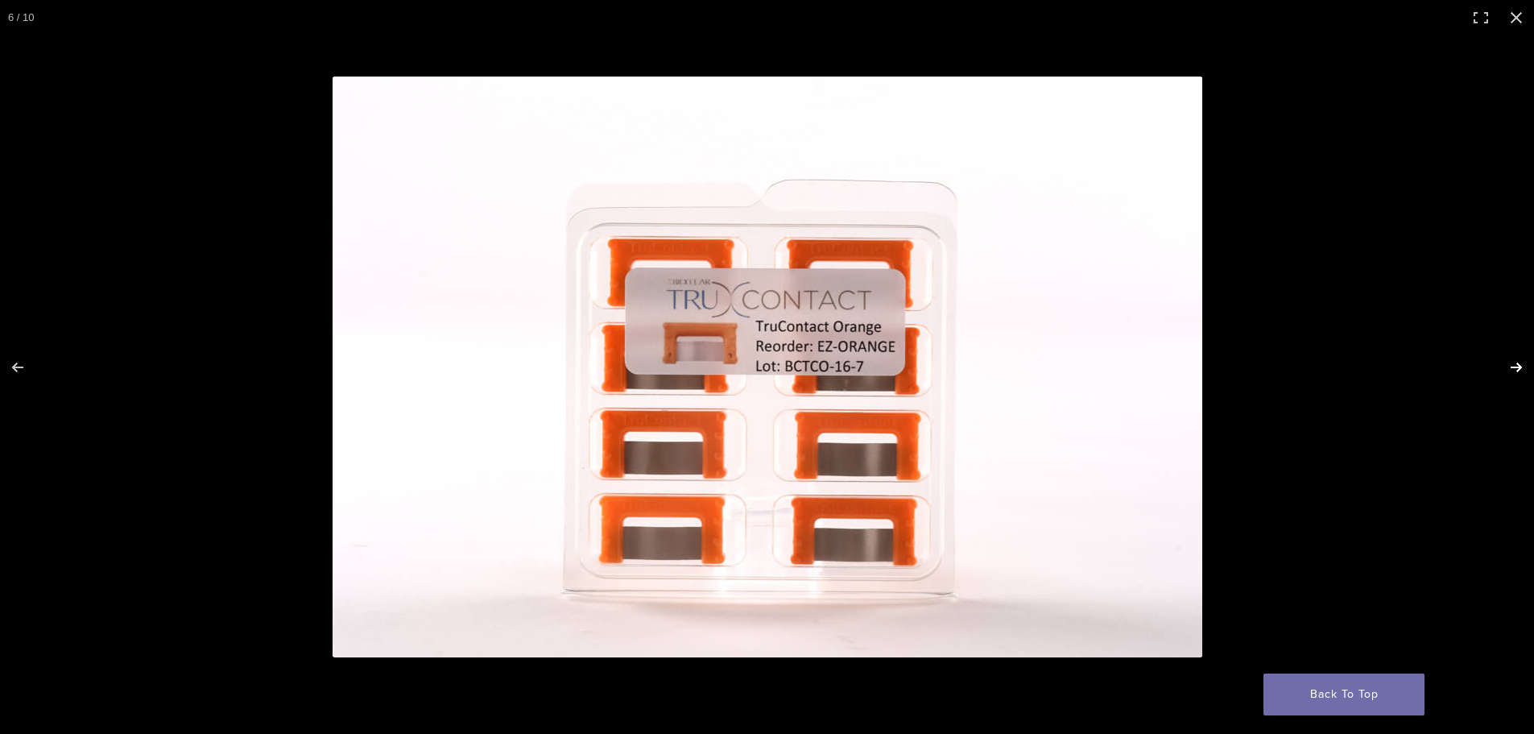
click at [1511, 368] on button "Next (arrow right)" at bounding box center [1506, 367] width 56 height 81
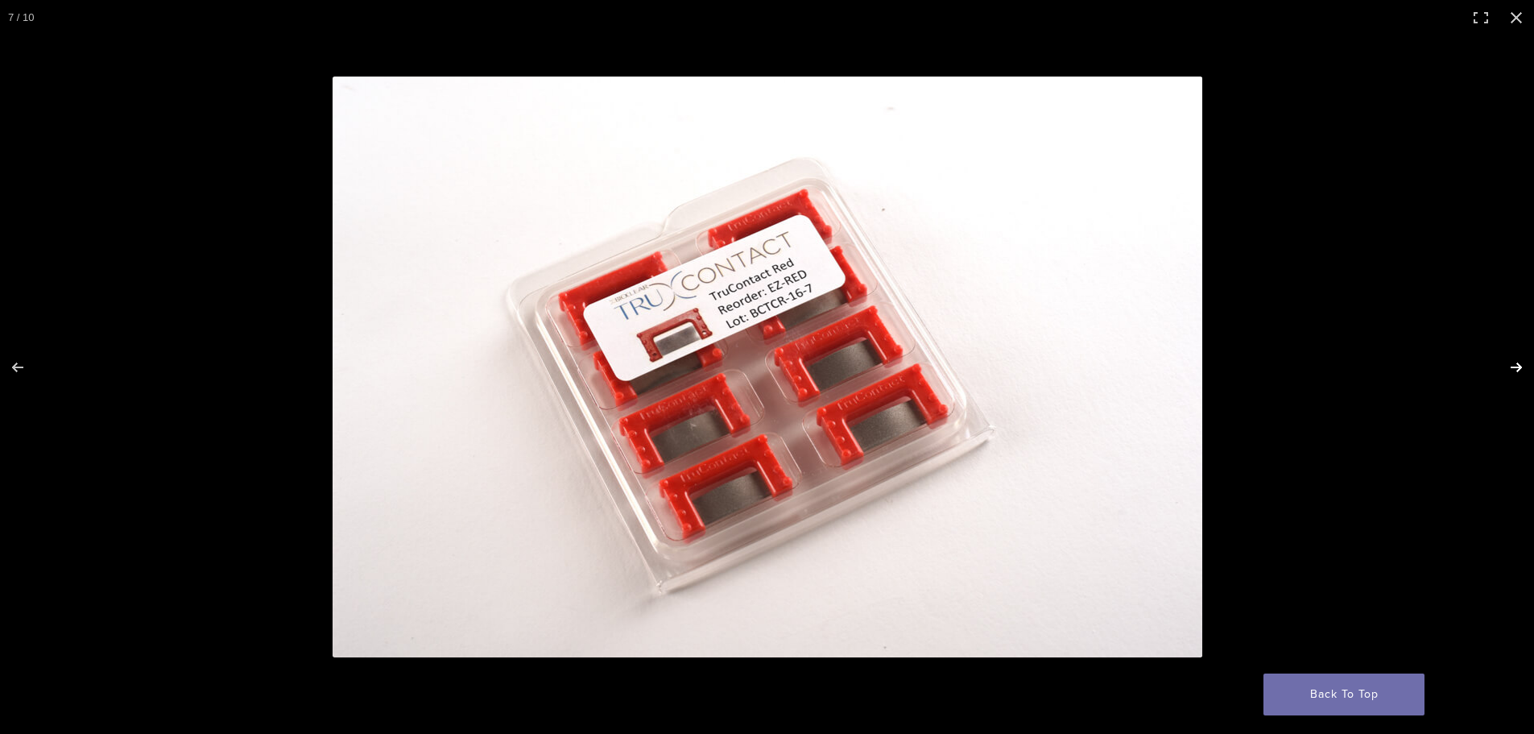
click at [1511, 368] on button "Next (arrow right)" at bounding box center [1506, 367] width 56 height 81
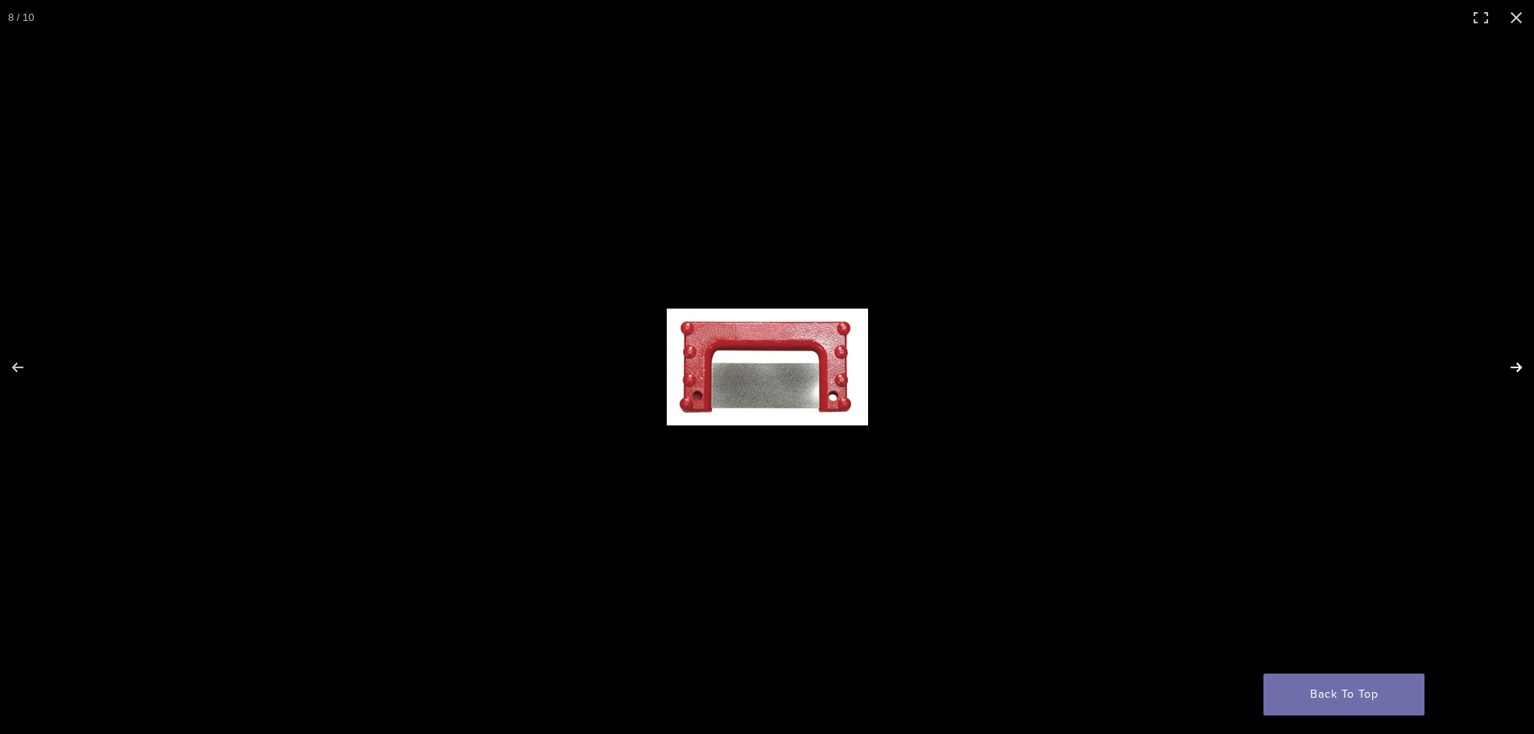
click at [1511, 368] on button "Next (arrow right)" at bounding box center [1506, 367] width 56 height 81
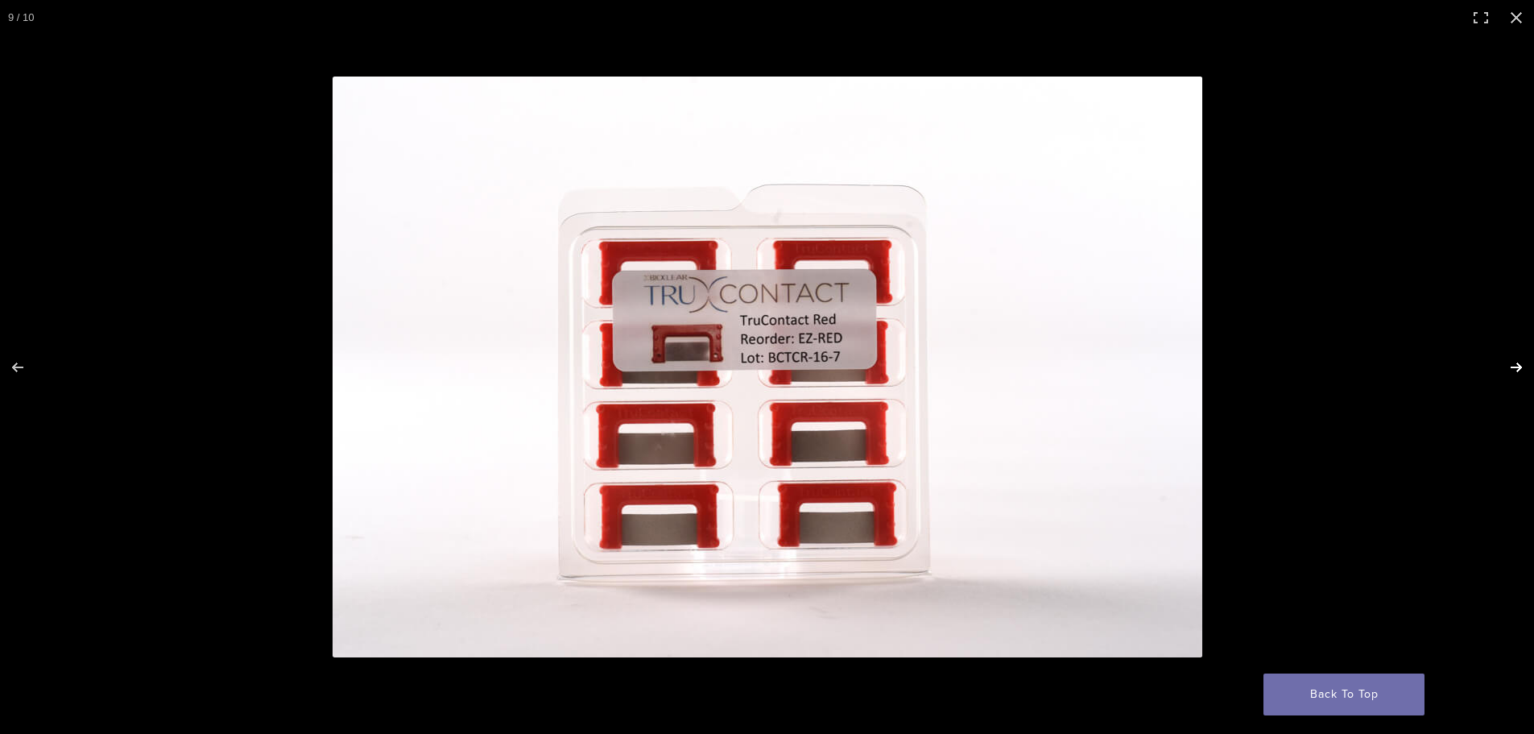
click at [1511, 368] on button "Next (arrow right)" at bounding box center [1506, 367] width 56 height 81
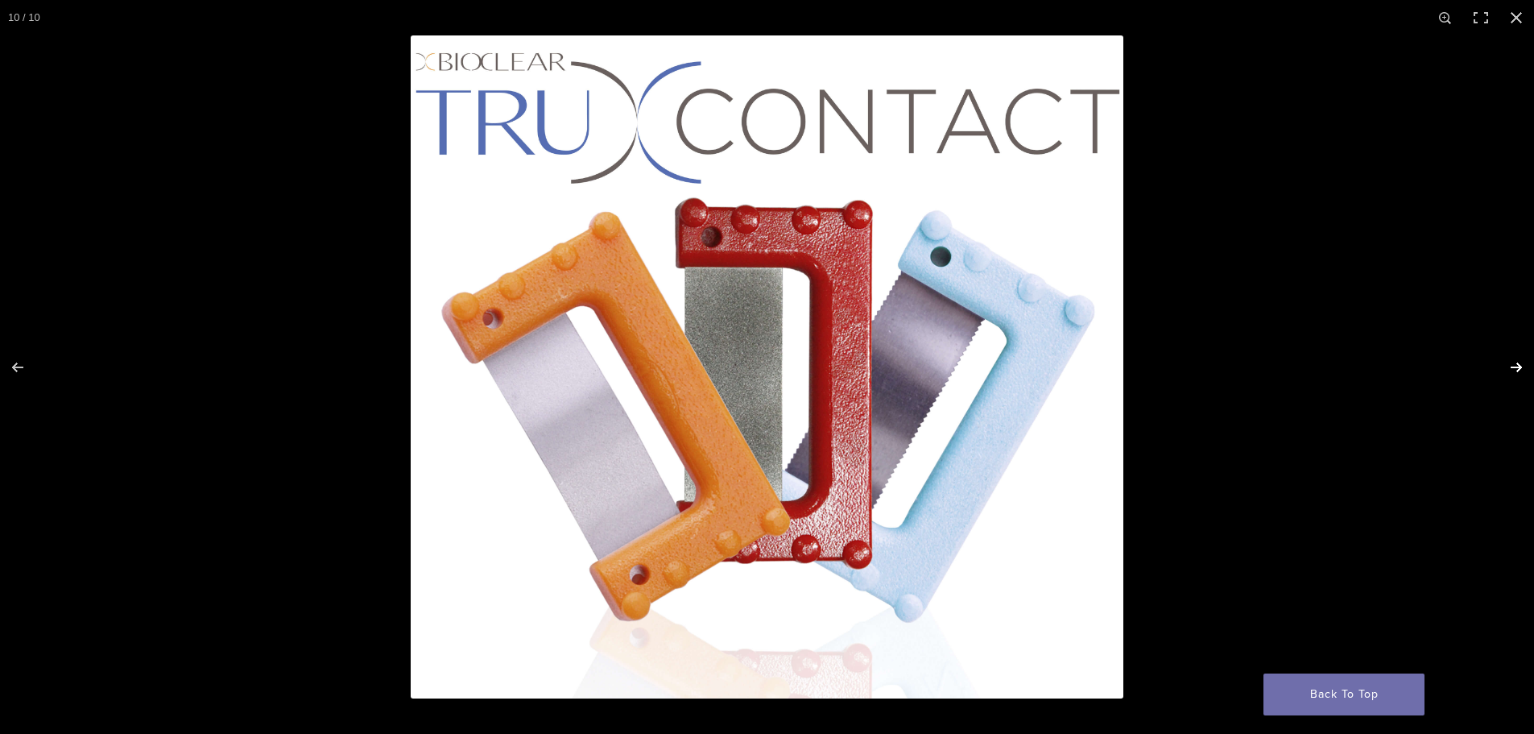
click at [1511, 368] on button "Next (arrow right)" at bounding box center [1506, 367] width 56 height 81
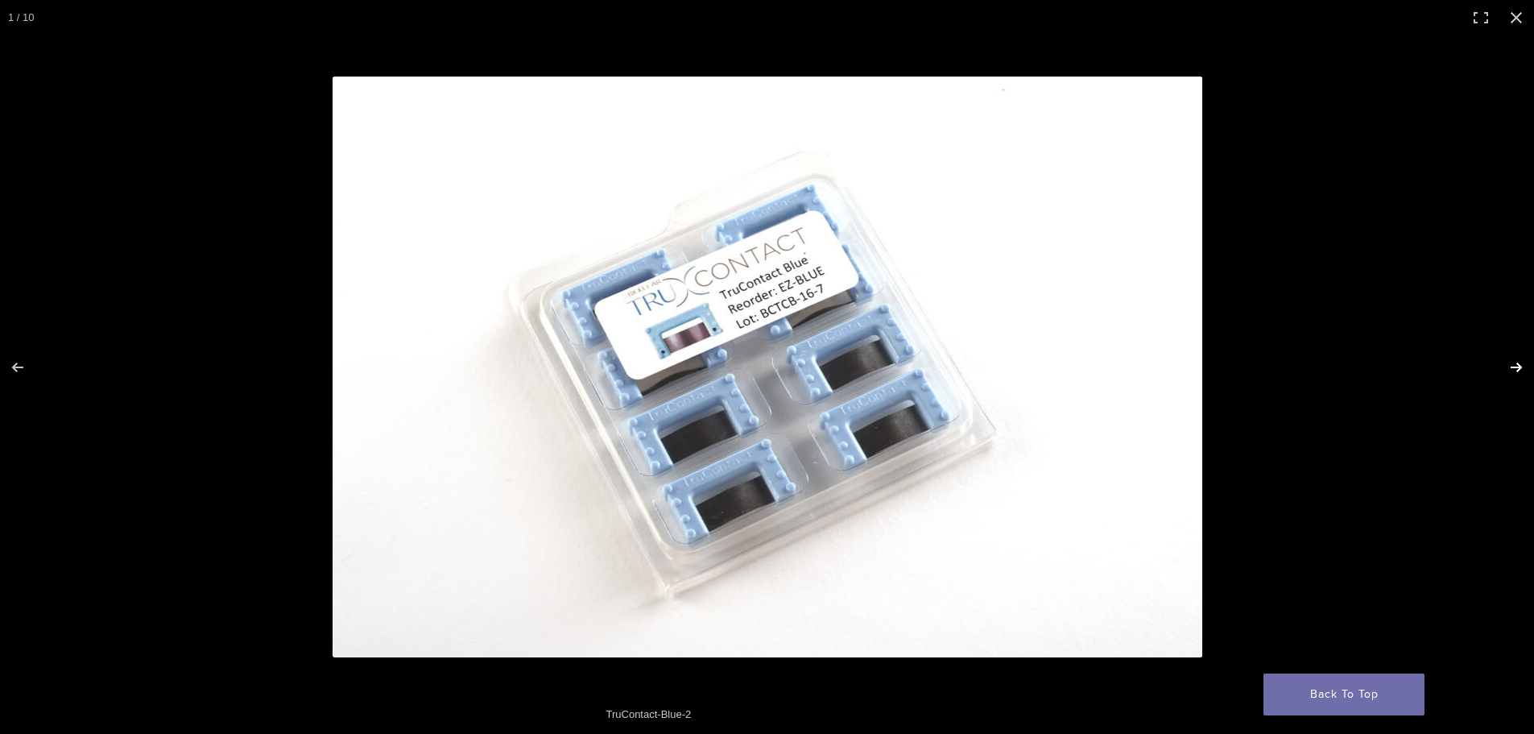
click at [1511, 368] on button "Next (arrow right)" at bounding box center [1506, 367] width 56 height 81
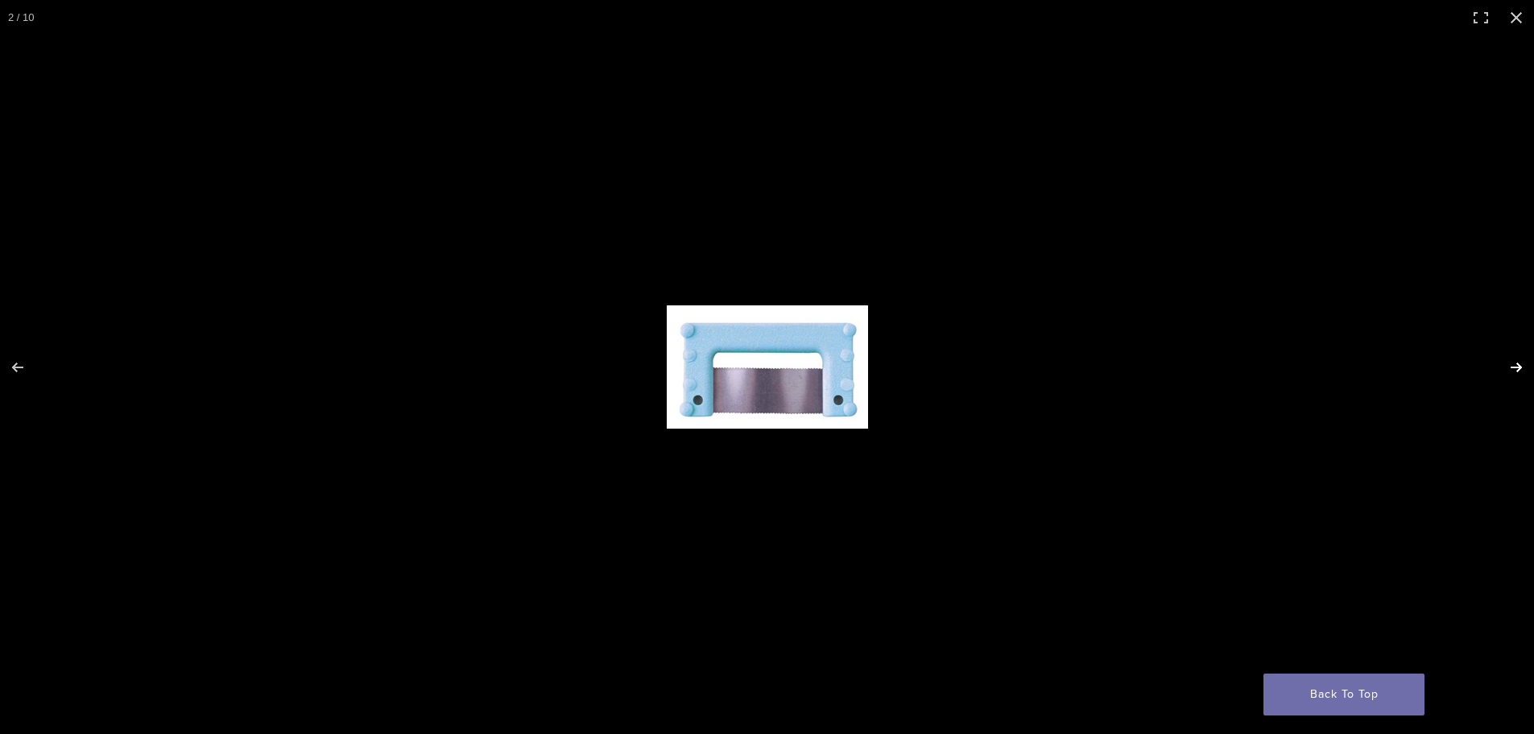
click at [1511, 368] on button "Next (arrow right)" at bounding box center [1506, 367] width 56 height 81
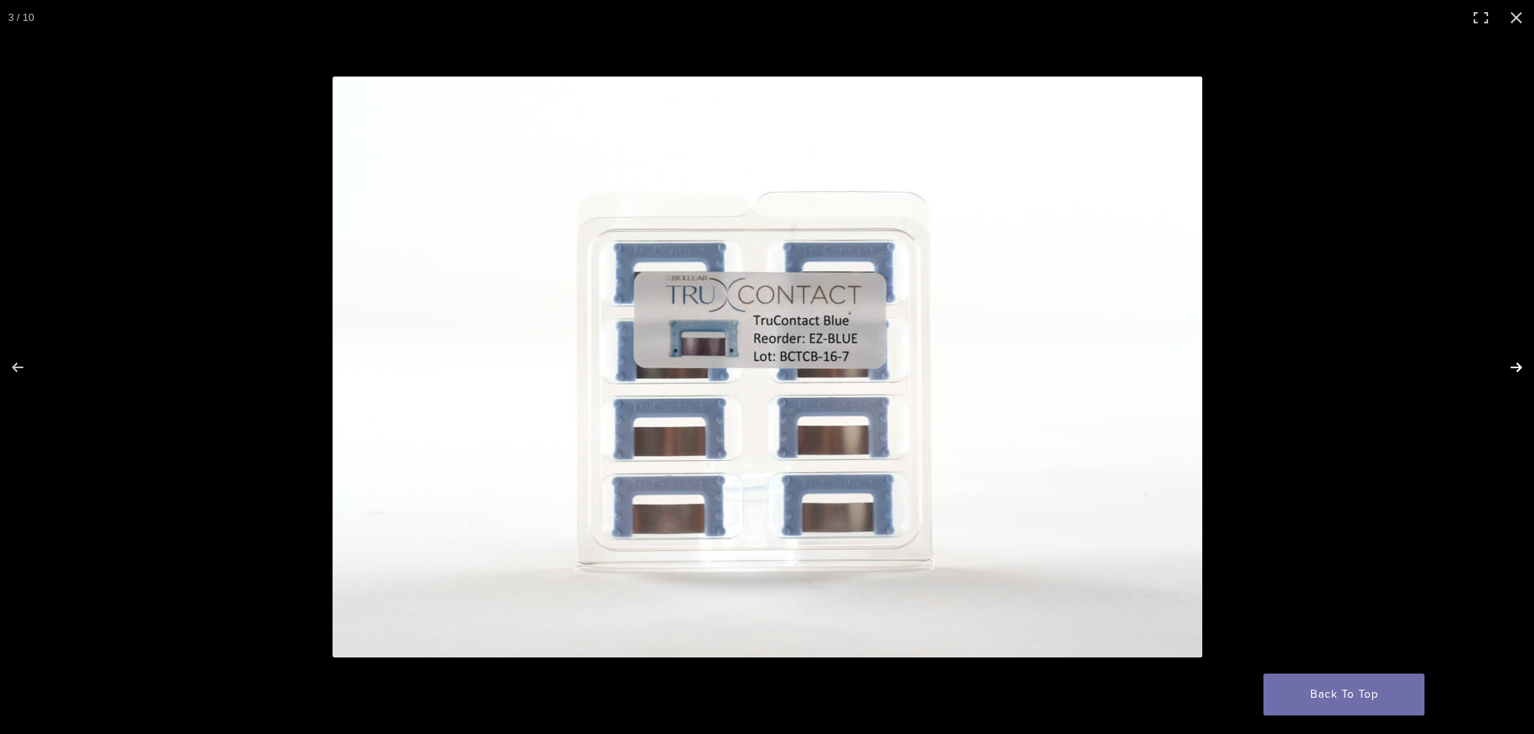
click at [1511, 368] on button "Next (arrow right)" at bounding box center [1506, 367] width 56 height 81
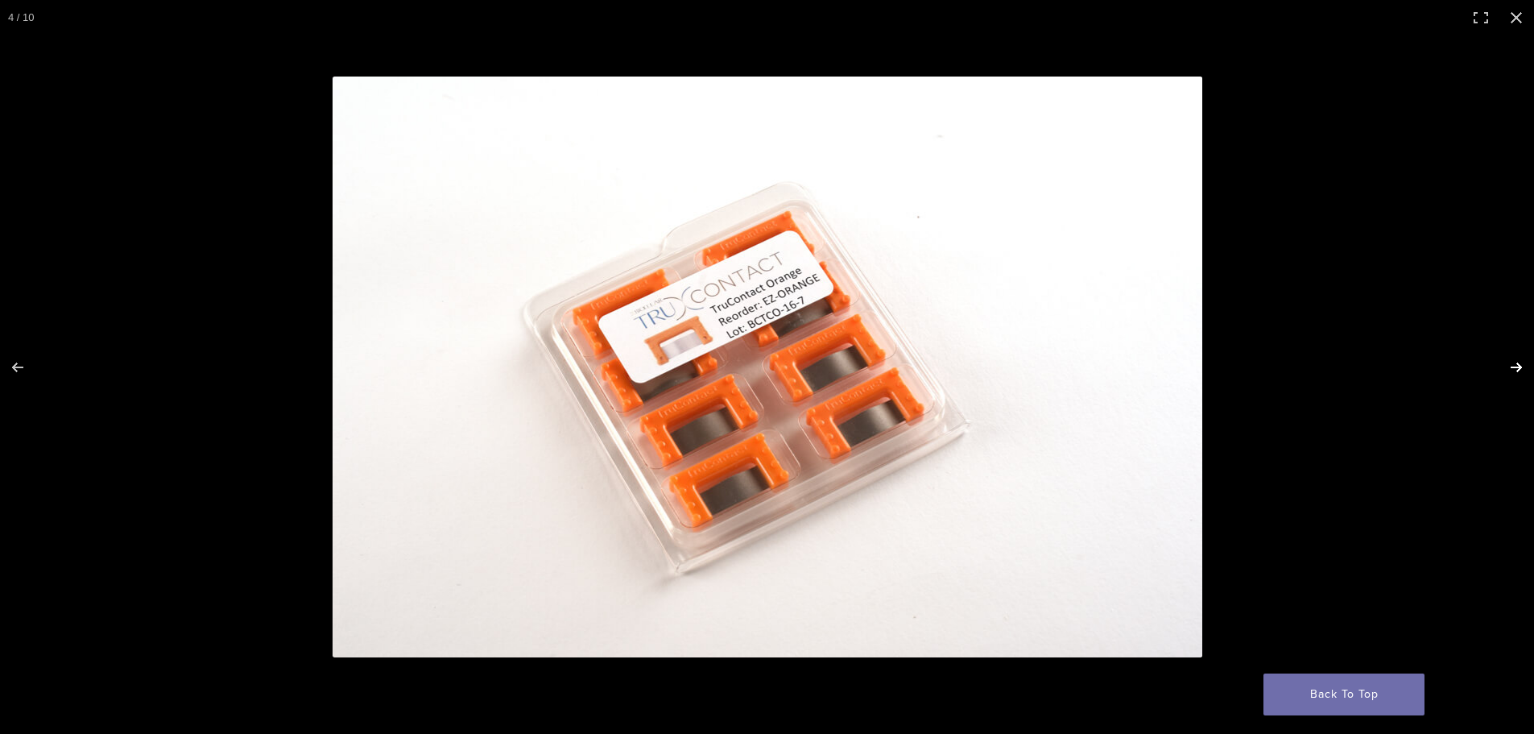
click at [1511, 368] on button "Next (arrow right)" at bounding box center [1506, 367] width 56 height 81
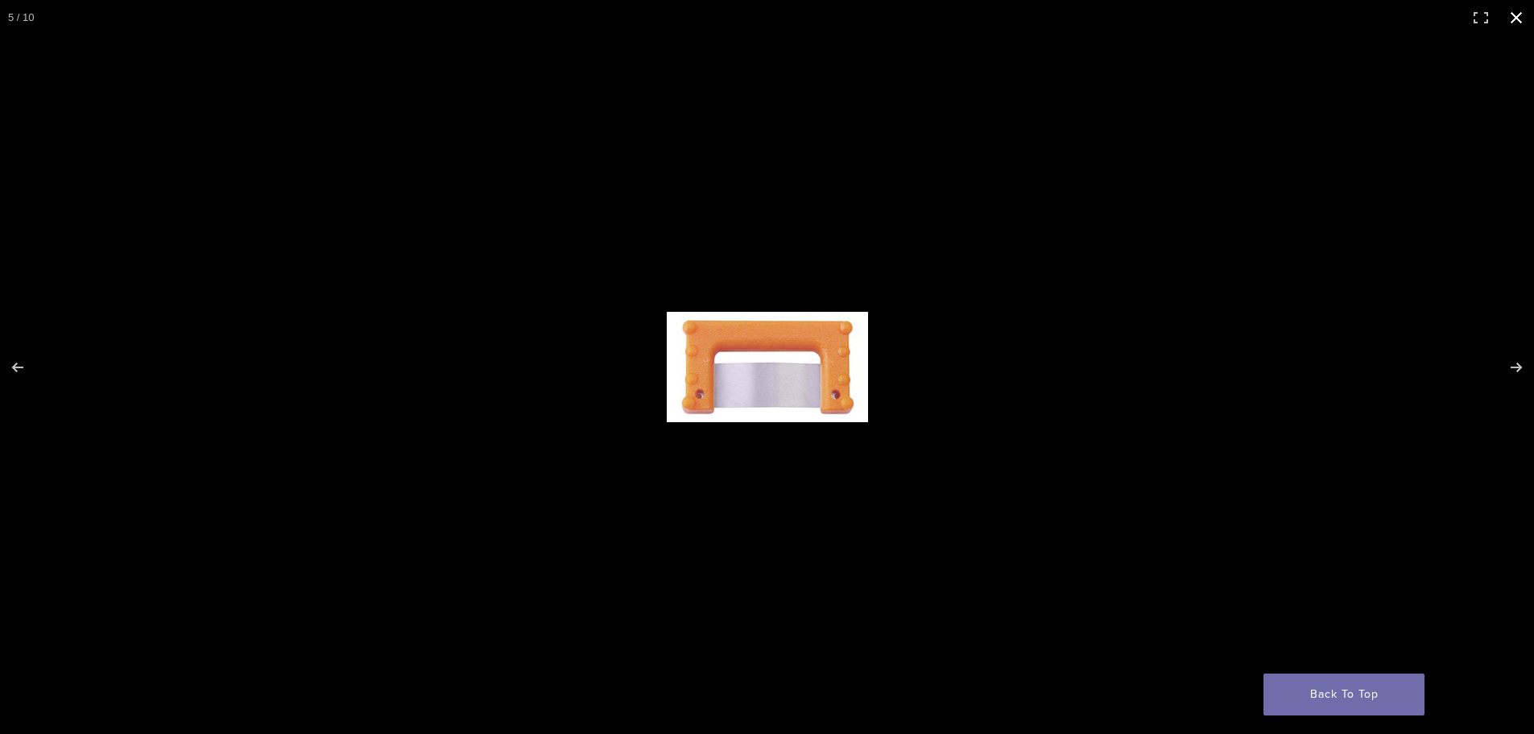
click at [1514, 10] on button "Close (Esc)" at bounding box center [1516, 17] width 35 height 35
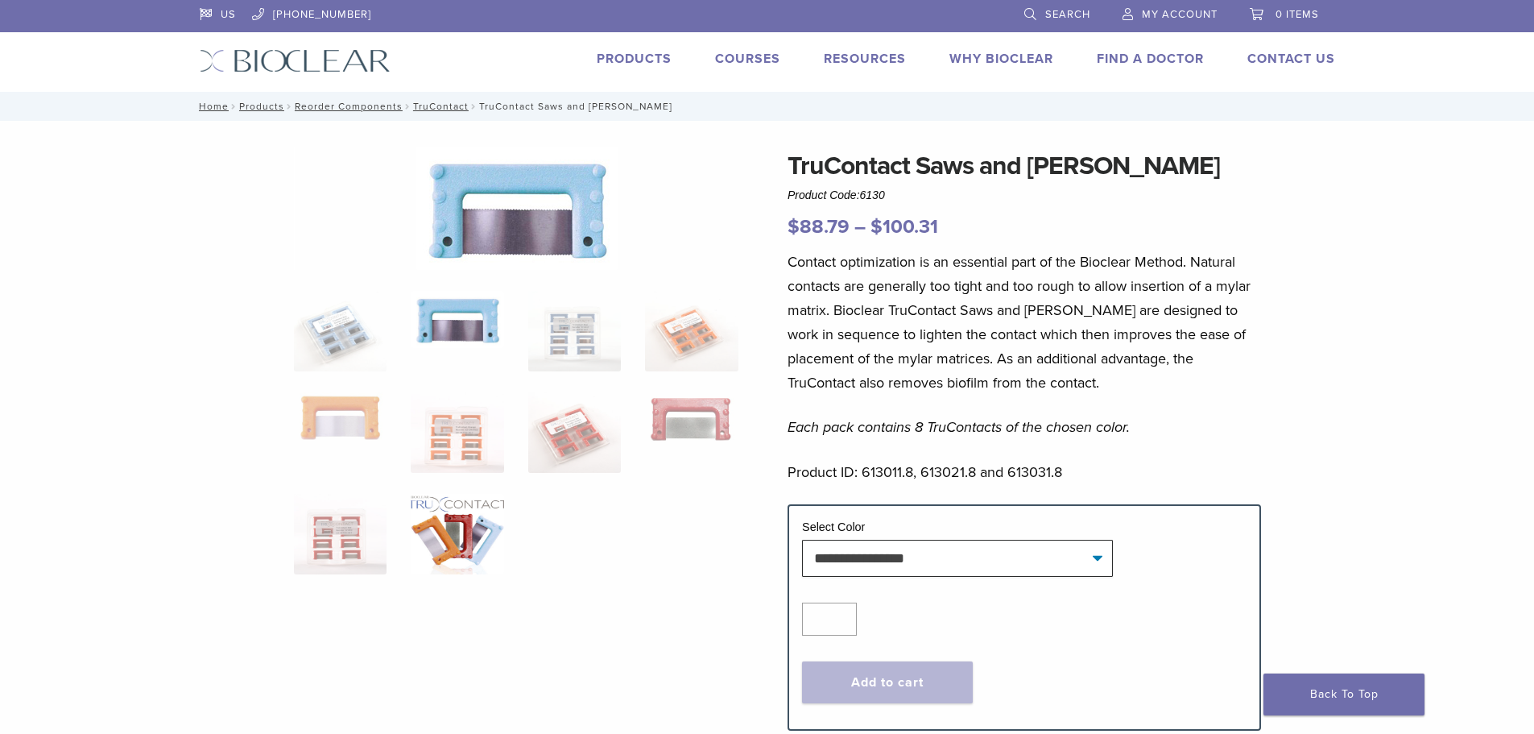
click at [453, 506] on img at bounding box center [457, 534] width 93 height 81
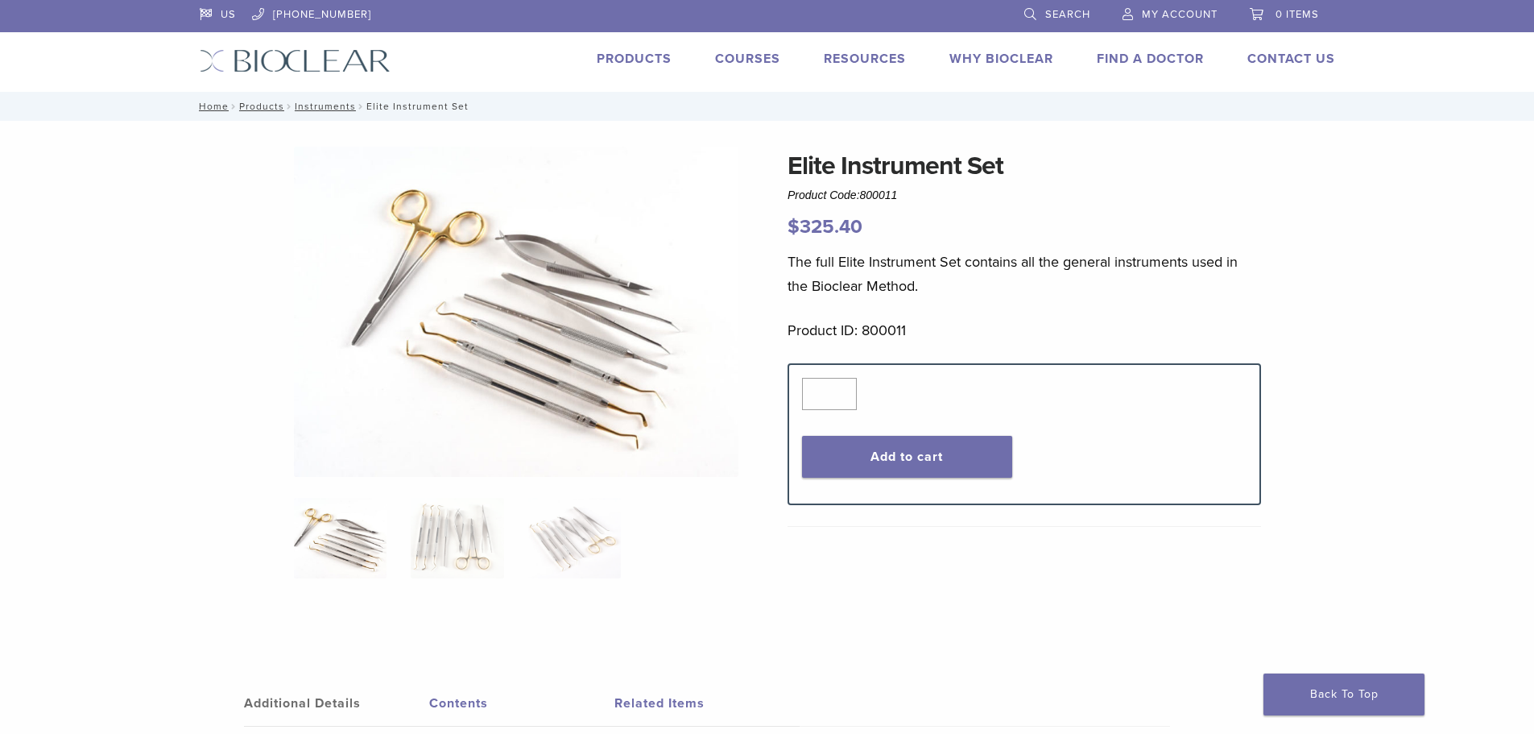
click at [503, 387] on img at bounding box center [516, 312] width 445 height 330
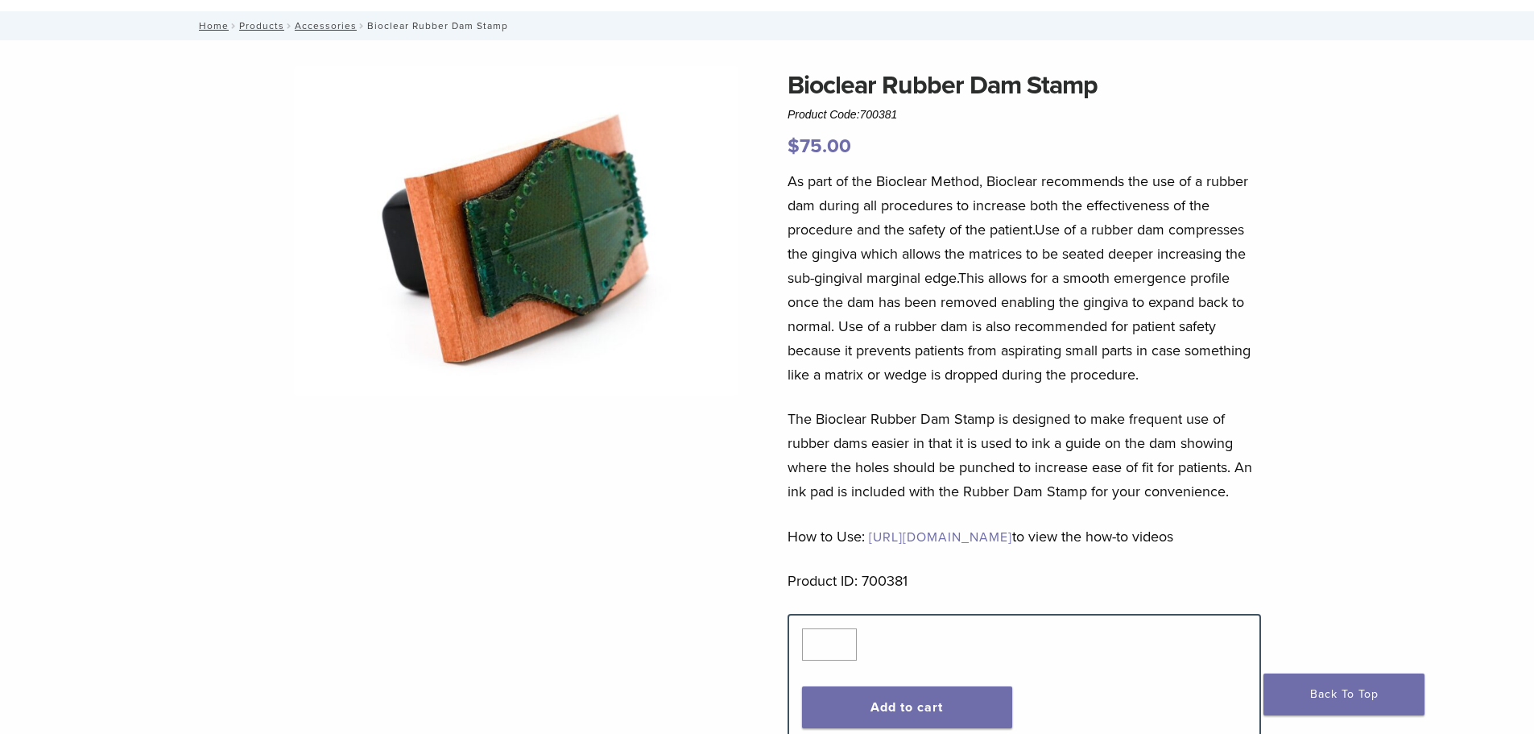
scroll to position [161, 0]
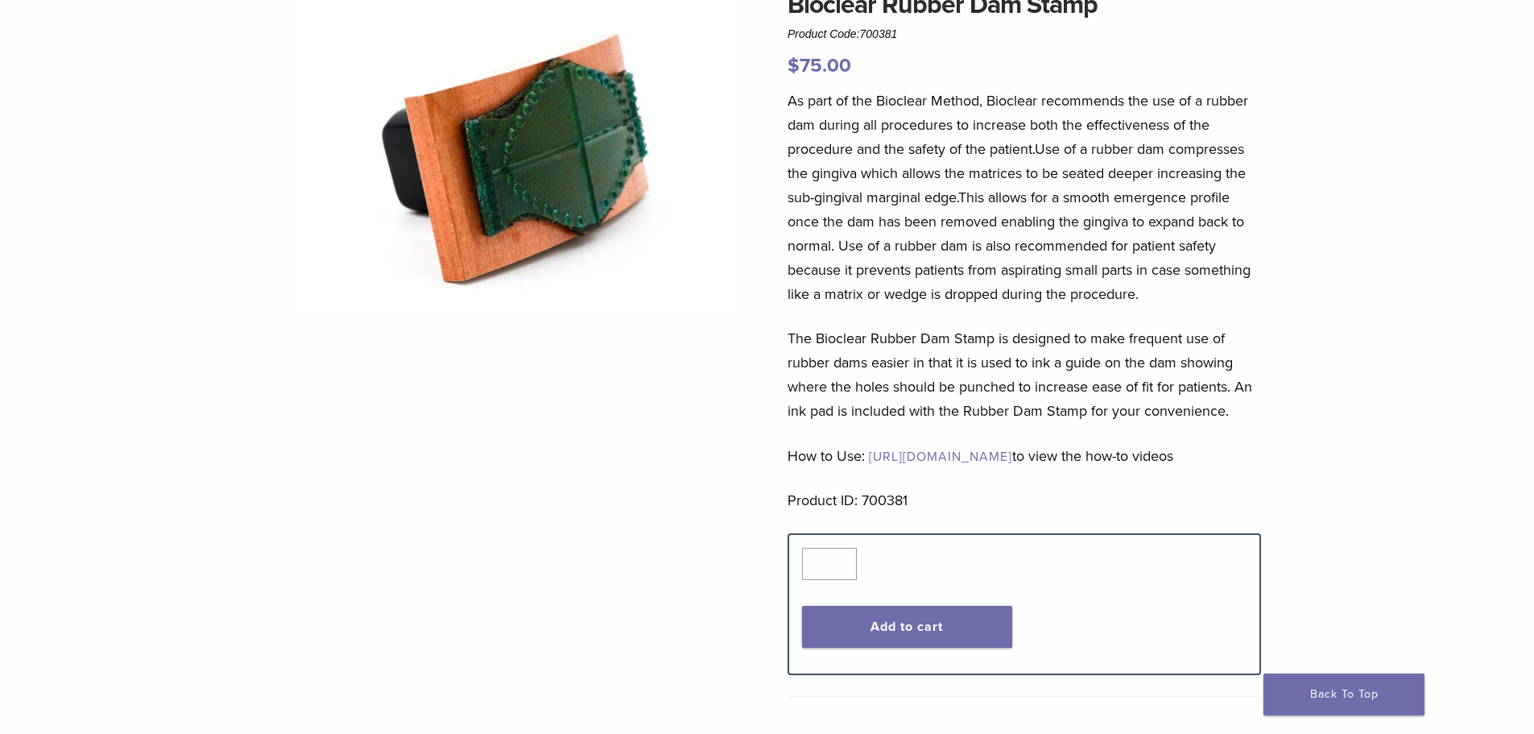
click at [1012, 454] on span "[URL][DOMAIN_NAME]" at bounding box center [940, 457] width 143 height 16
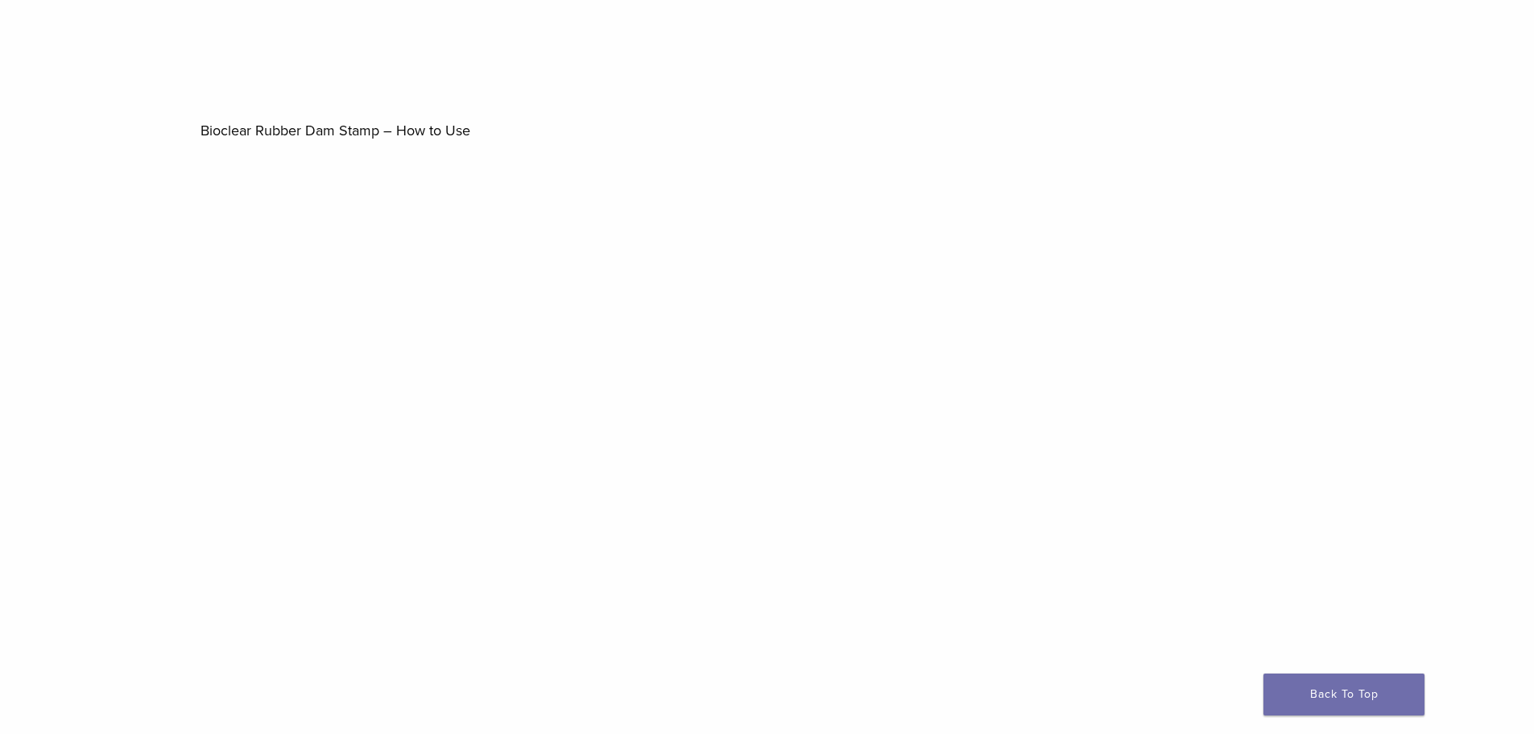
scroll to position [483, 0]
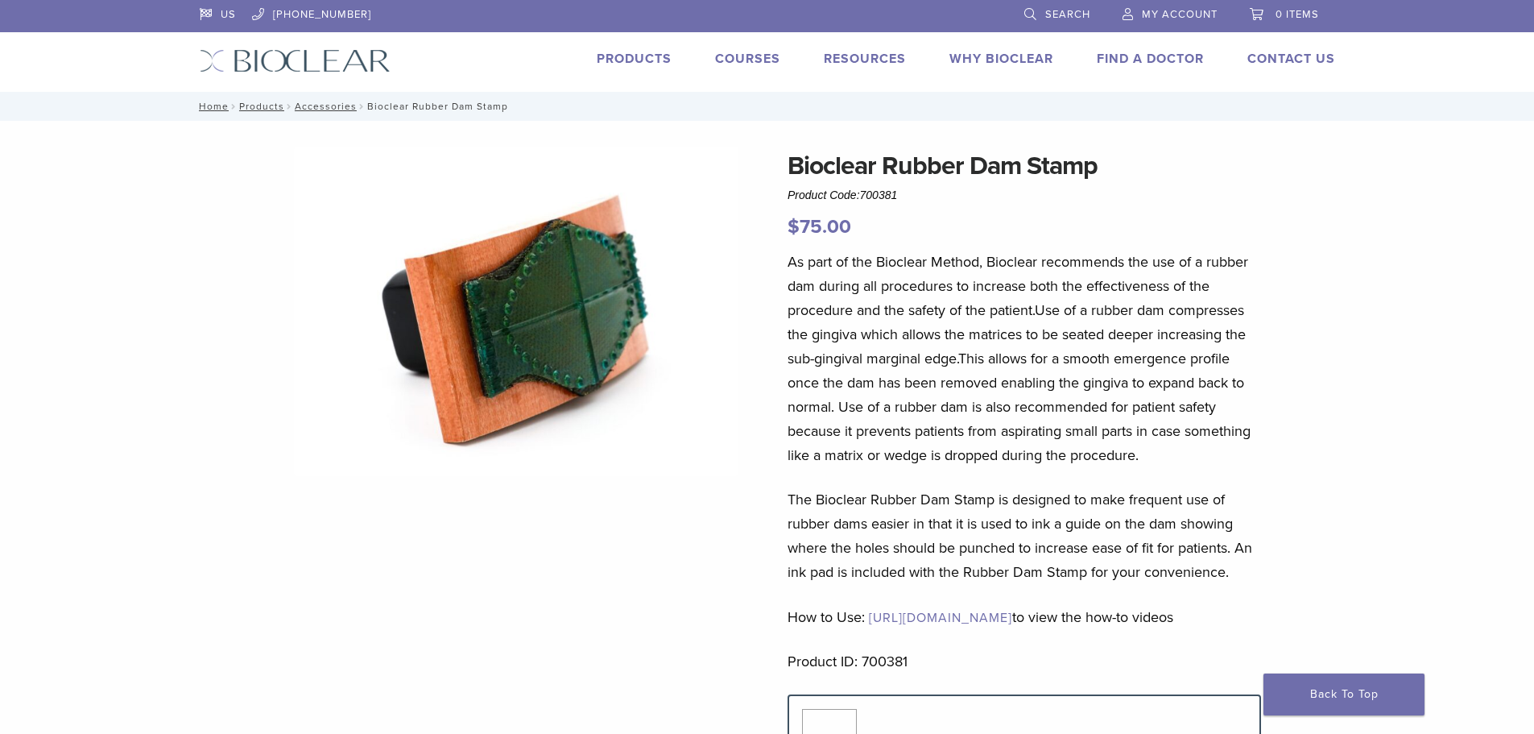
scroll to position [161, 0]
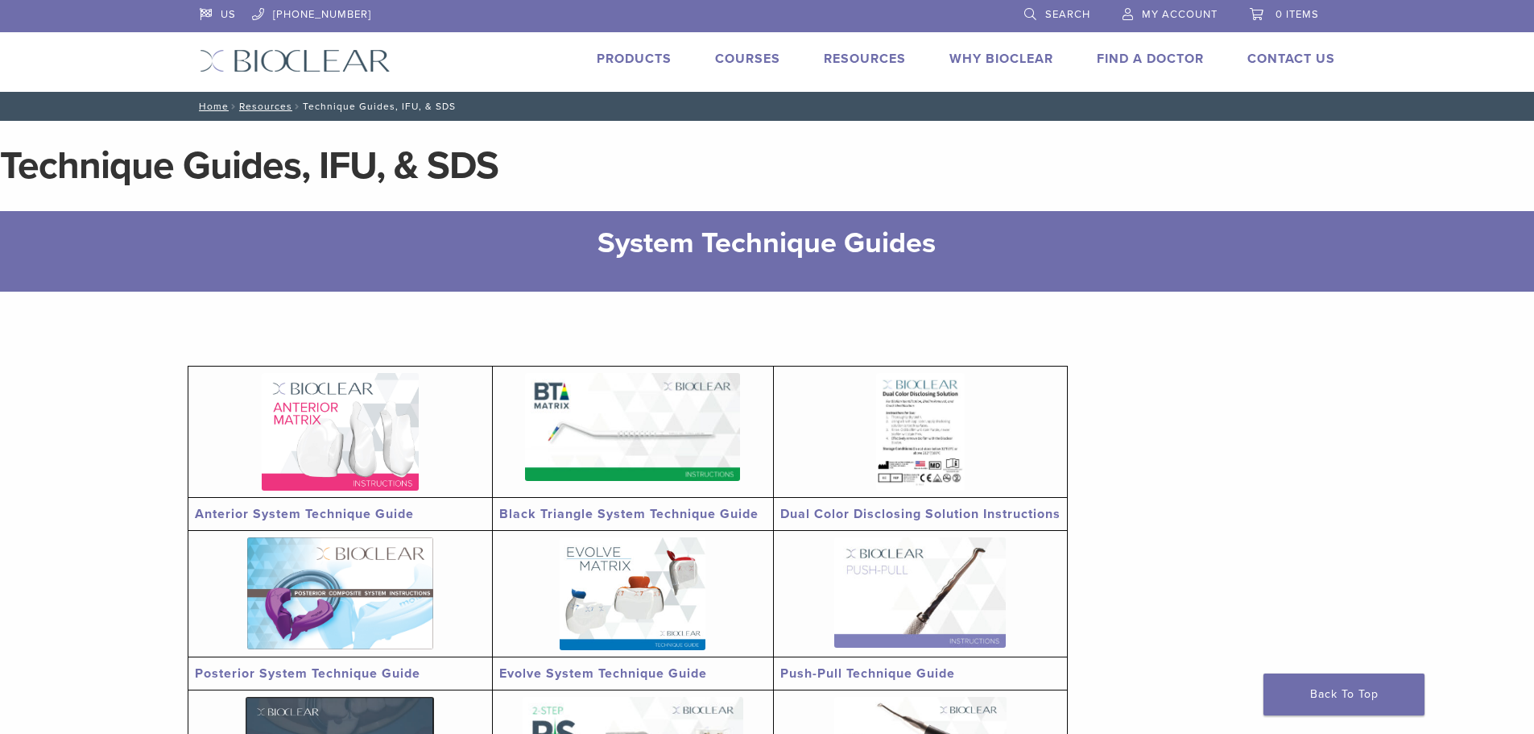
click at [730, 60] on link "Courses" at bounding box center [747, 59] width 65 height 16
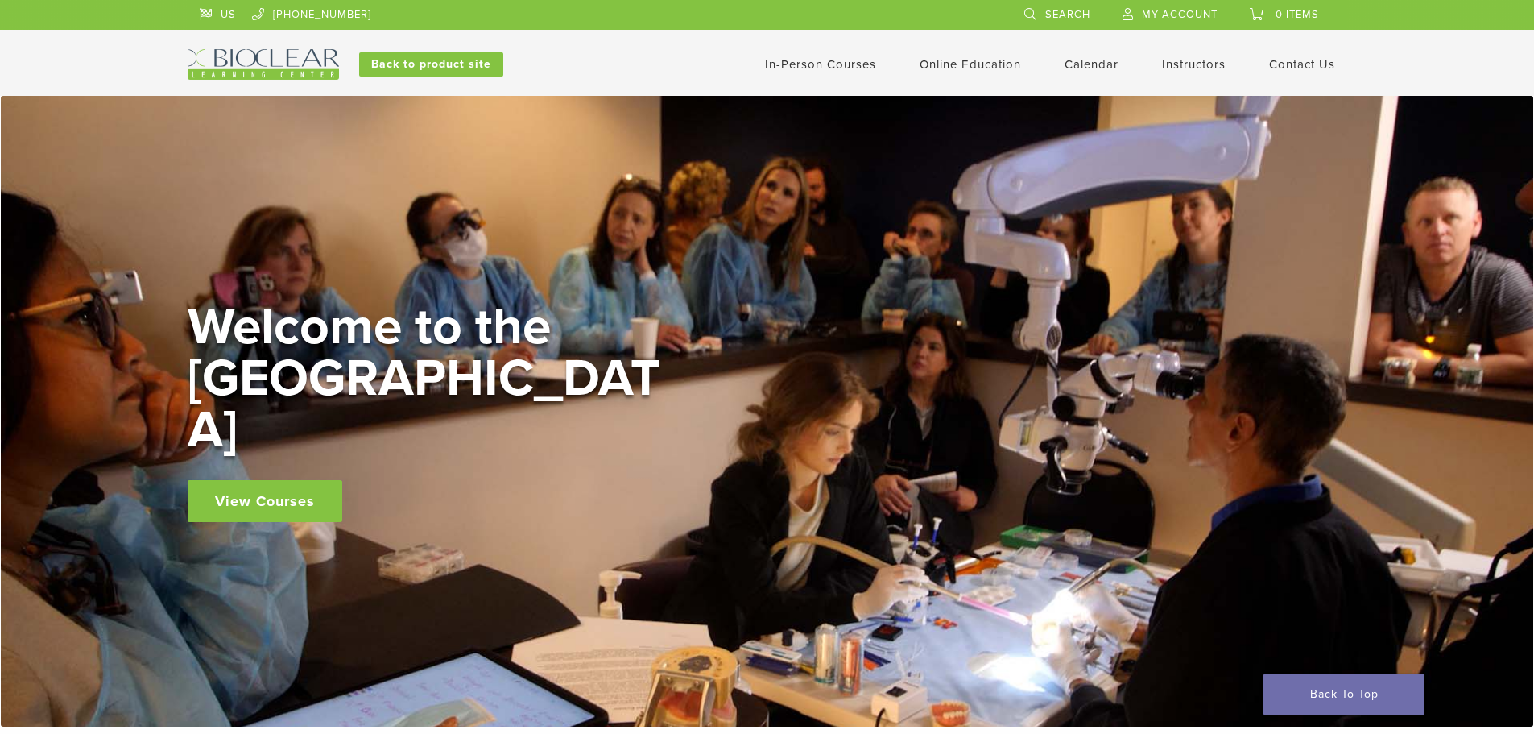
click at [238, 480] on link "View Courses" at bounding box center [265, 501] width 155 height 42
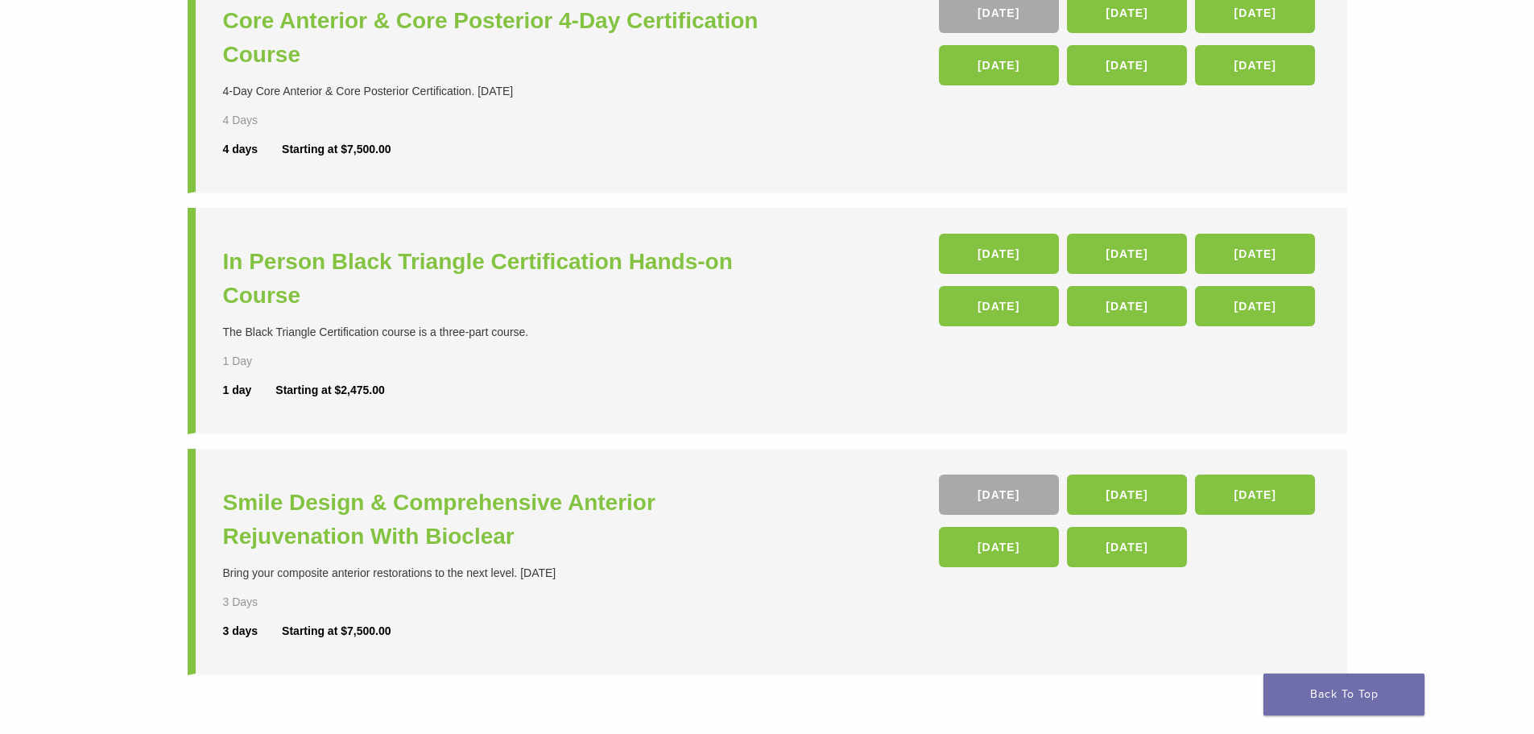
scroll to position [483, 0]
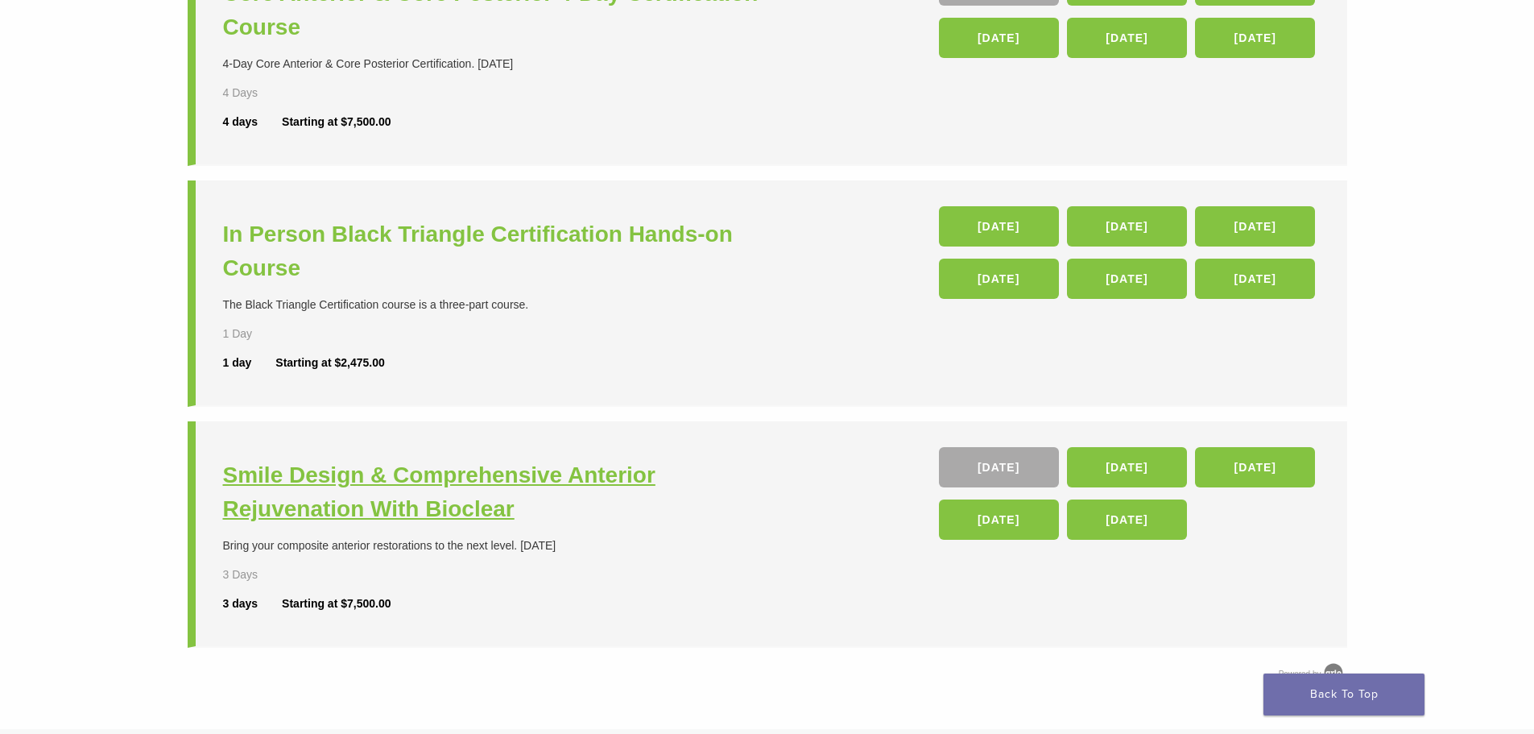
click at [403, 511] on h3 "Smile Design & Comprehensive Anterior Rejuvenation With Bioclear" at bounding box center [497, 492] width 548 height 68
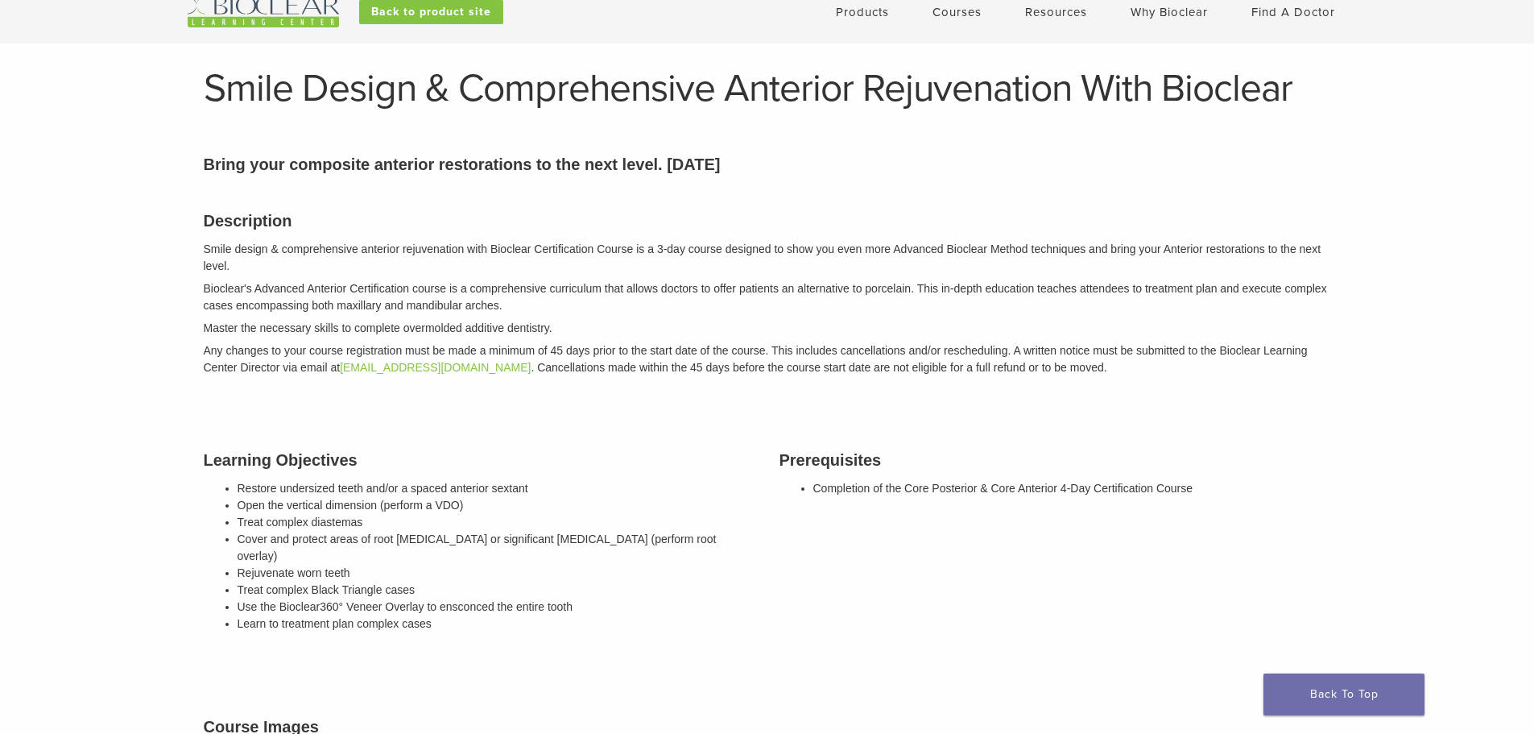
scroll to position [81, 0]
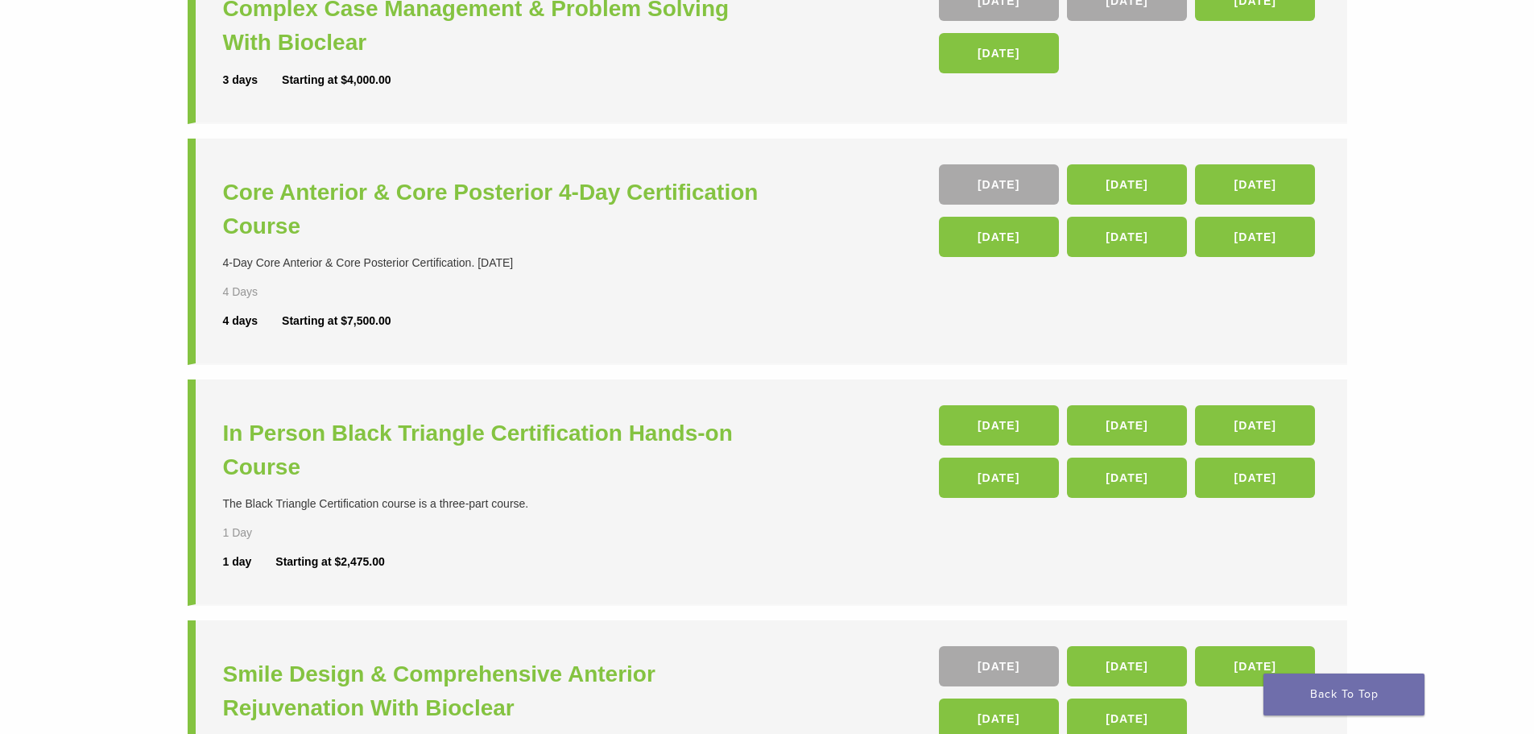
scroll to position [238, 0]
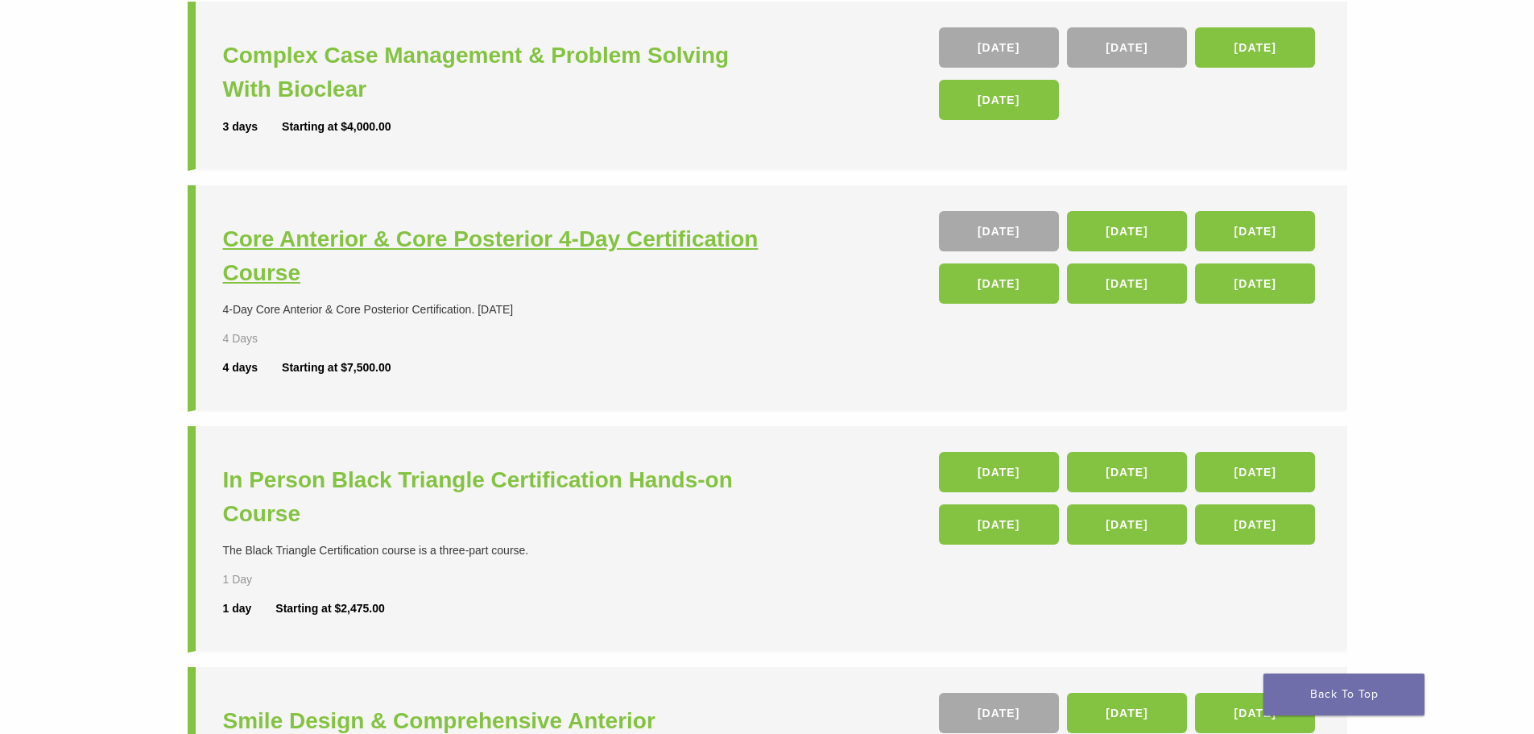
click at [583, 242] on h3 "Core Anterior & Core Posterior 4-Day Certification Course" at bounding box center [497, 256] width 548 height 68
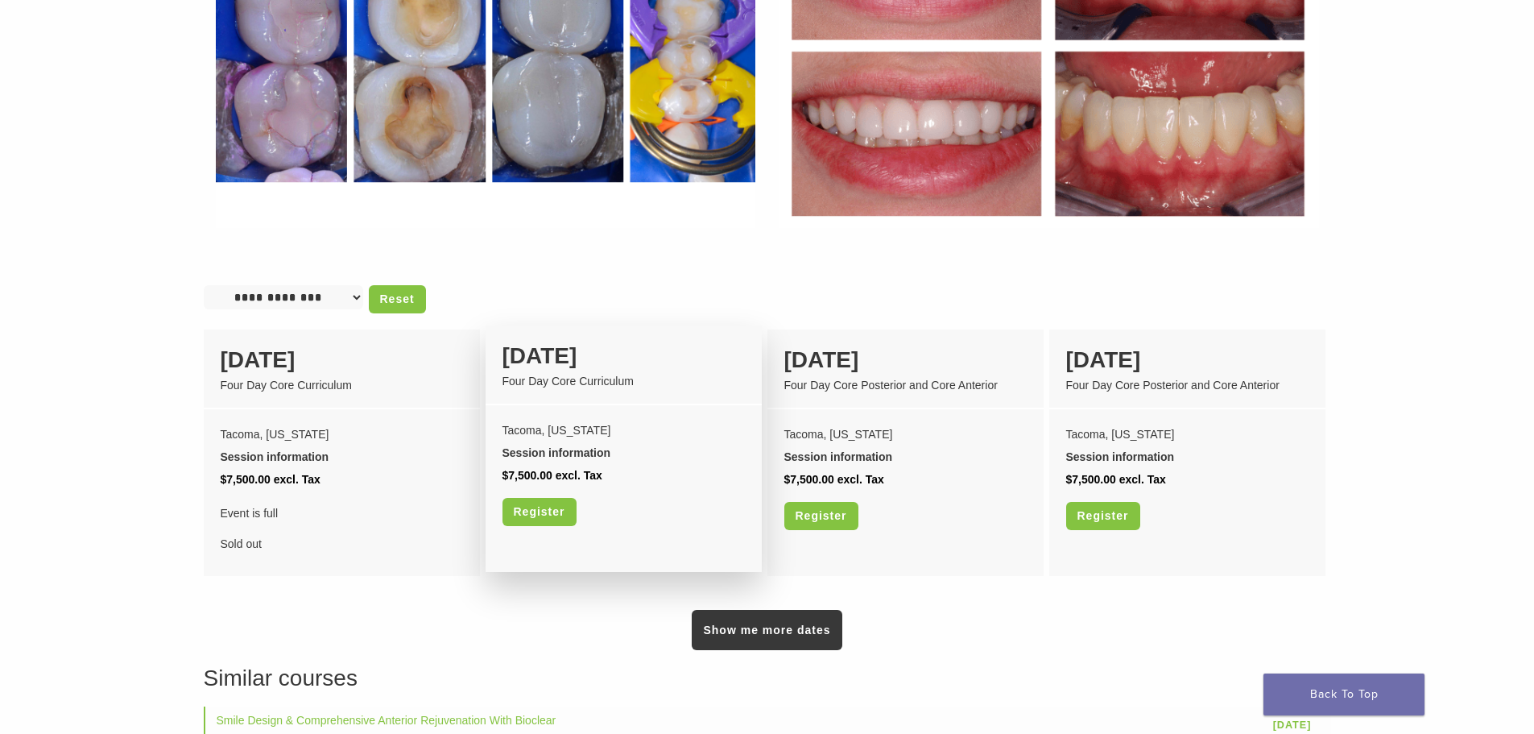
scroll to position [1208, 0]
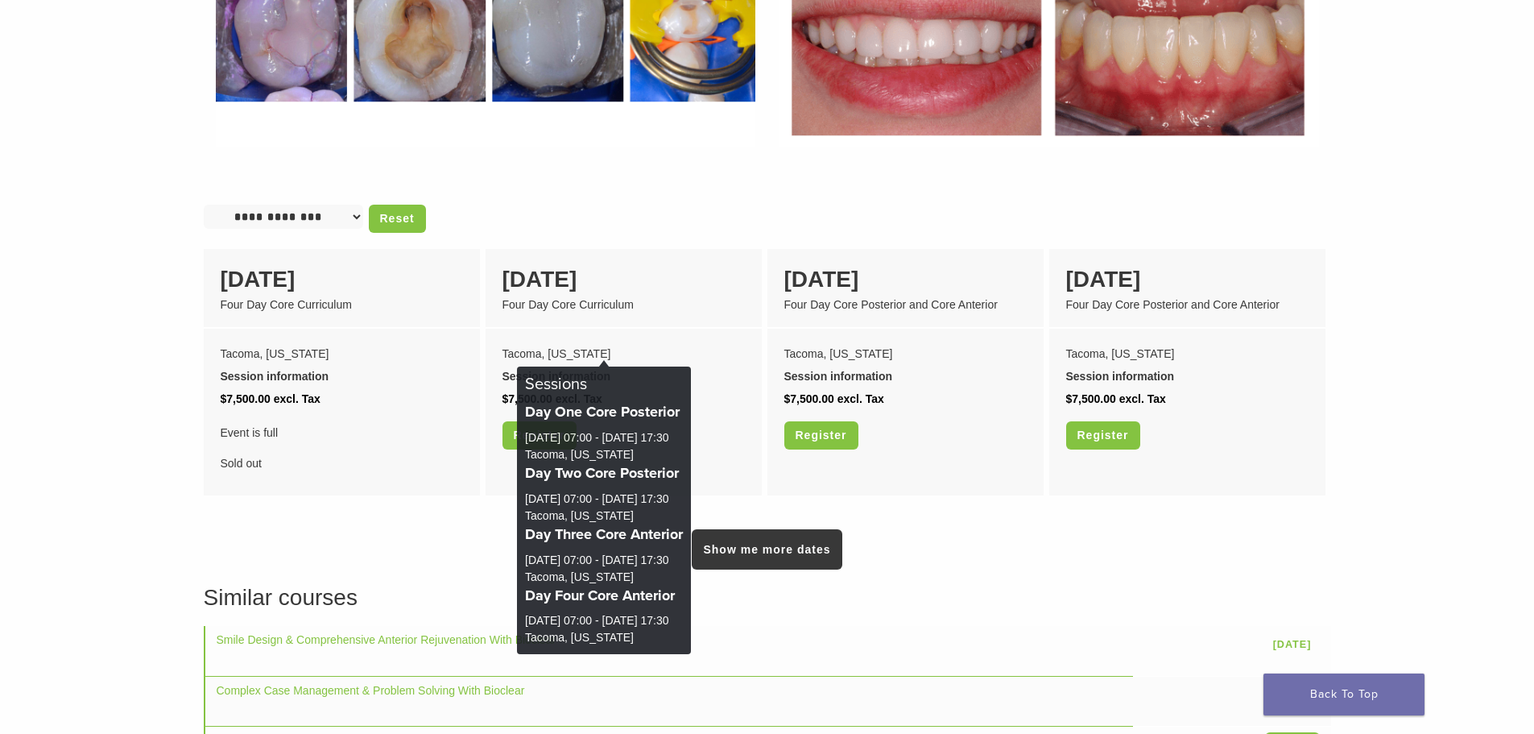
click at [517, 418] on ins "Sessions Day One Core Posterior [DATE] 07:00 - [DATE] 17:30 [GEOGRAPHIC_DATA], …" at bounding box center [604, 510] width 174 height 288
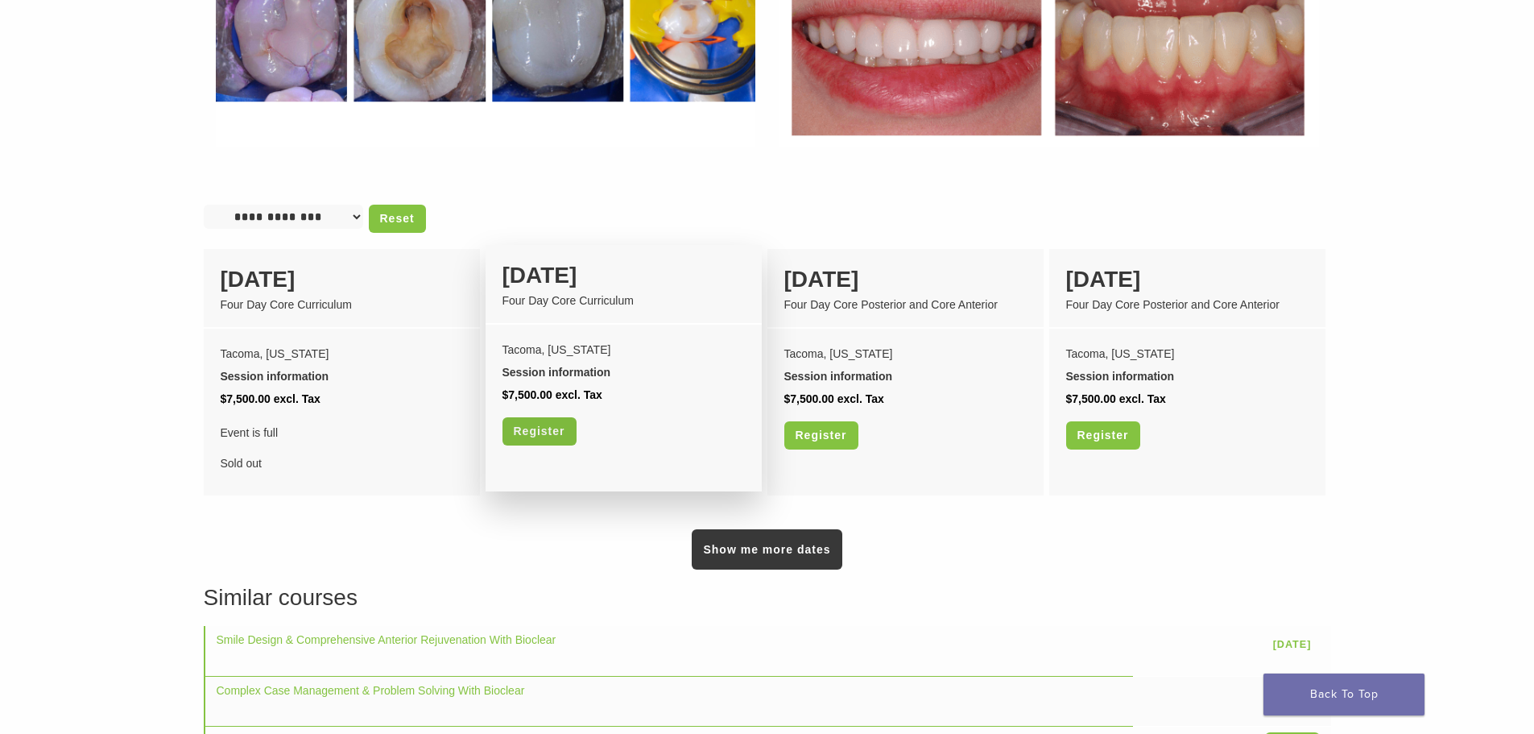
click at [530, 417] on link "Register" at bounding box center [539, 431] width 74 height 28
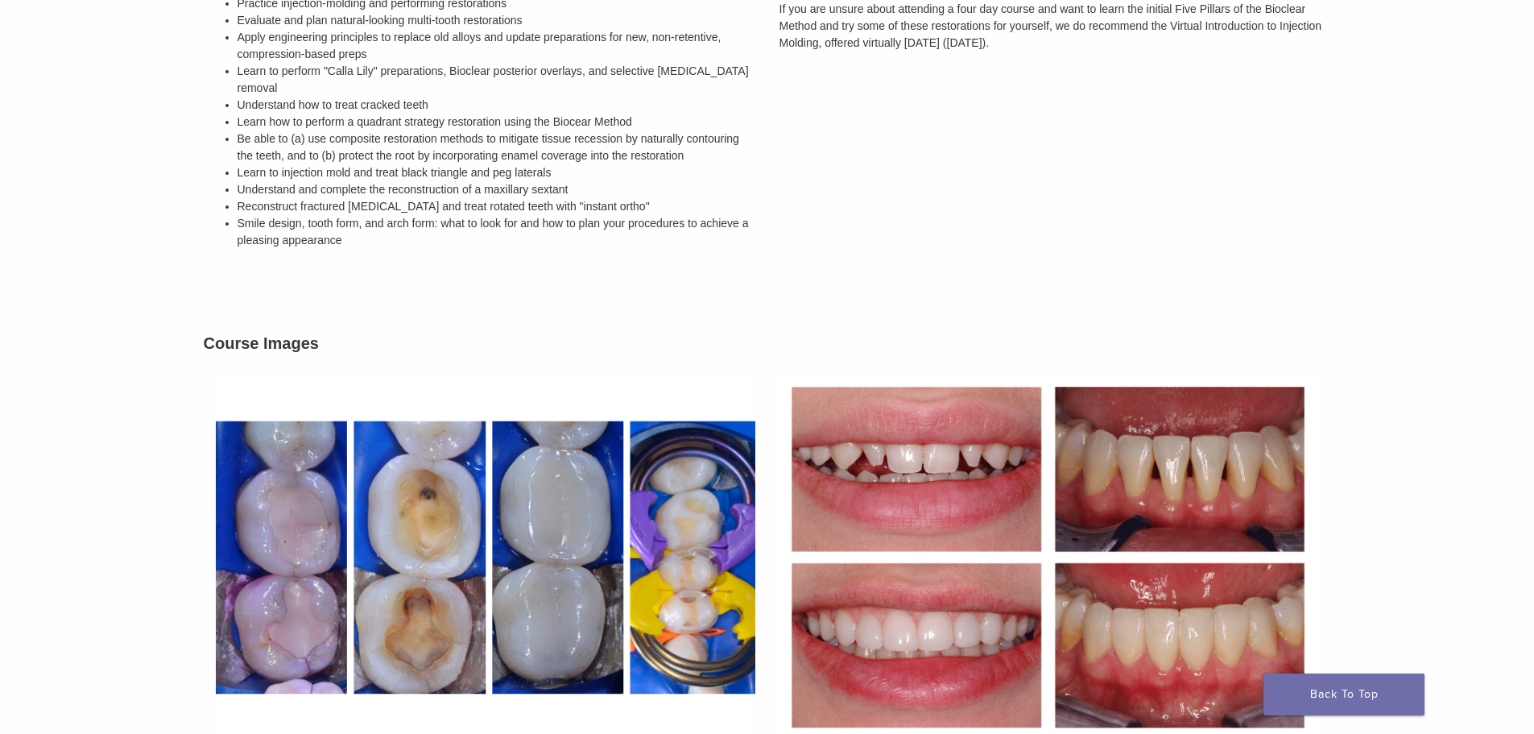
scroll to position [644, 0]
